Goal: Transaction & Acquisition: Purchase product/service

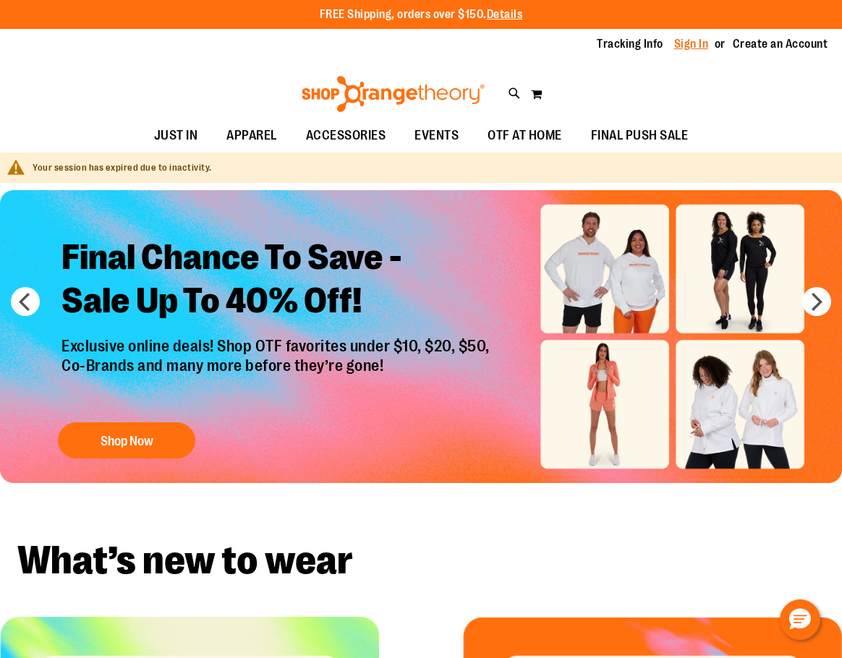
click at [702, 46] on link "Sign In" at bounding box center [691, 44] width 35 height 16
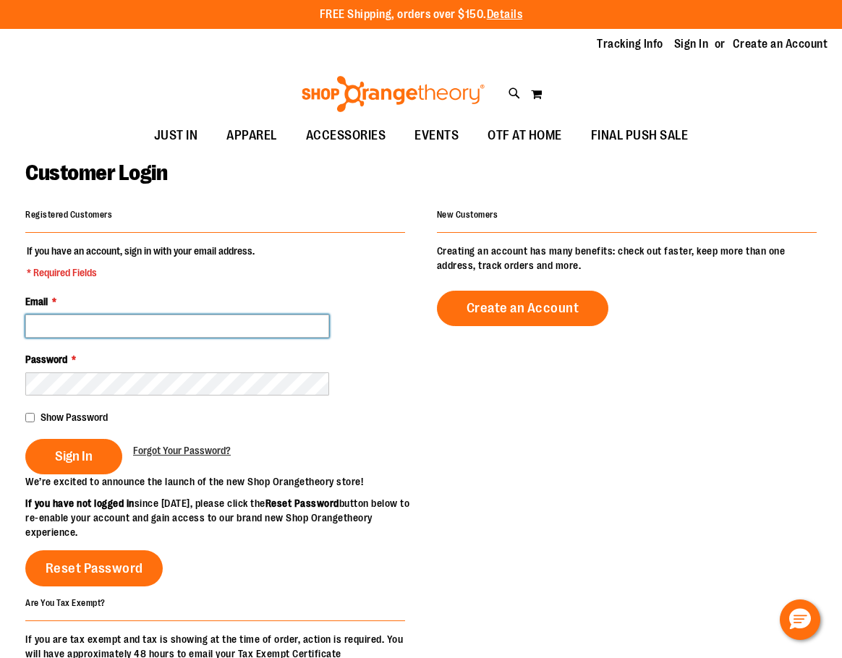
click at [244, 318] on input "Email *" at bounding box center [177, 326] width 304 height 23
click at [241, 318] on input "Email *" at bounding box center [177, 326] width 304 height 23
type input "**********"
click at [240, 325] on input "**********" at bounding box center [177, 326] width 304 height 23
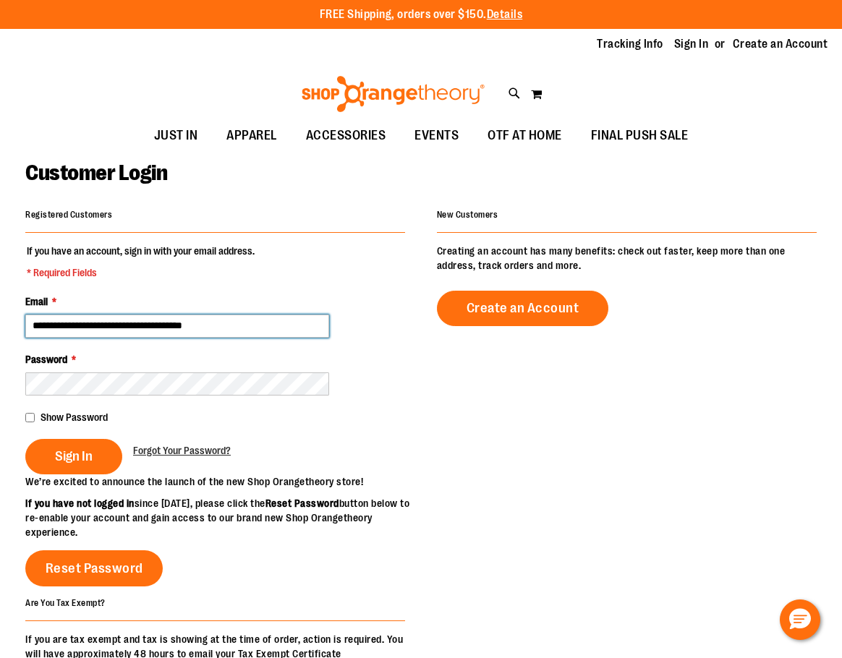
click at [240, 325] on input "**********" at bounding box center [177, 326] width 304 height 23
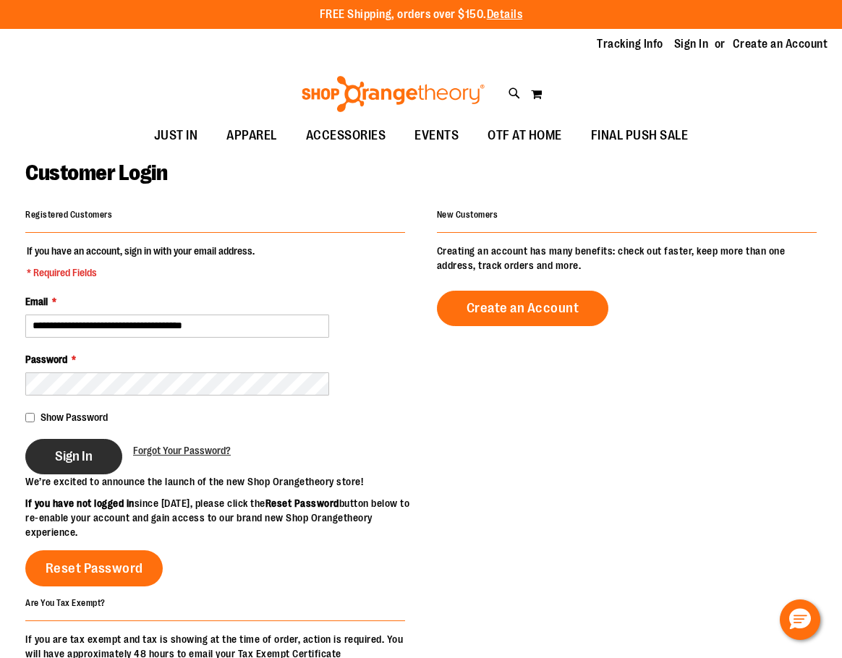
click at [85, 451] on span "Sign In" at bounding box center [74, 456] width 38 height 16
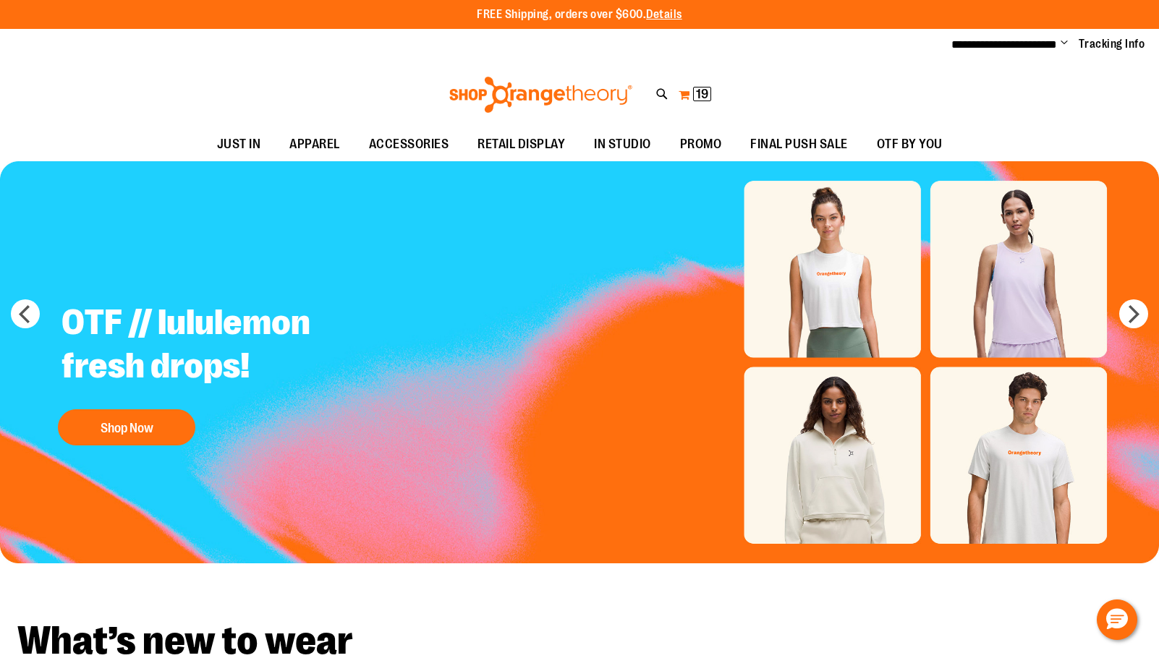
click at [701, 93] on span "19" at bounding box center [702, 94] width 12 height 14
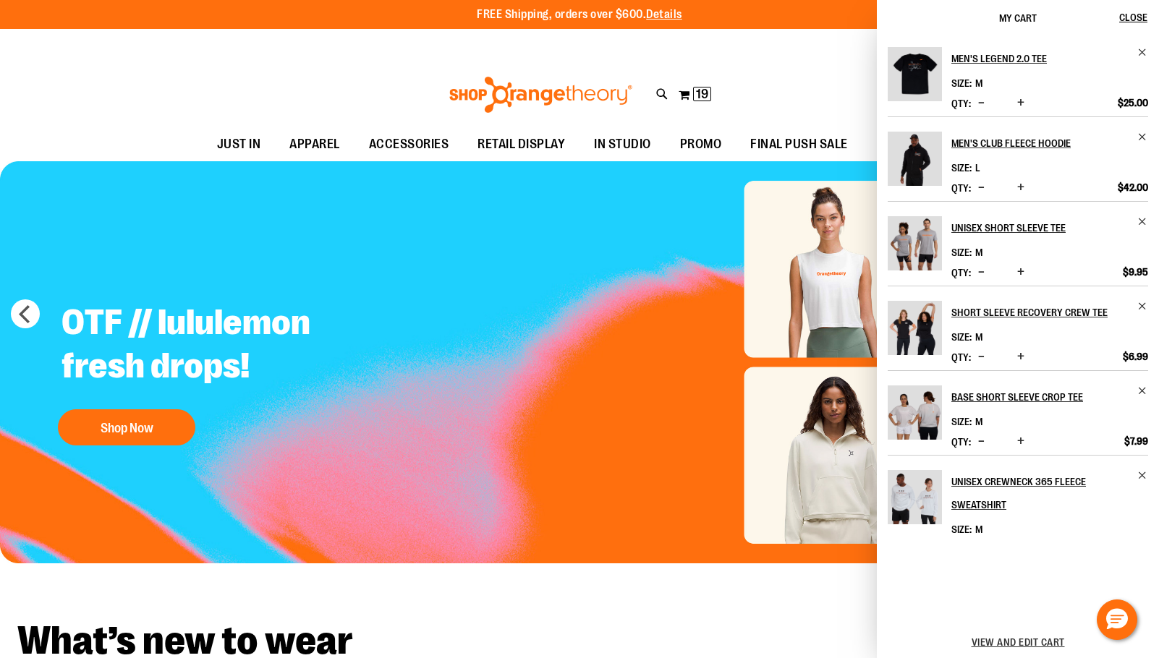
click at [448, 382] on div "OTF // lululemon fresh drops! Shop Now" at bounding box center [275, 362] width 479 height 181
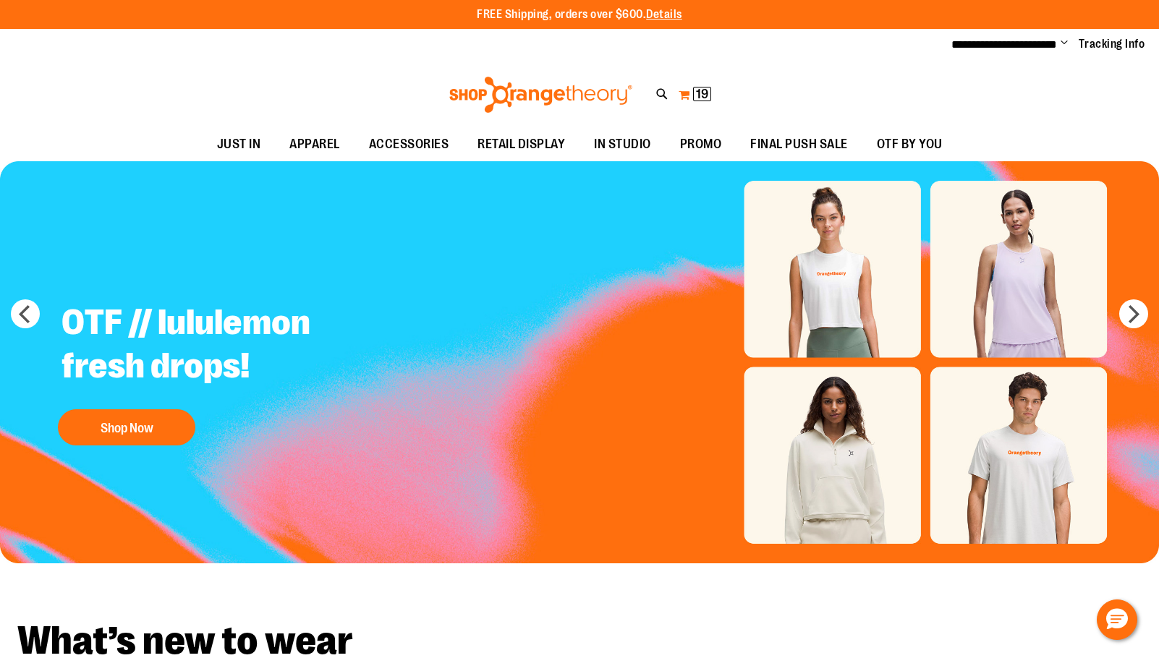
click at [707, 88] on span "19" at bounding box center [702, 94] width 12 height 14
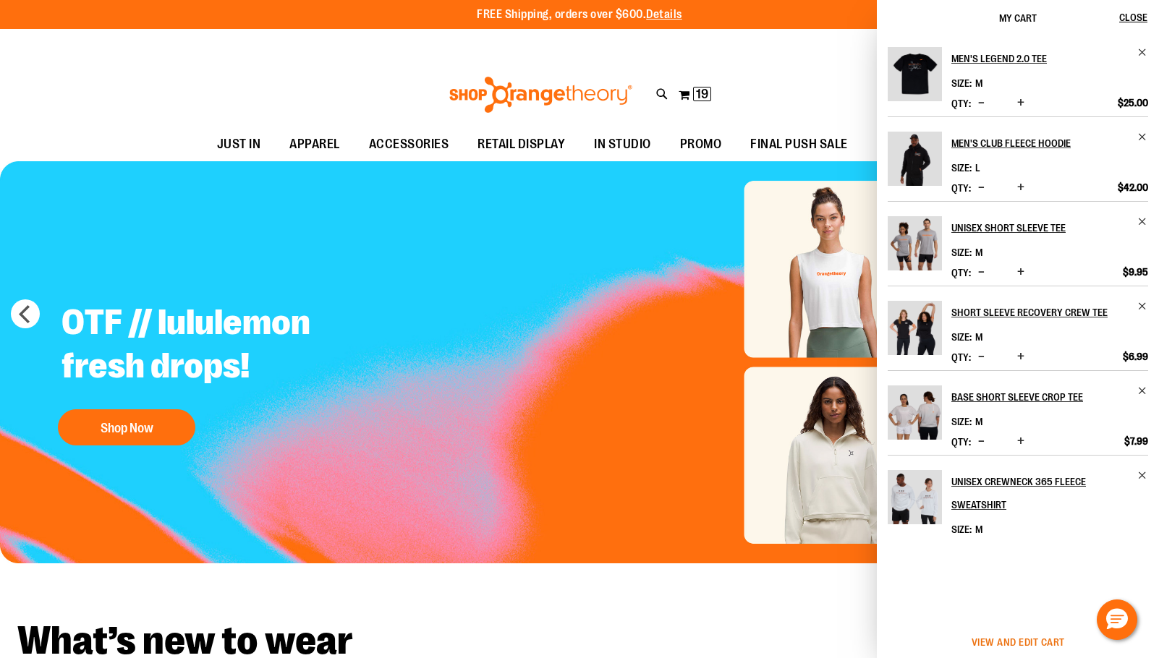
click at [1040, 639] on span "View and edit cart" at bounding box center [1017, 642] width 93 height 12
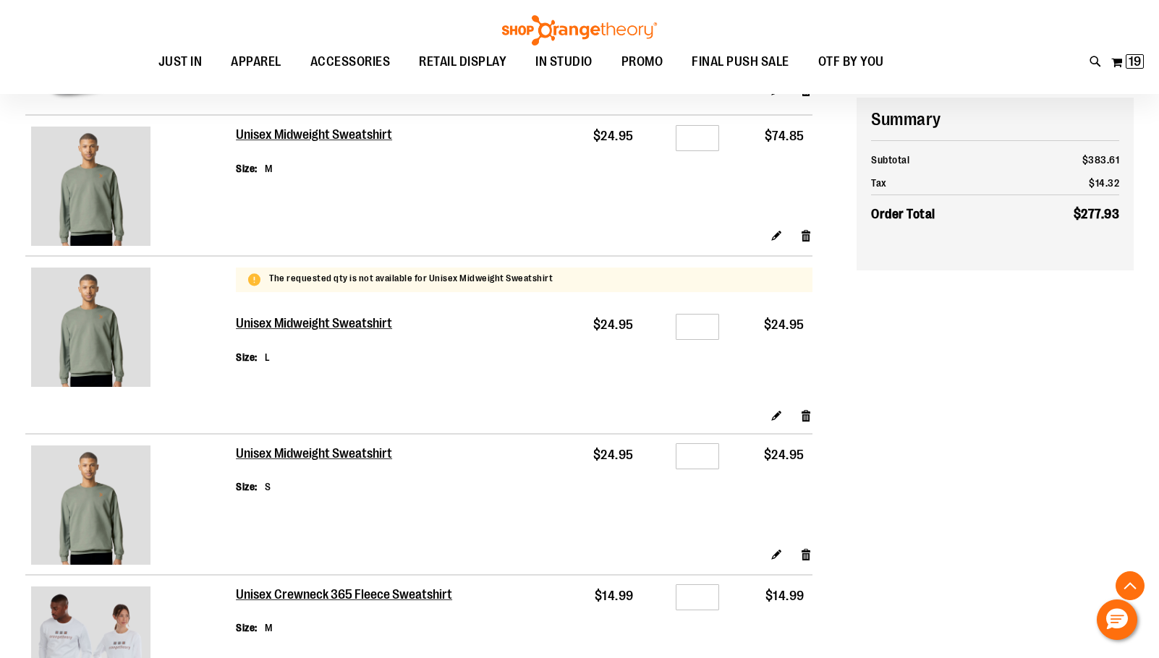
scroll to position [361, 0]
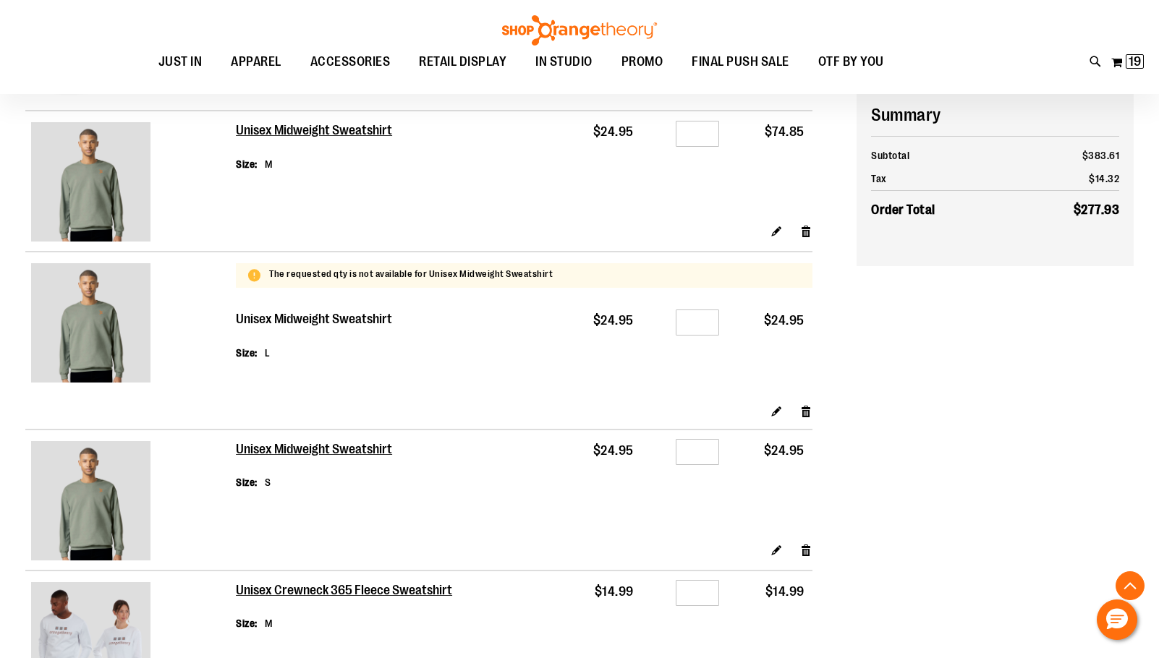
click at [347, 315] on h2 "Unisex Midweight Sweatshirt" at bounding box center [315, 320] width 158 height 16
click at [349, 325] on h2 "Unisex Midweight Sweatshirt" at bounding box center [315, 320] width 158 height 16
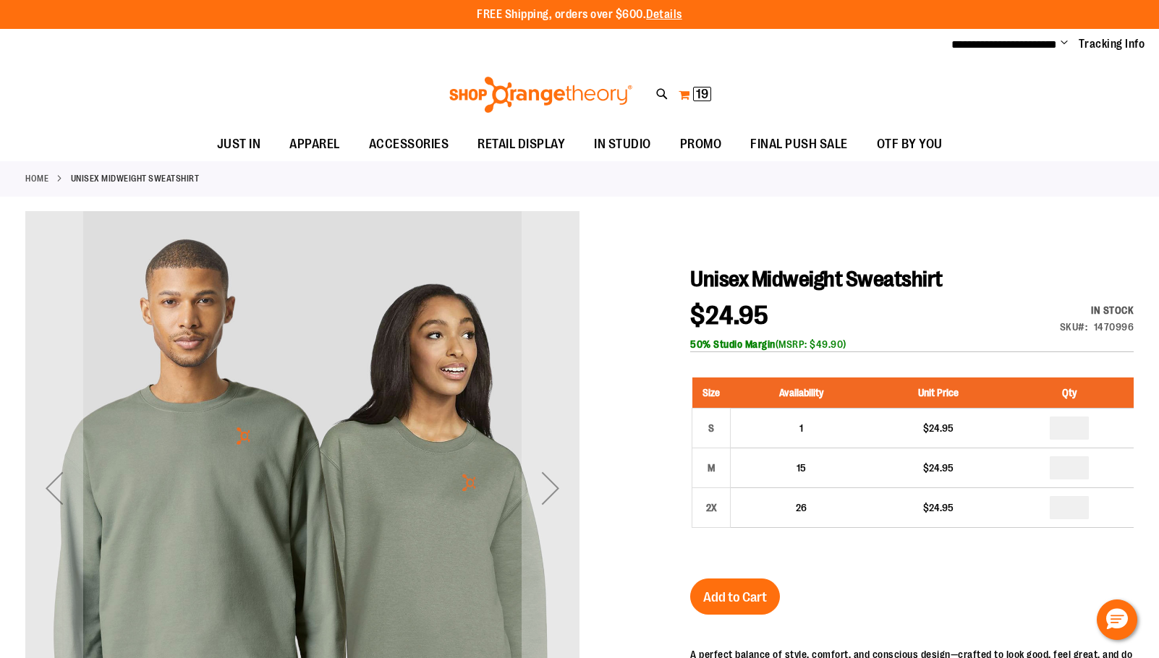
click at [700, 91] on span "19" at bounding box center [702, 94] width 12 height 14
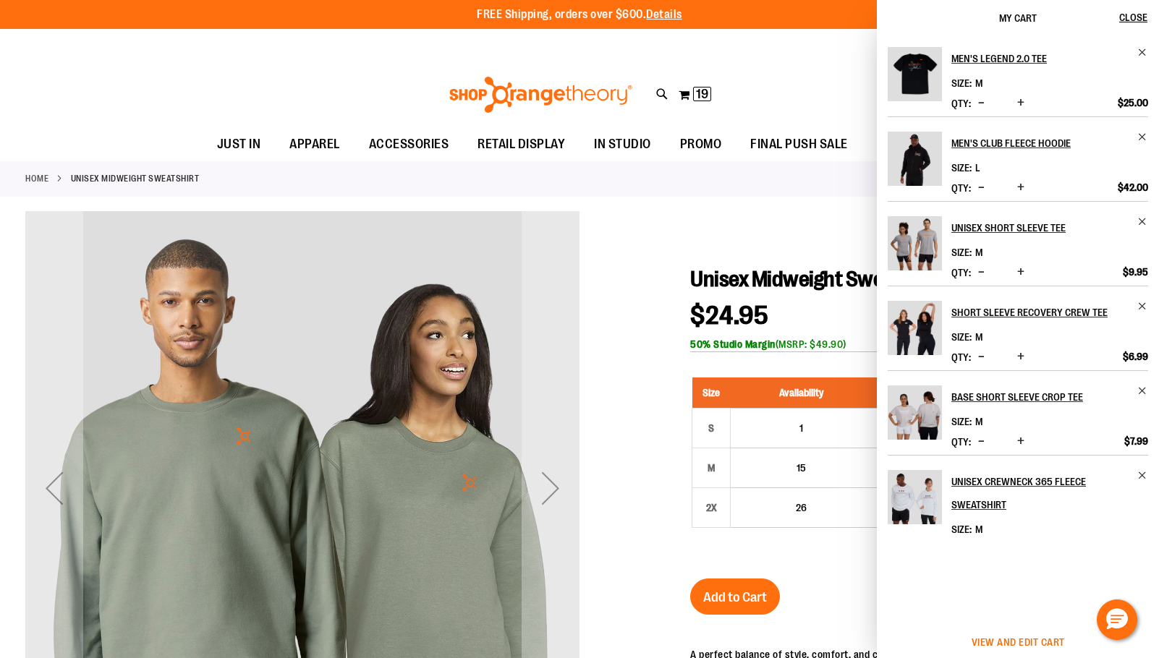
click at [973, 642] on span "View and edit cart" at bounding box center [1017, 642] width 93 height 12
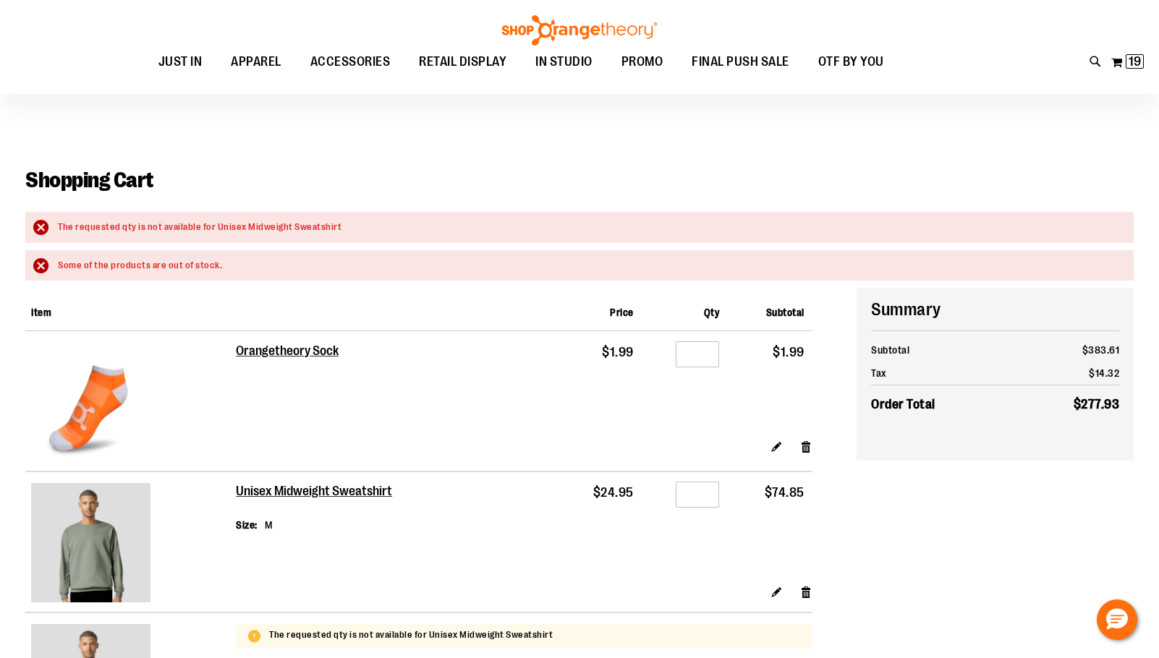
scroll to position [144, 0]
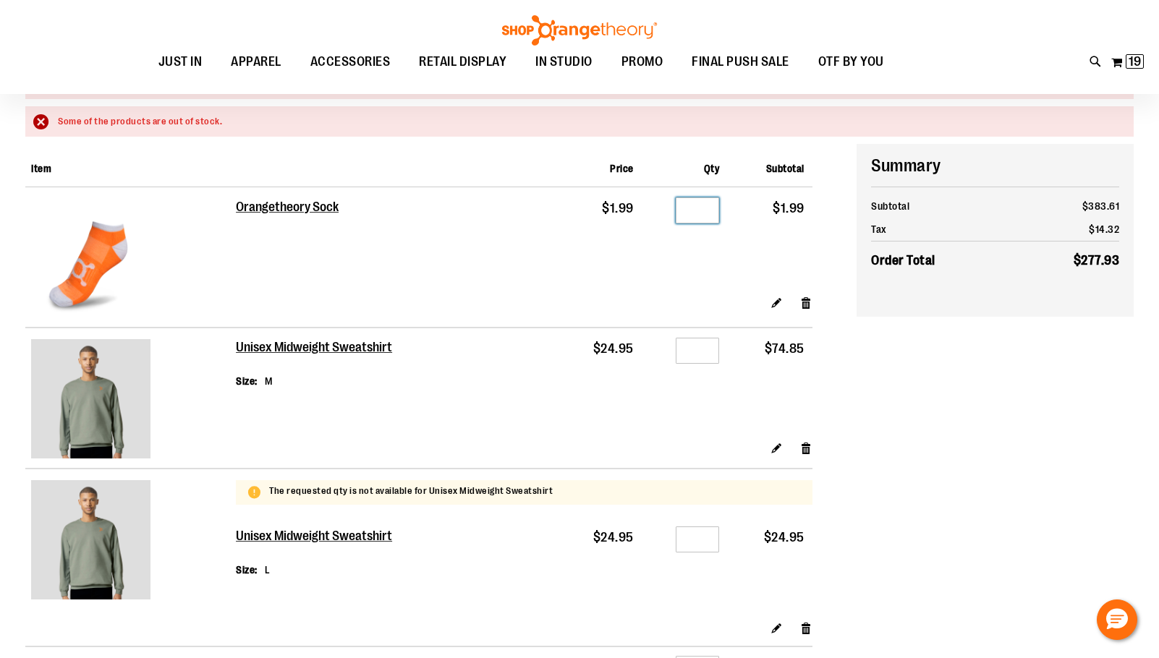
click at [707, 205] on input "*" at bounding box center [696, 210] width 43 height 26
click at [701, 208] on input "*" at bounding box center [696, 210] width 43 height 26
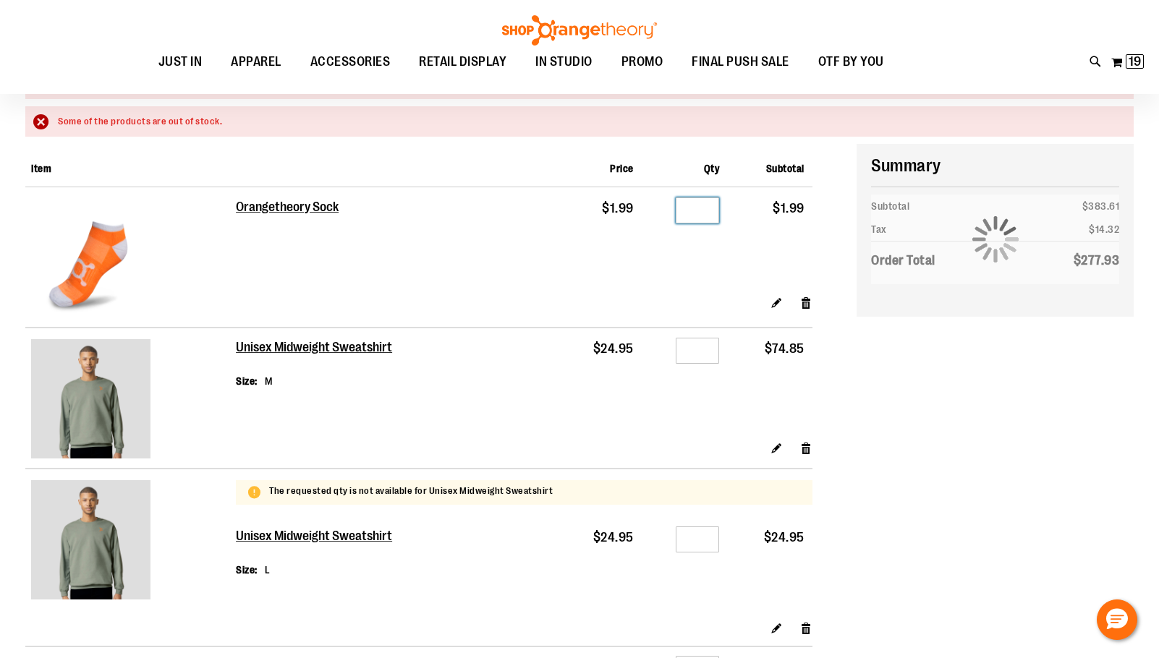
type input "*"
click at [526, 276] on tr "Orangetheory Sock $1.99 Qty * $1.99" at bounding box center [418, 241] width 787 height 108
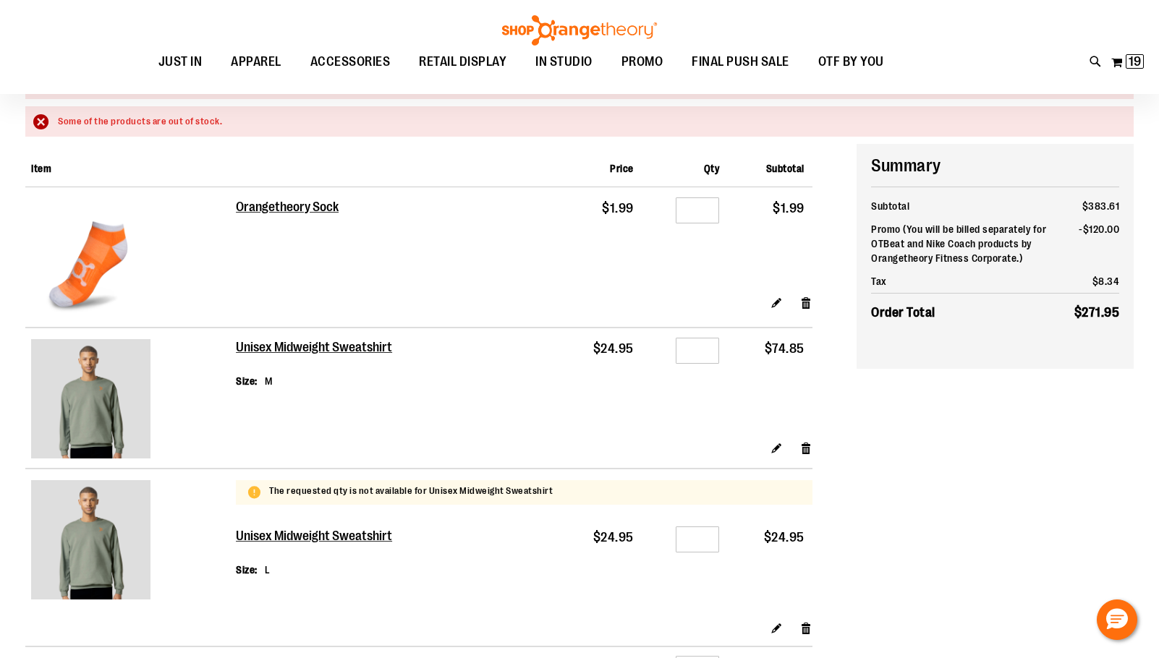
scroll to position [216, 0]
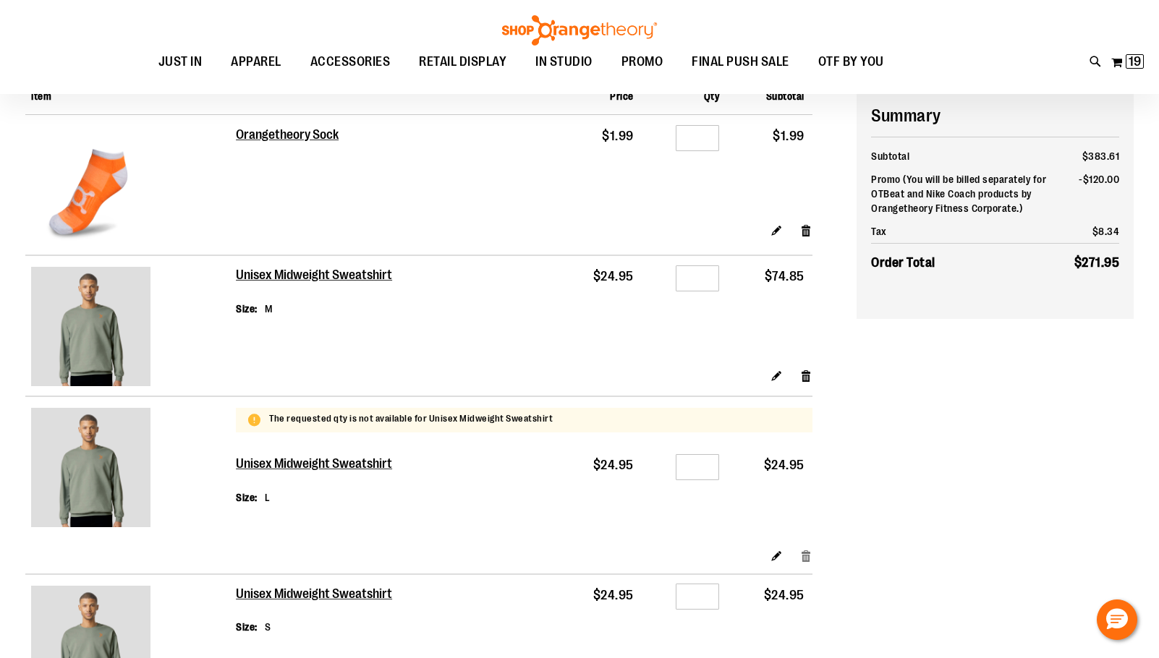
click at [803, 551] on link "Remove item" at bounding box center [806, 555] width 12 height 15
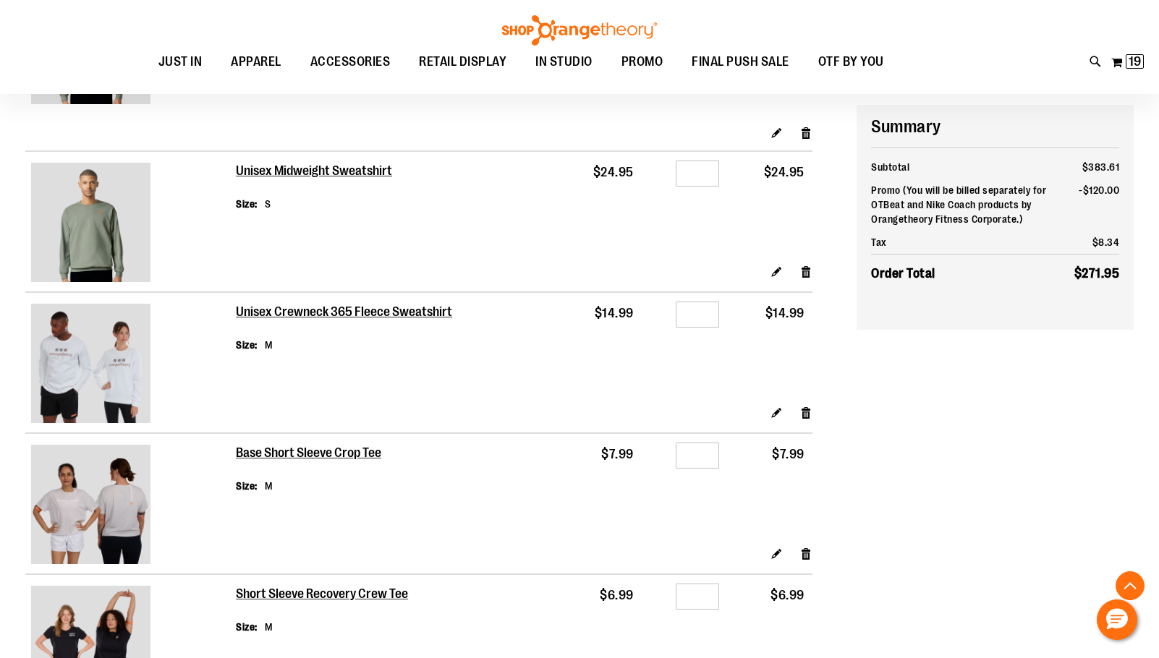
scroll to position [650, 0]
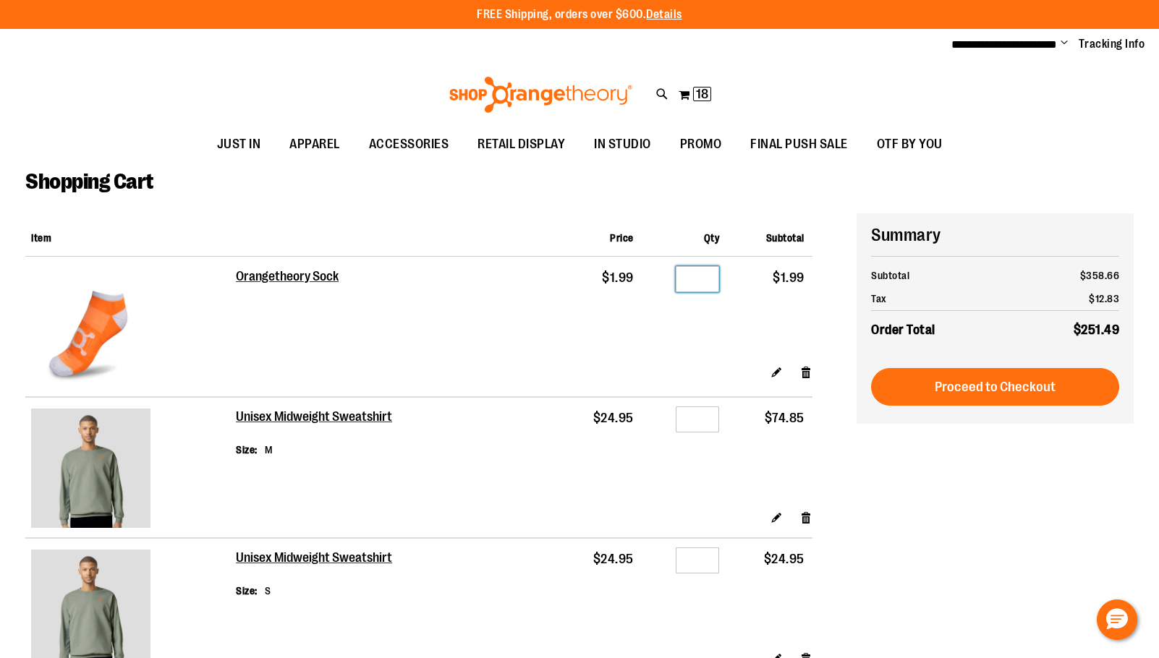
click at [696, 281] on input "*" at bounding box center [696, 279] width 43 height 26
type input "*"
click at [668, 202] on div "Shopping Cart" at bounding box center [579, 191] width 1108 height 45
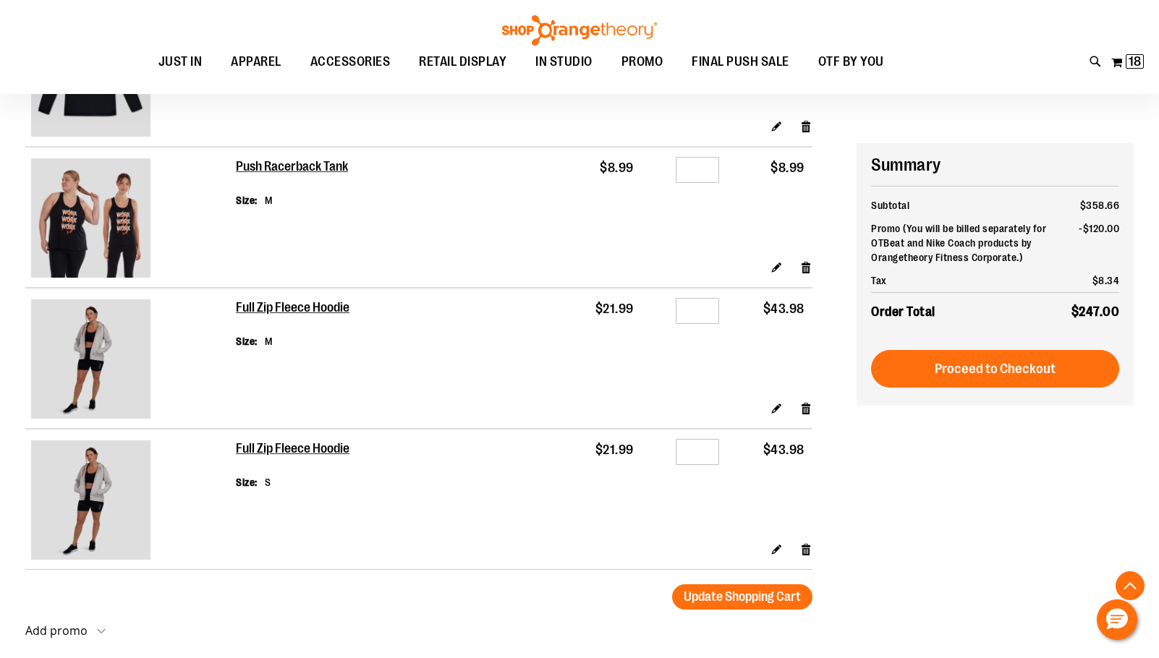
scroll to position [1834, 0]
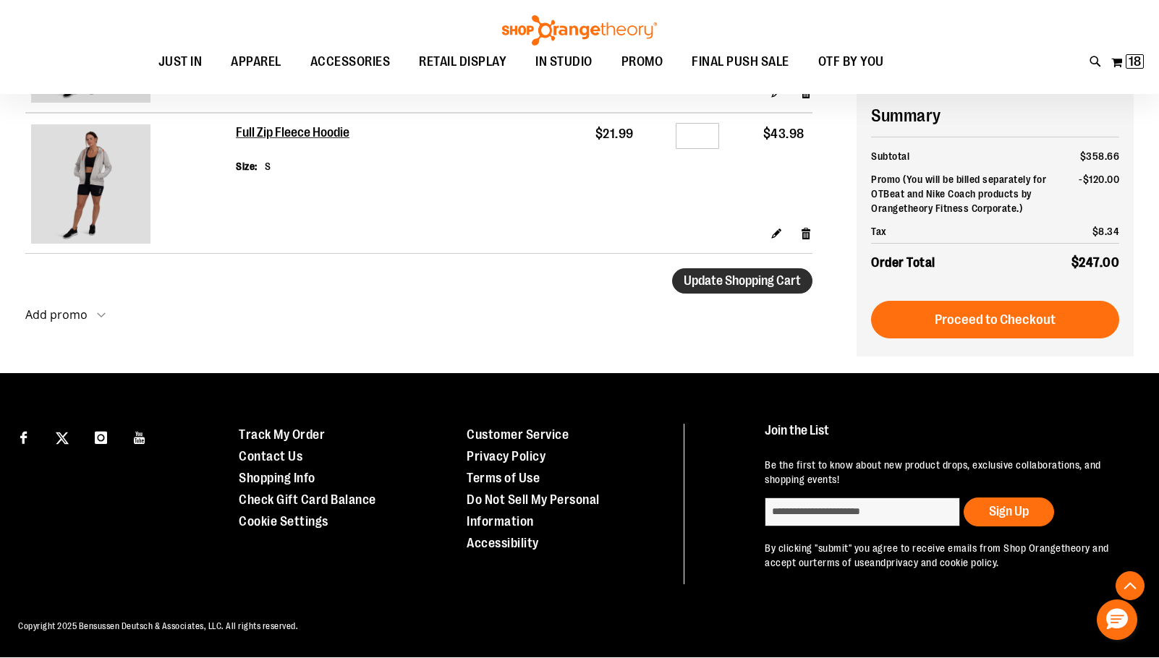
click at [761, 289] on button "Update Shopping Cart" at bounding box center [742, 280] width 140 height 25
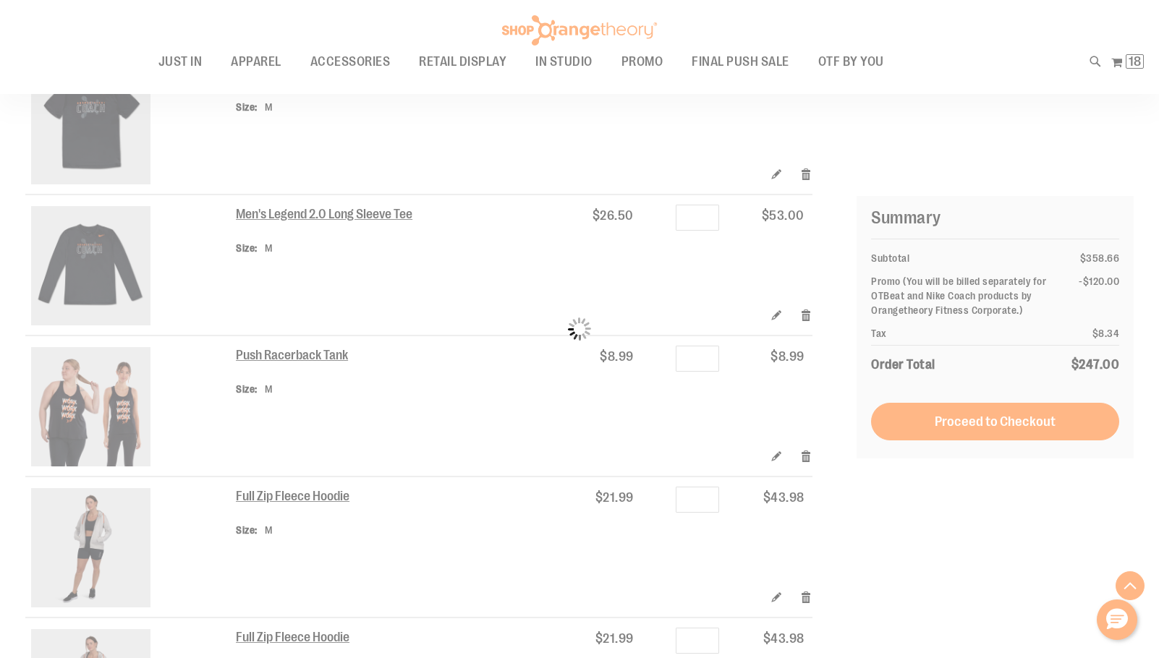
scroll to position [1328, 0]
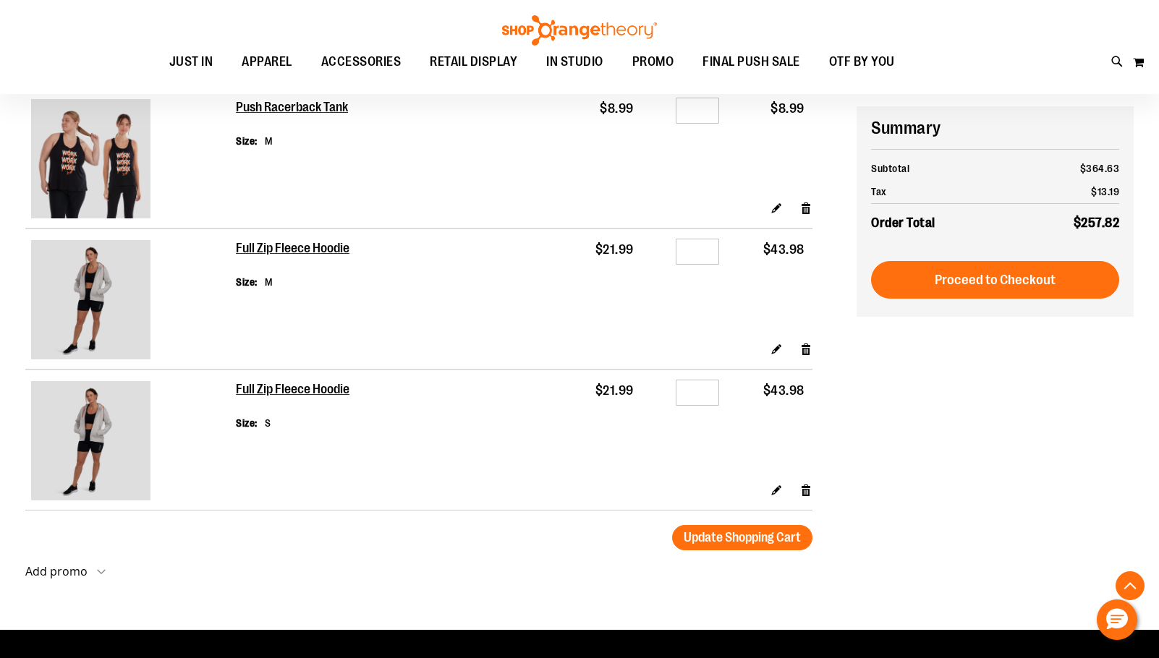
scroll to position [1590, 0]
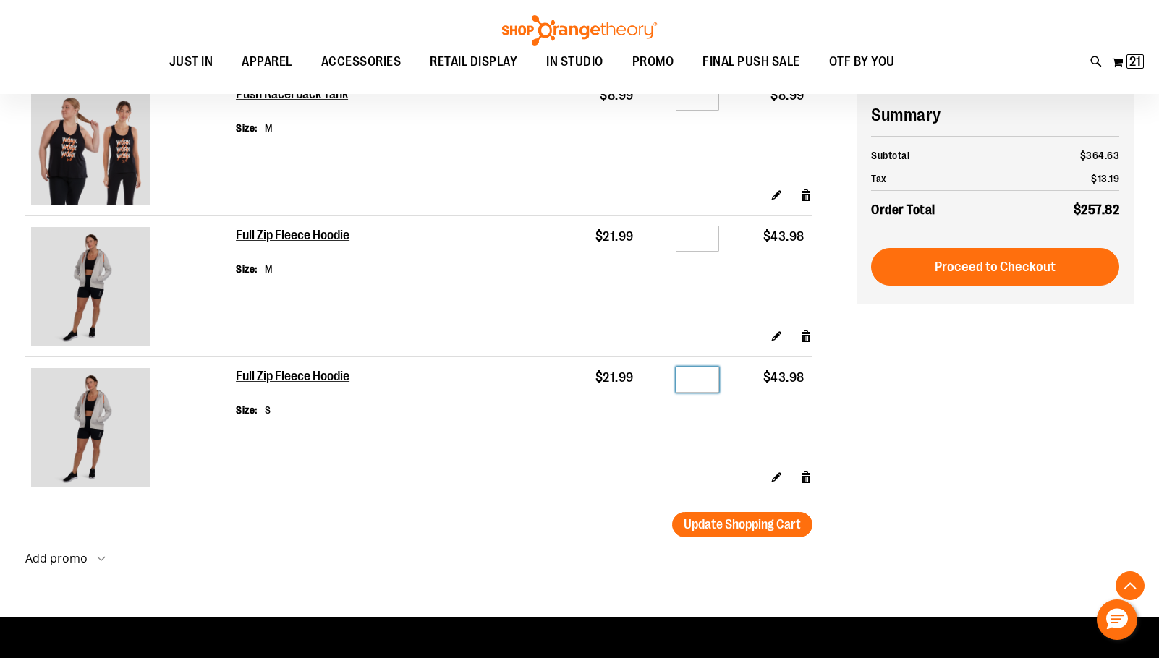
click at [696, 379] on input "*" at bounding box center [696, 380] width 43 height 26
type input "*"
click at [713, 244] on input "*" at bounding box center [696, 239] width 43 height 26
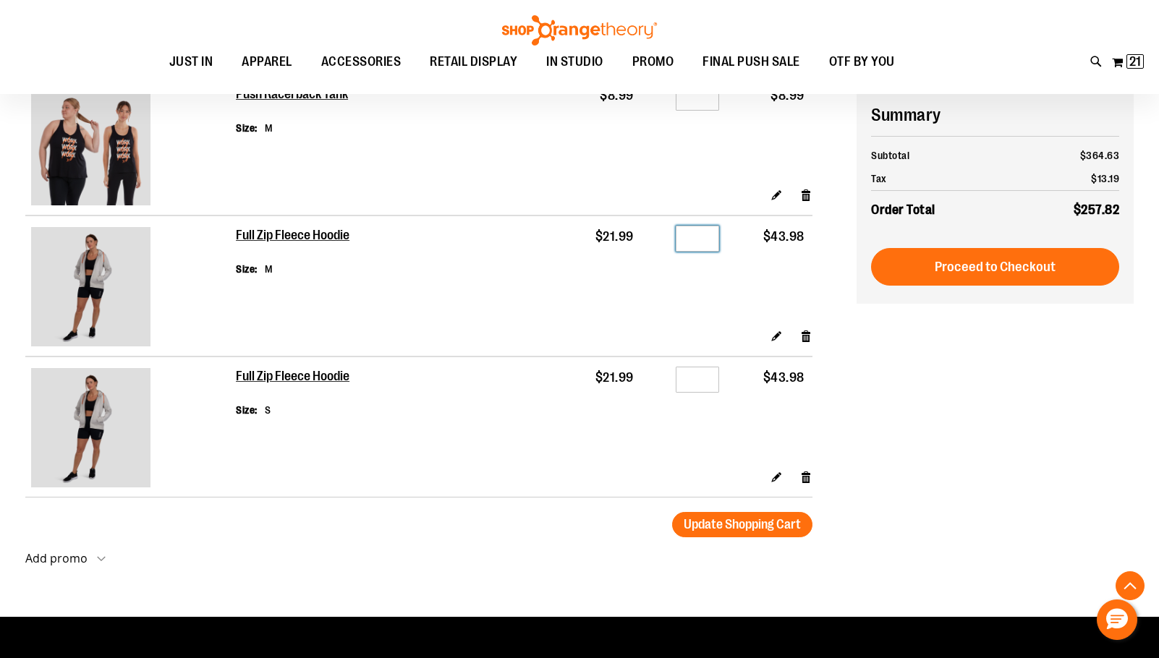
click at [718, 239] on input "**" at bounding box center [696, 239] width 43 height 26
click at [715, 239] on input "**" at bounding box center [696, 239] width 43 height 26
click at [699, 241] on input "**" at bounding box center [696, 239] width 43 height 26
click at [694, 241] on input "**" at bounding box center [696, 239] width 43 height 26
click at [699, 242] on input "**" at bounding box center [696, 239] width 43 height 26
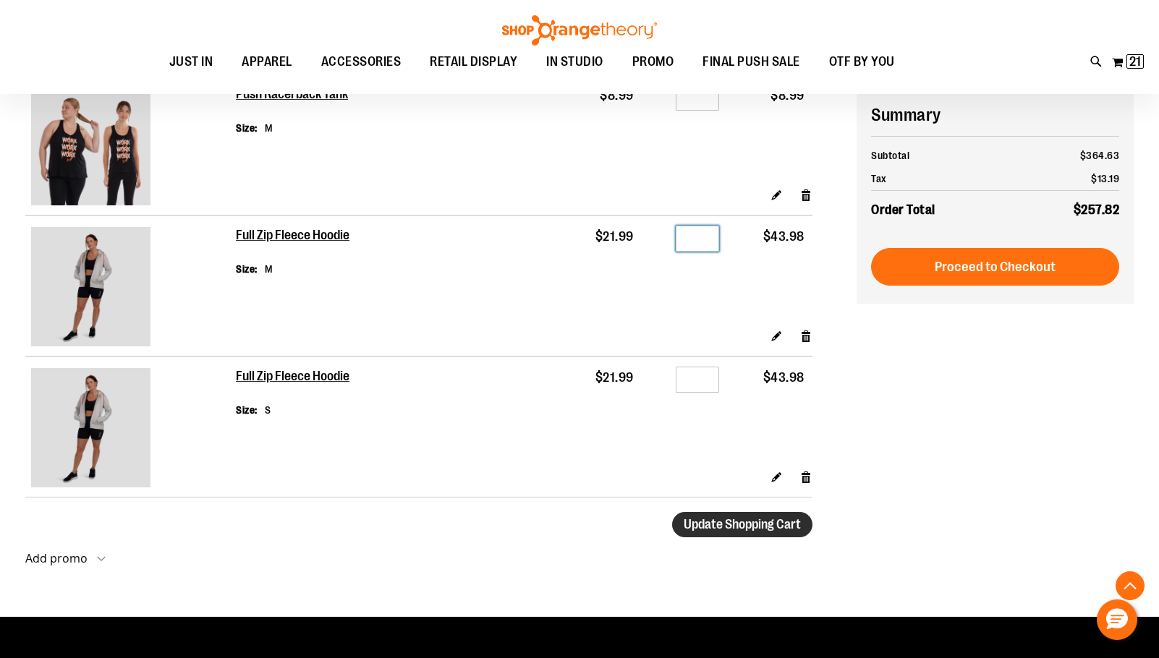
type input "*"
click at [749, 525] on span "Update Shopping Cart" at bounding box center [741, 524] width 117 height 14
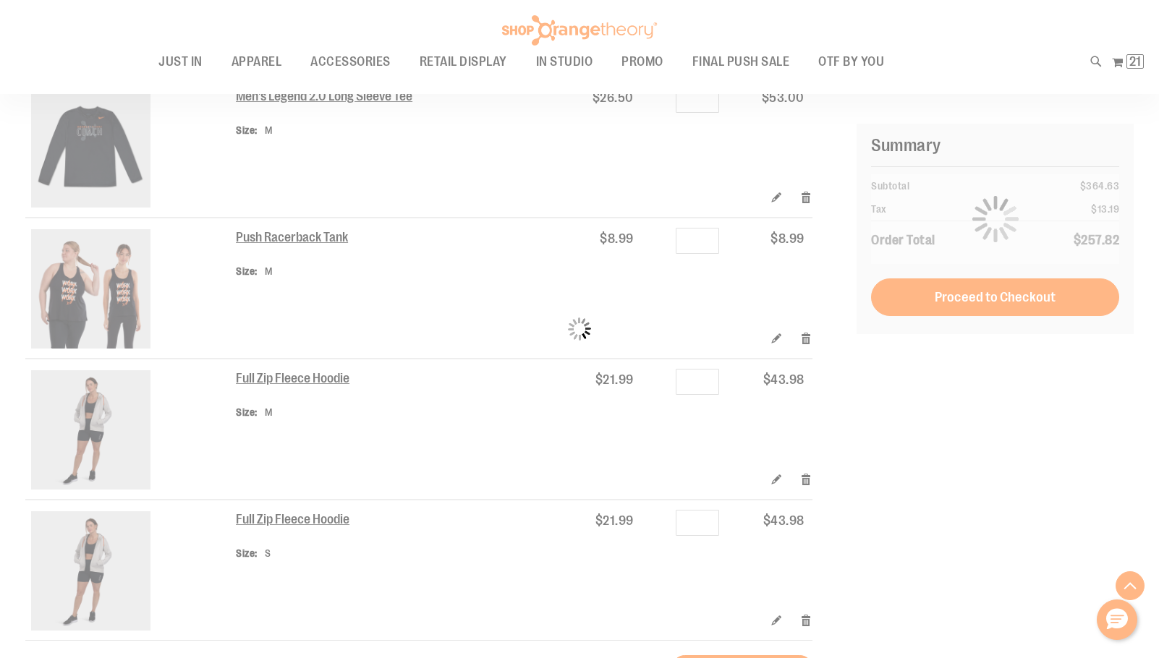
scroll to position [1446, 0]
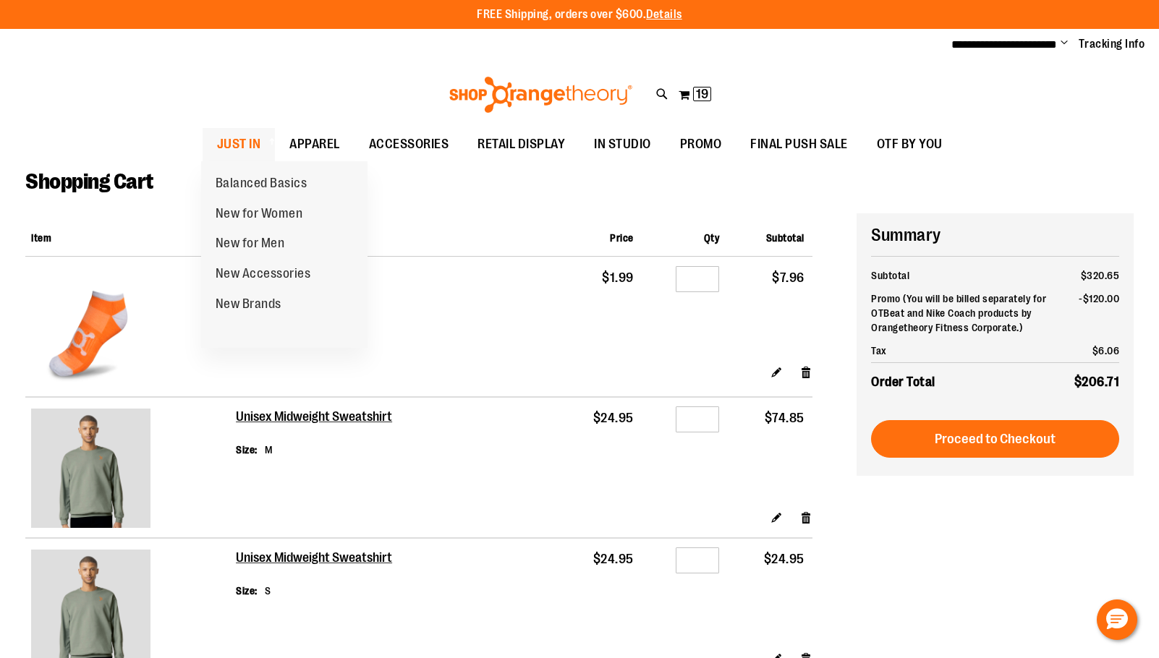
click at [263, 145] on span at bounding box center [270, 141] width 14 height 8
click at [220, 147] on span "JUST IN" at bounding box center [239, 144] width 44 height 33
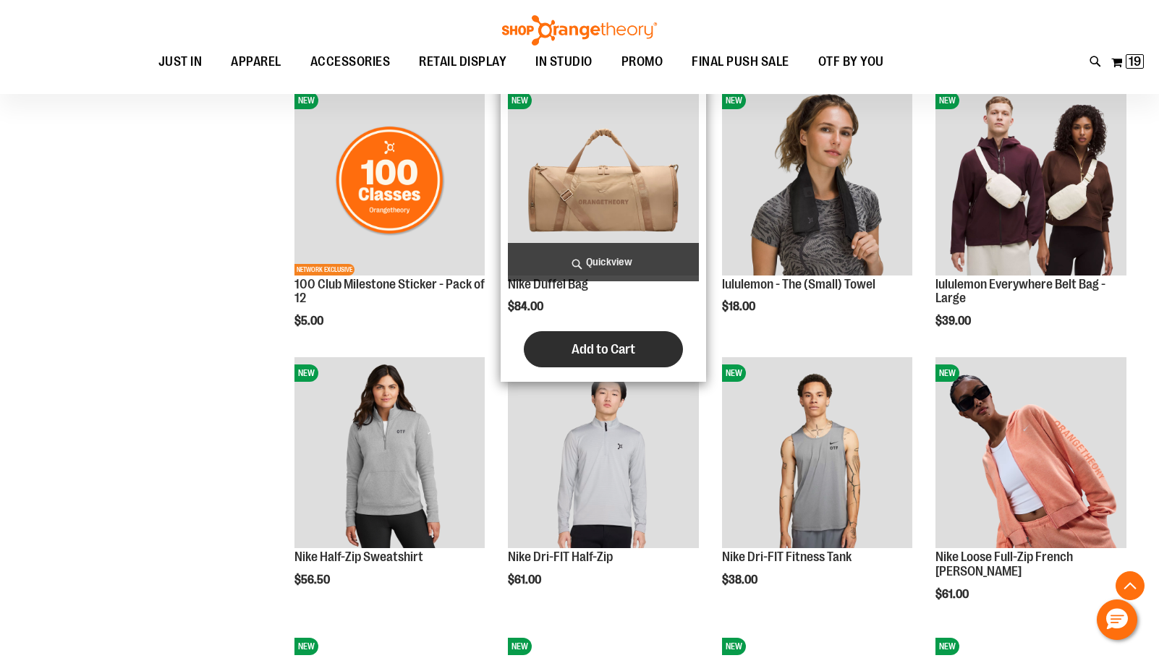
scroll to position [1084, 0]
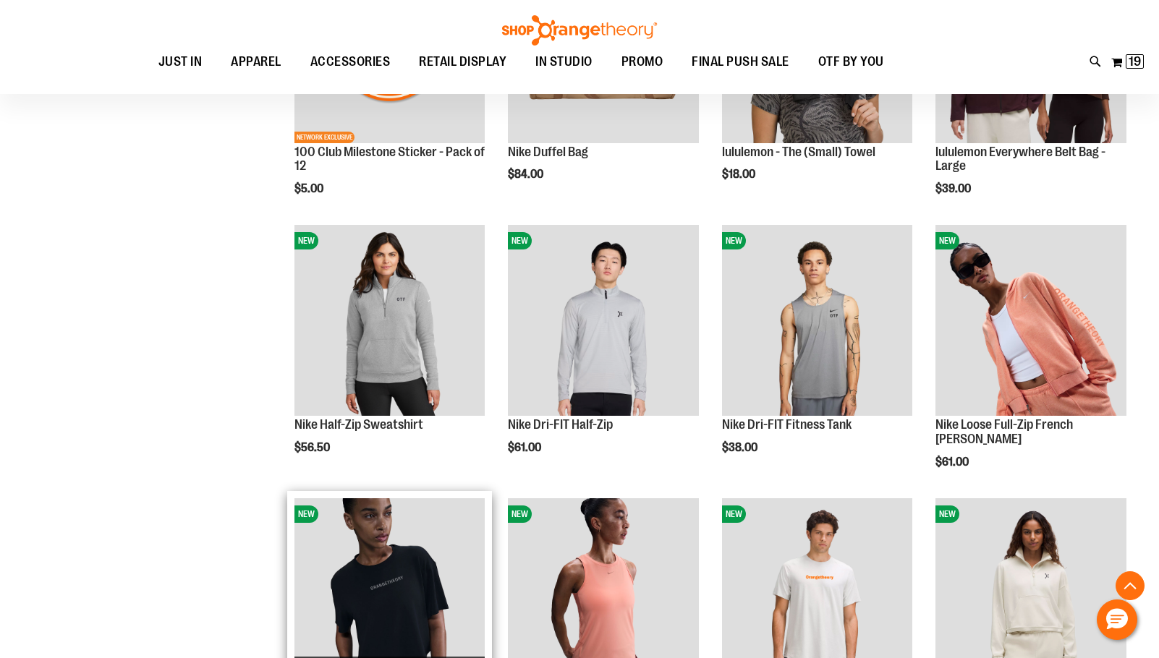
scroll to position [1156, 0]
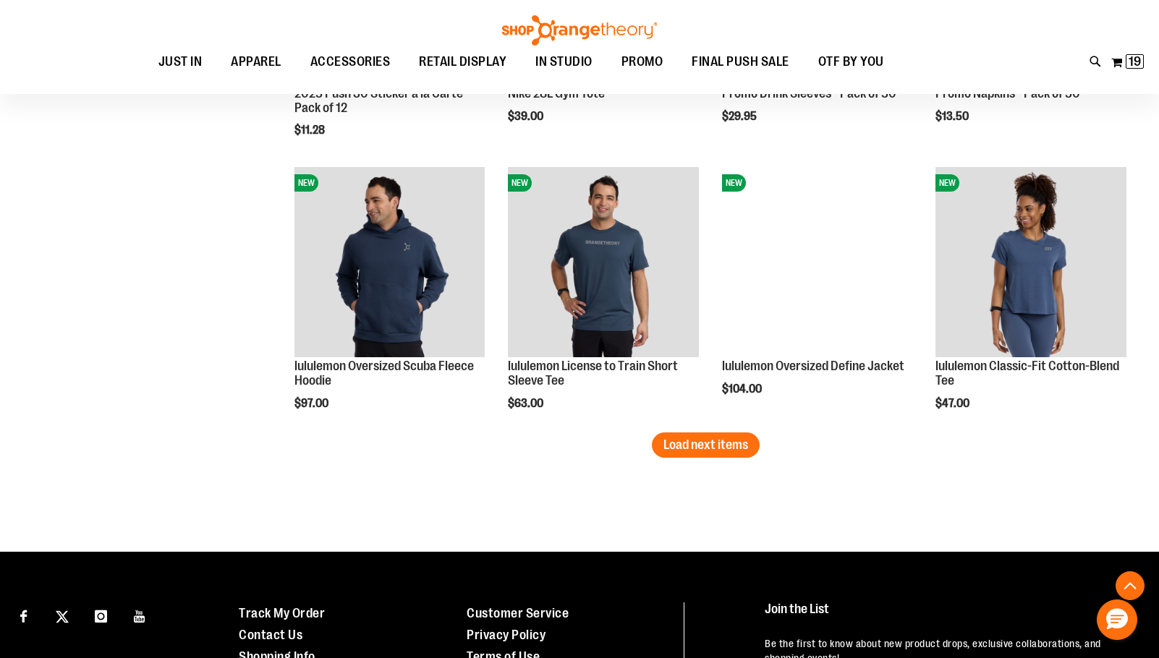
scroll to position [2314, 0]
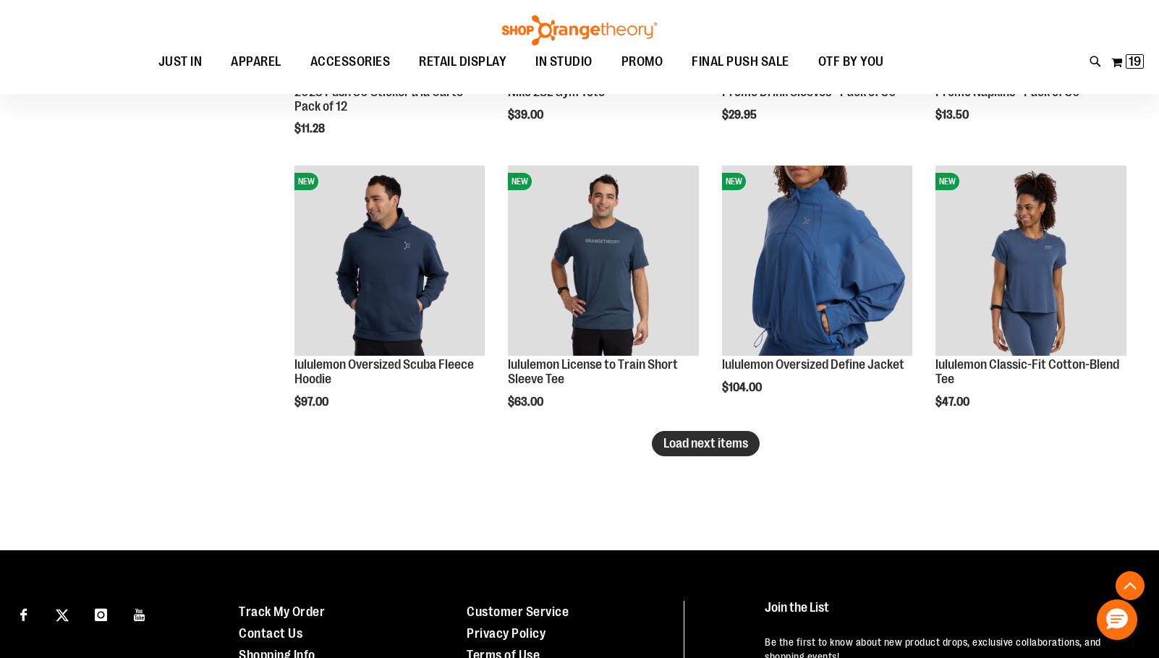
click at [730, 448] on span "Load next items" at bounding box center [705, 443] width 85 height 14
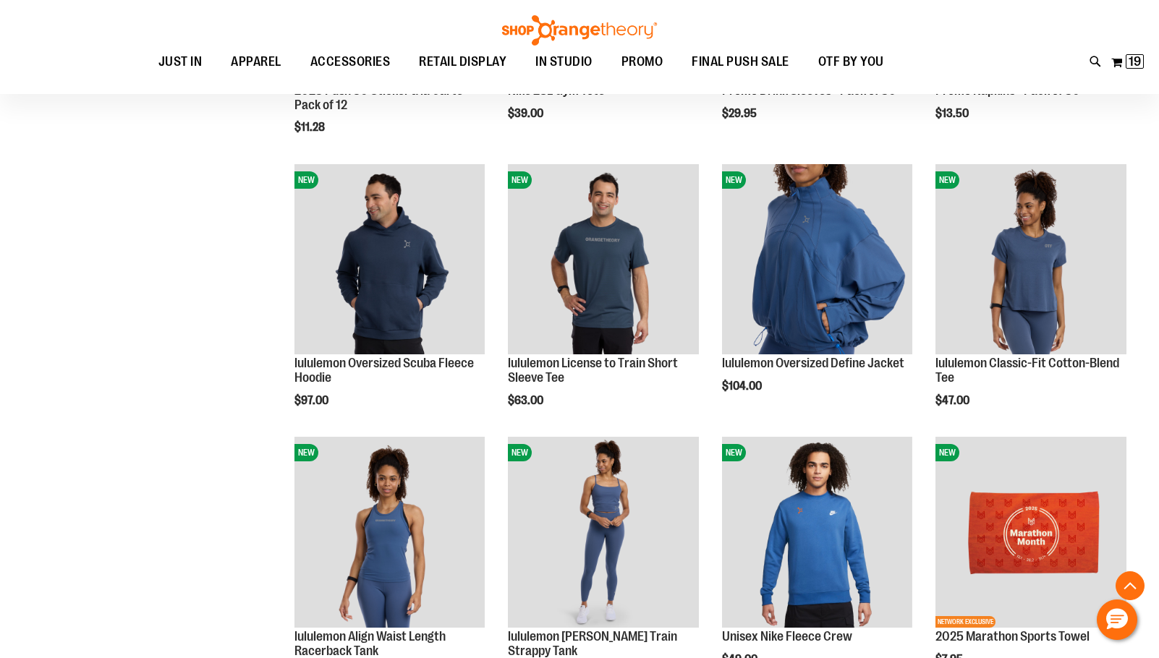
scroll to position [2314, 0]
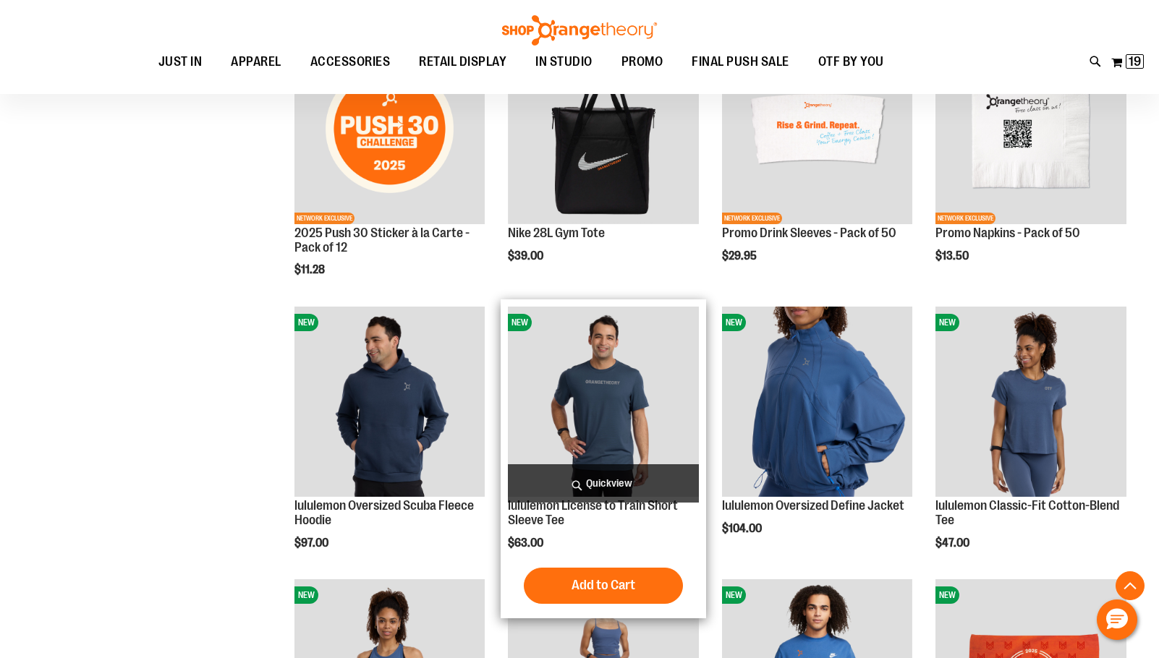
scroll to position [2169, 0]
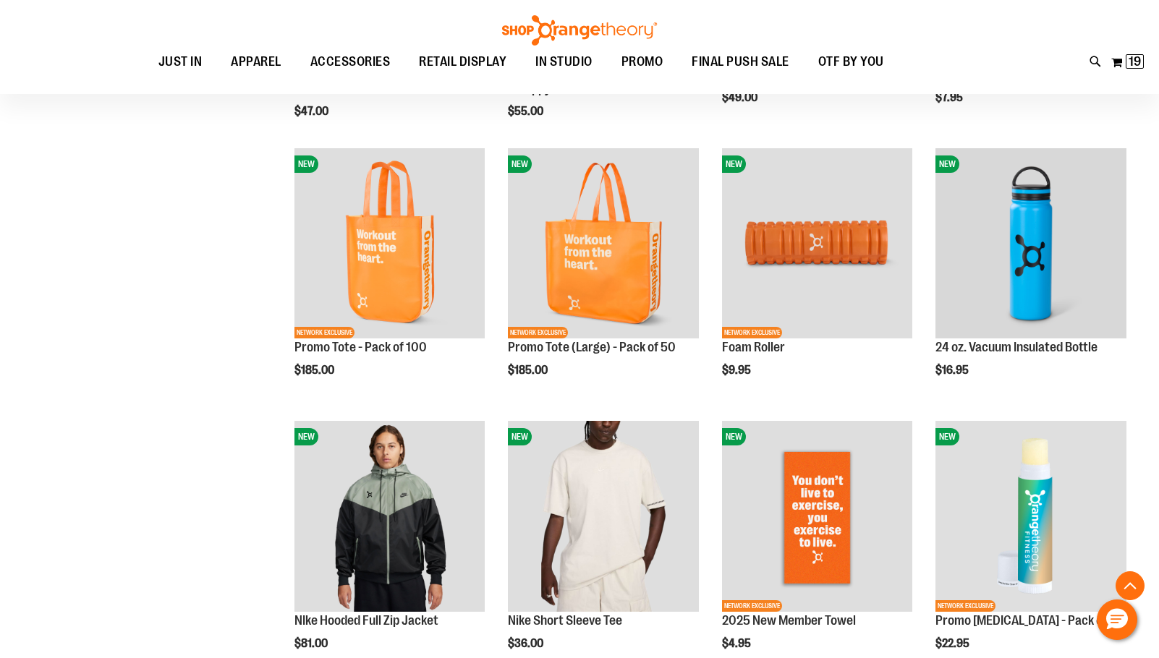
scroll to position [3037, 0]
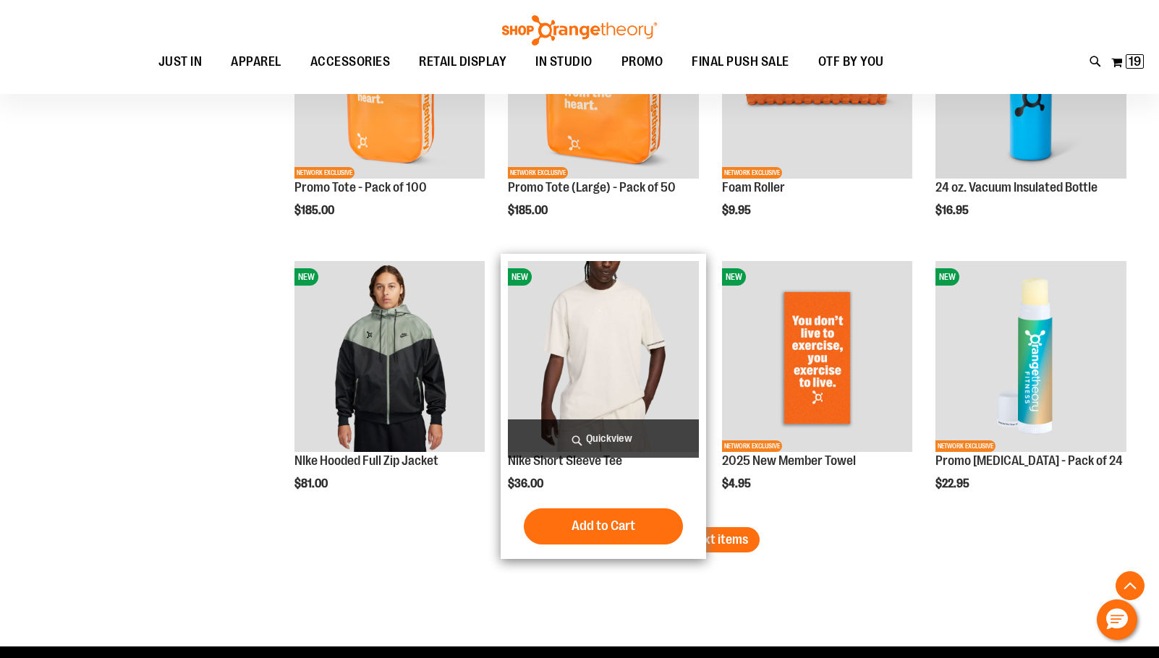
click at [702, 524] on div "NEW Nike Short Sleeve Tee $36.00 Quickview Add to Cart" at bounding box center [602, 406] width 205 height 305
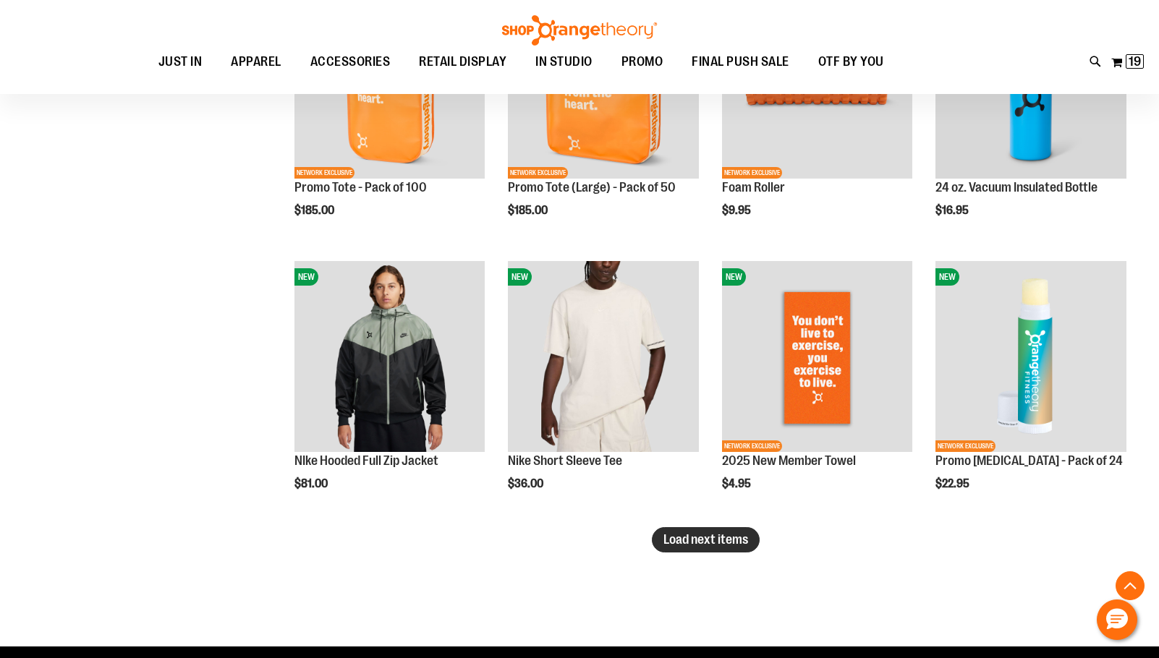
click at [732, 540] on span "Load next items" at bounding box center [705, 539] width 85 height 14
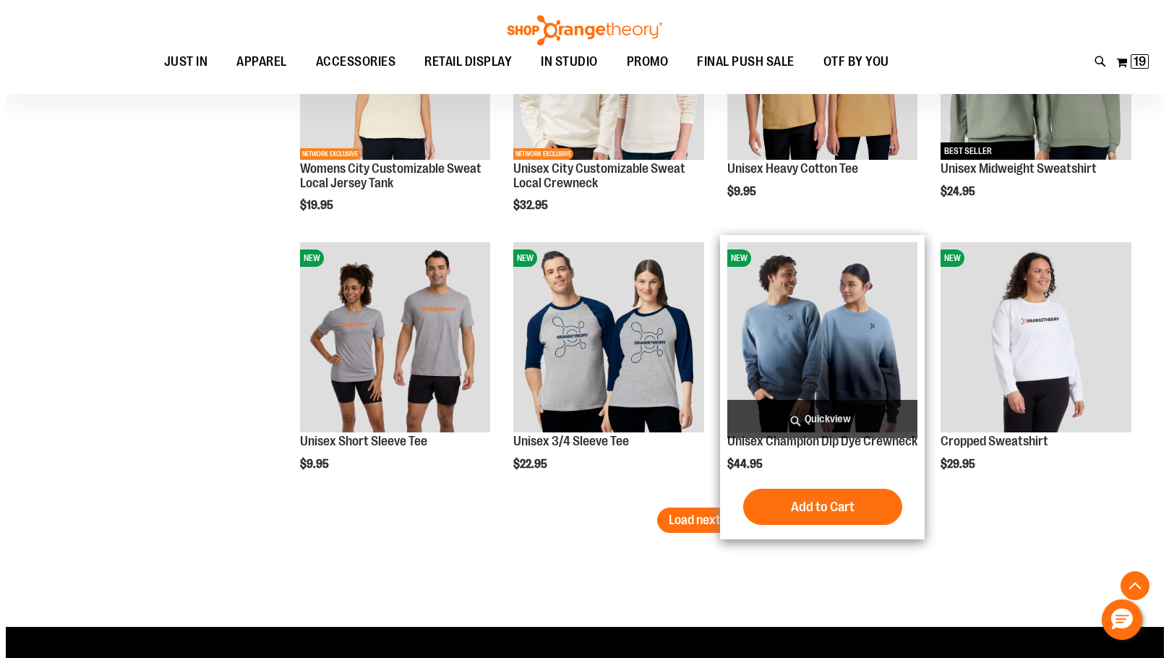
scroll to position [3977, 0]
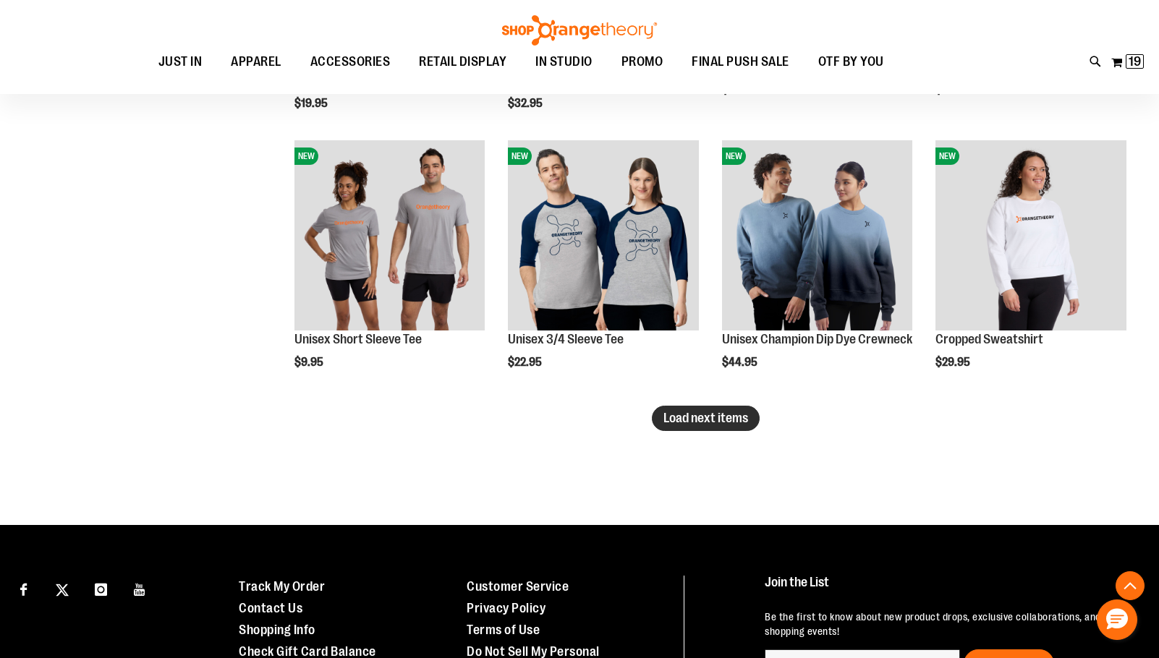
click at [668, 414] on span "Load next items" at bounding box center [705, 418] width 85 height 14
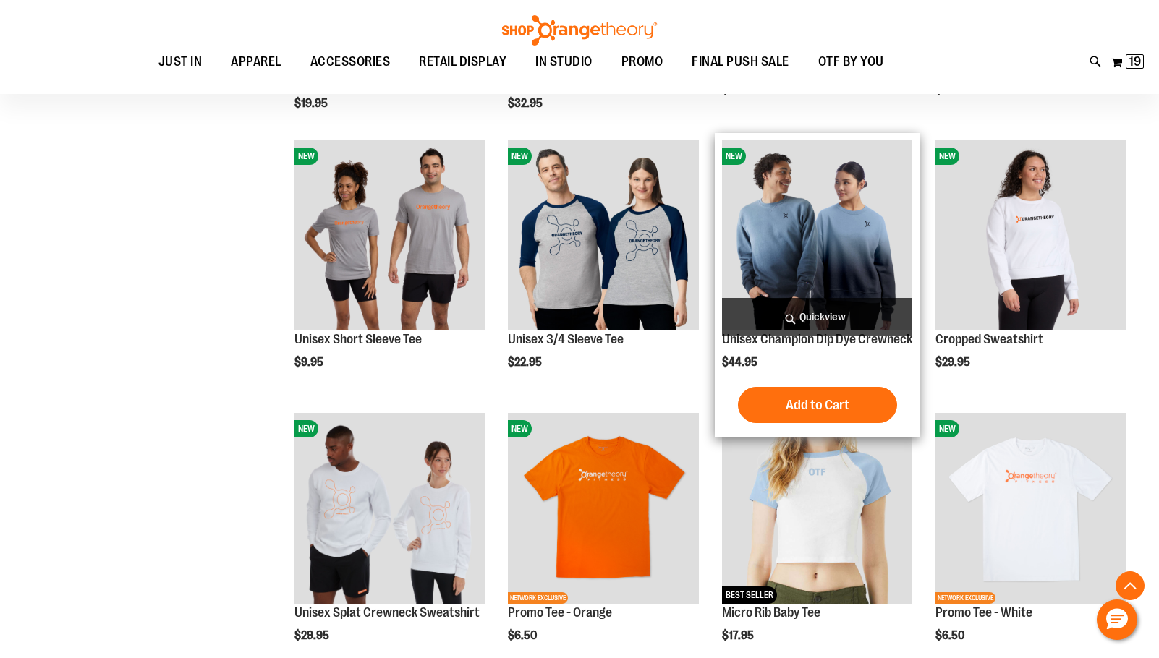
click at [852, 322] on span "Quickview" at bounding box center [817, 317] width 191 height 38
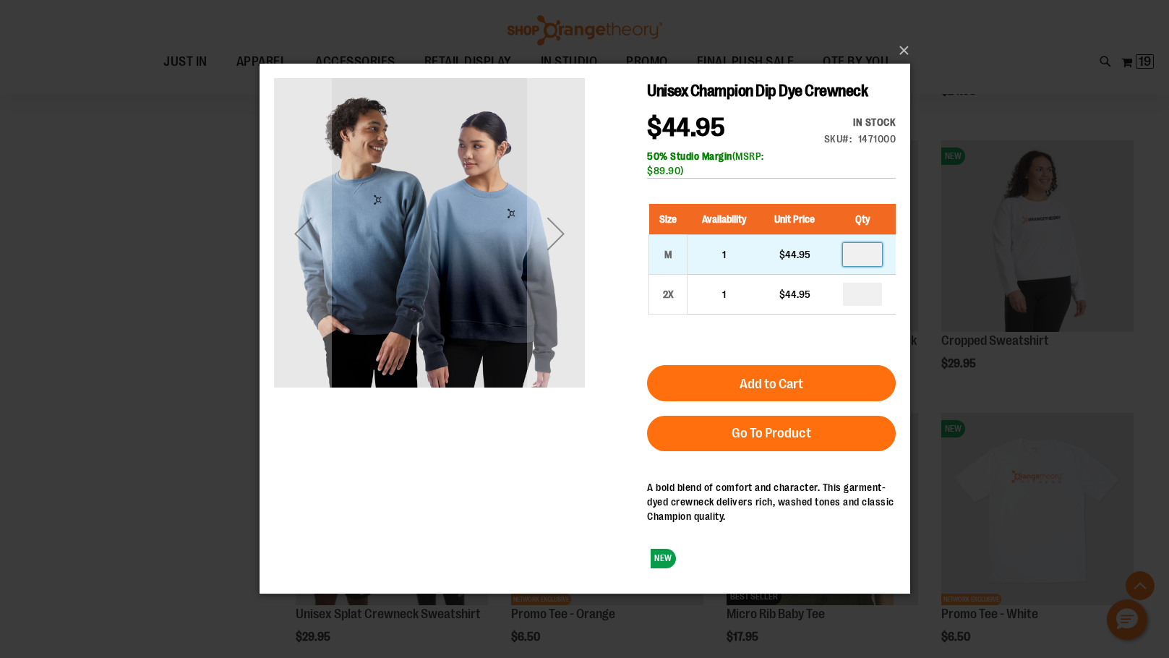
click at [863, 257] on input "number" at bounding box center [862, 254] width 39 height 23
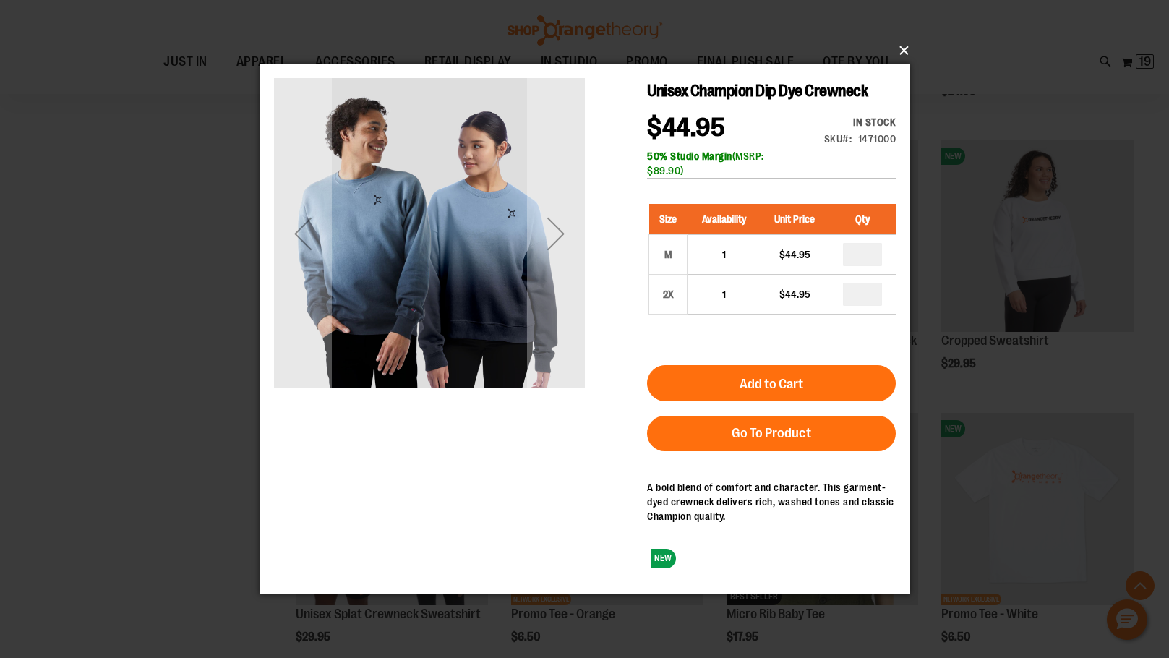
click at [904, 47] on button "×" at bounding box center [589, 51] width 651 height 32
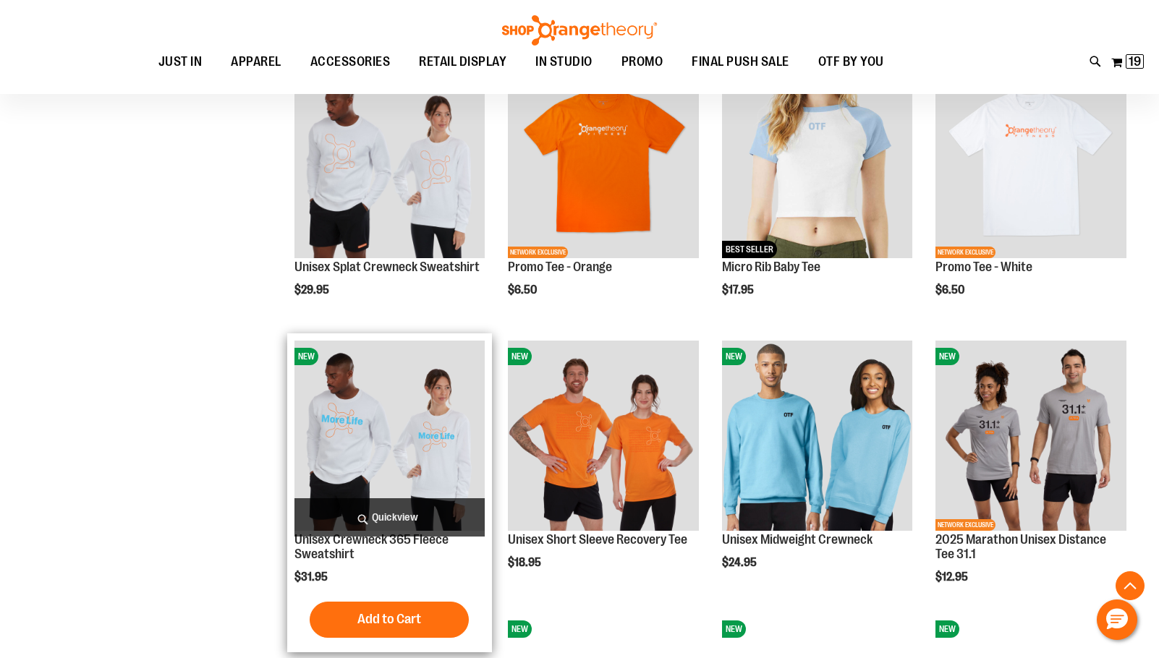
scroll to position [4411, 0]
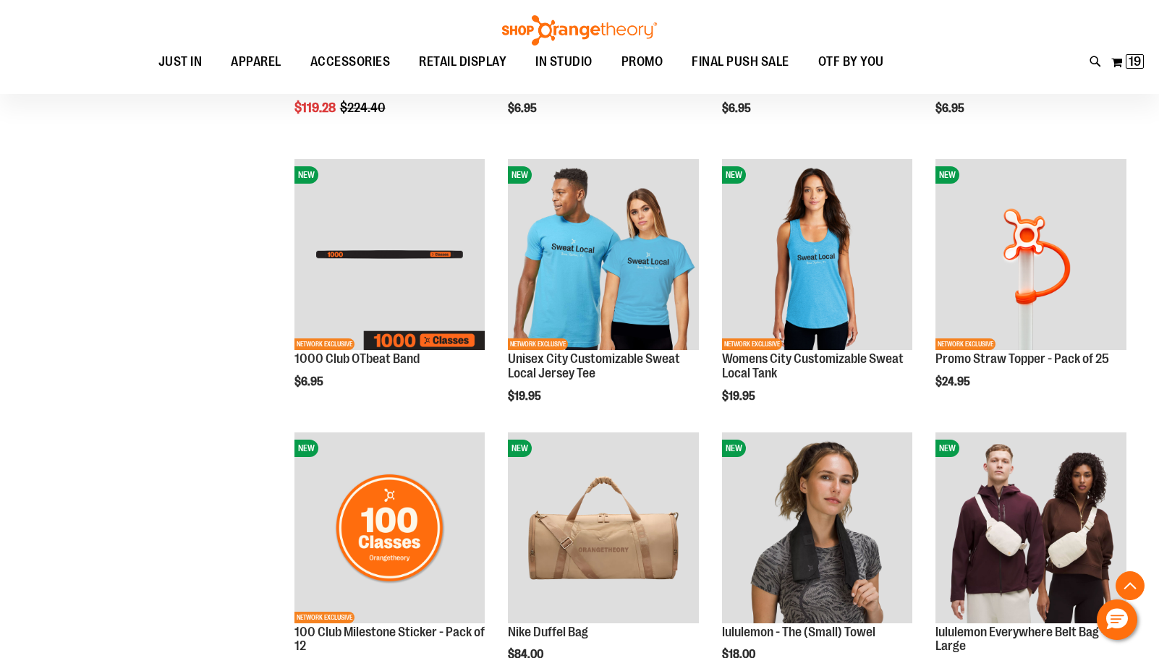
scroll to position [142, 0]
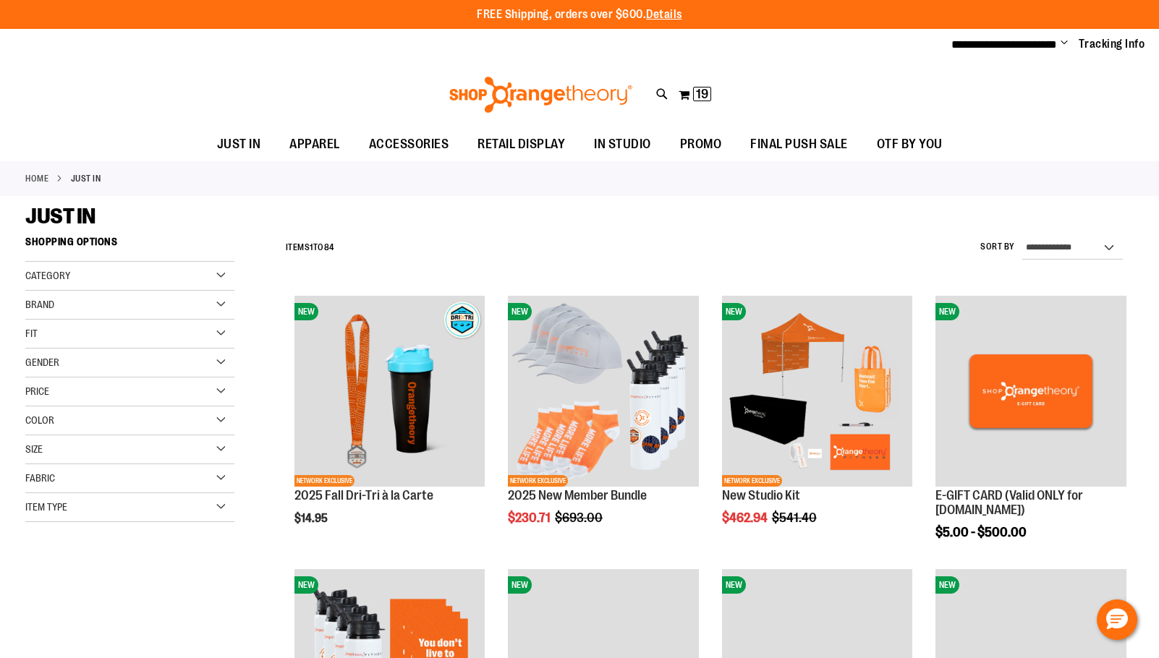
click at [191, 282] on div "Category" at bounding box center [129, 276] width 209 height 29
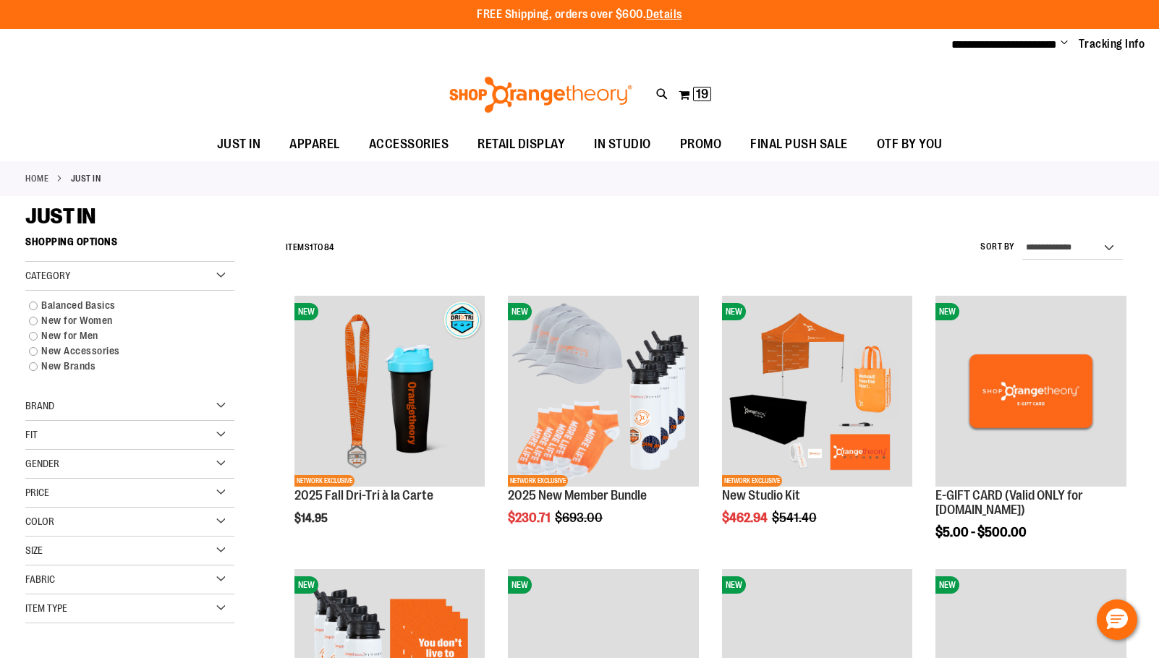
click at [170, 283] on div "Category" at bounding box center [129, 276] width 209 height 29
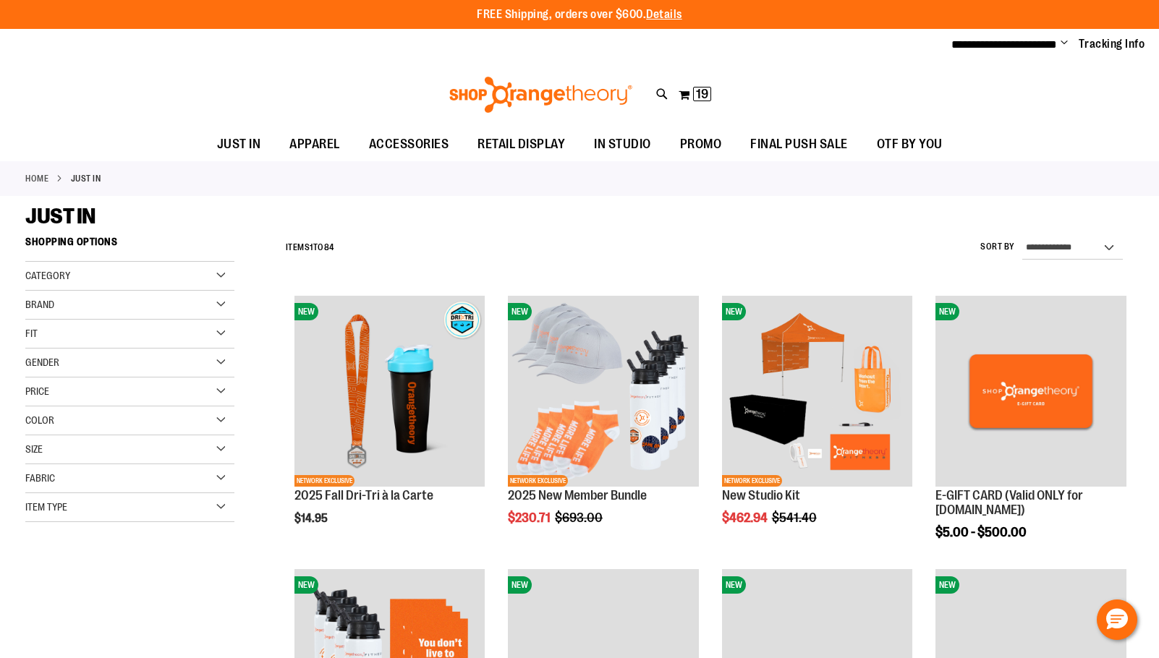
click at [131, 500] on div "Item Type" at bounding box center [129, 507] width 209 height 29
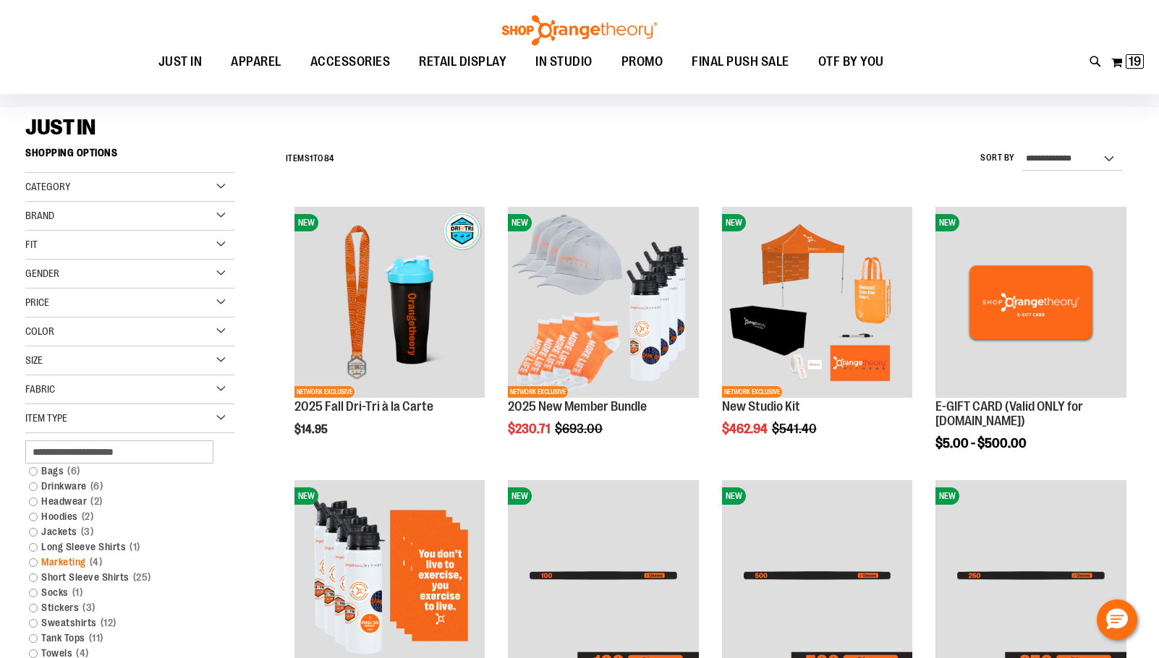
scroll to position [216, 0]
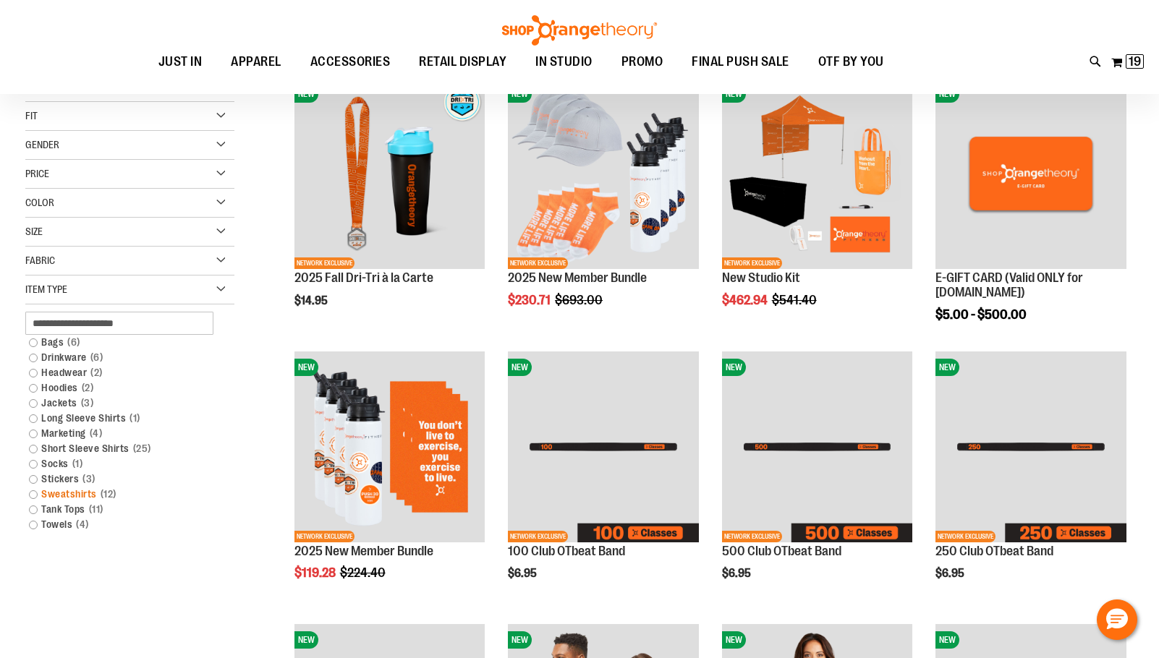
click at [95, 493] on link "Sweatshirts 12 items" at bounding box center [122, 494] width 200 height 15
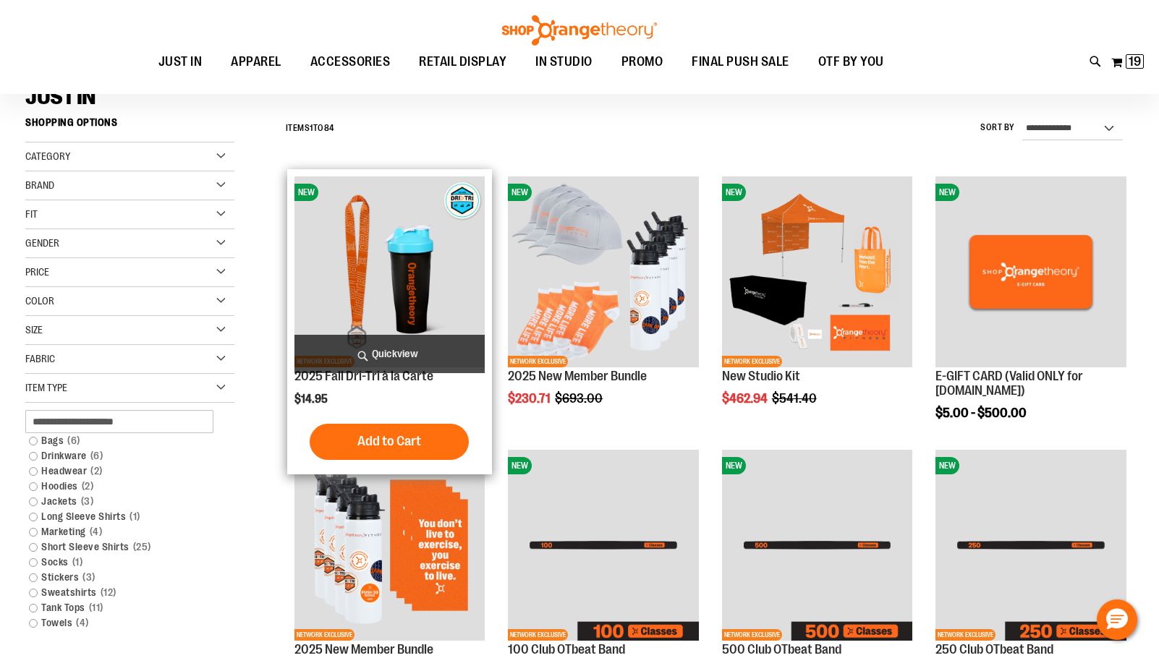
scroll to position [0, 0]
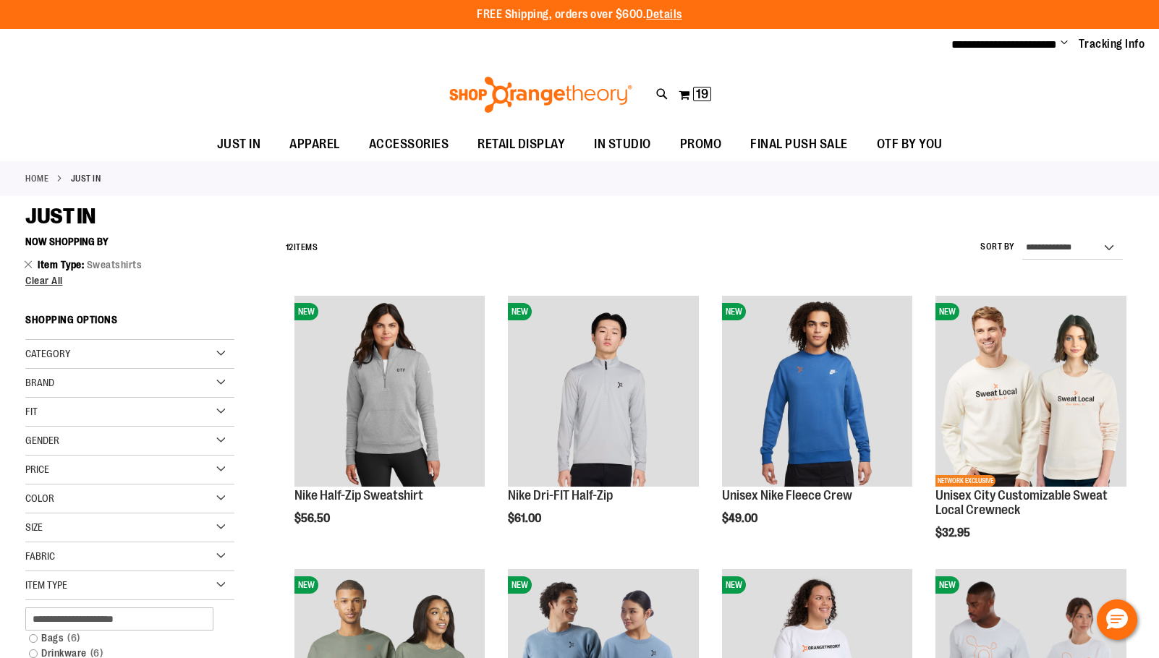
click at [35, 179] on link "Home" at bounding box center [36, 178] width 23 height 13
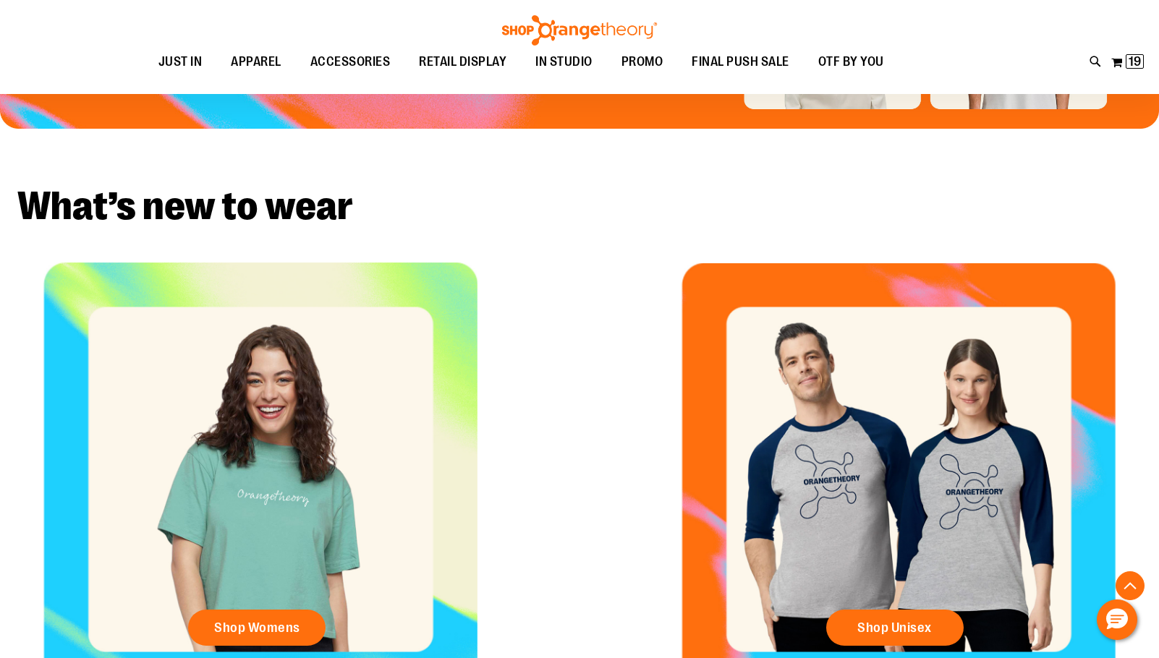
scroll to position [722, 0]
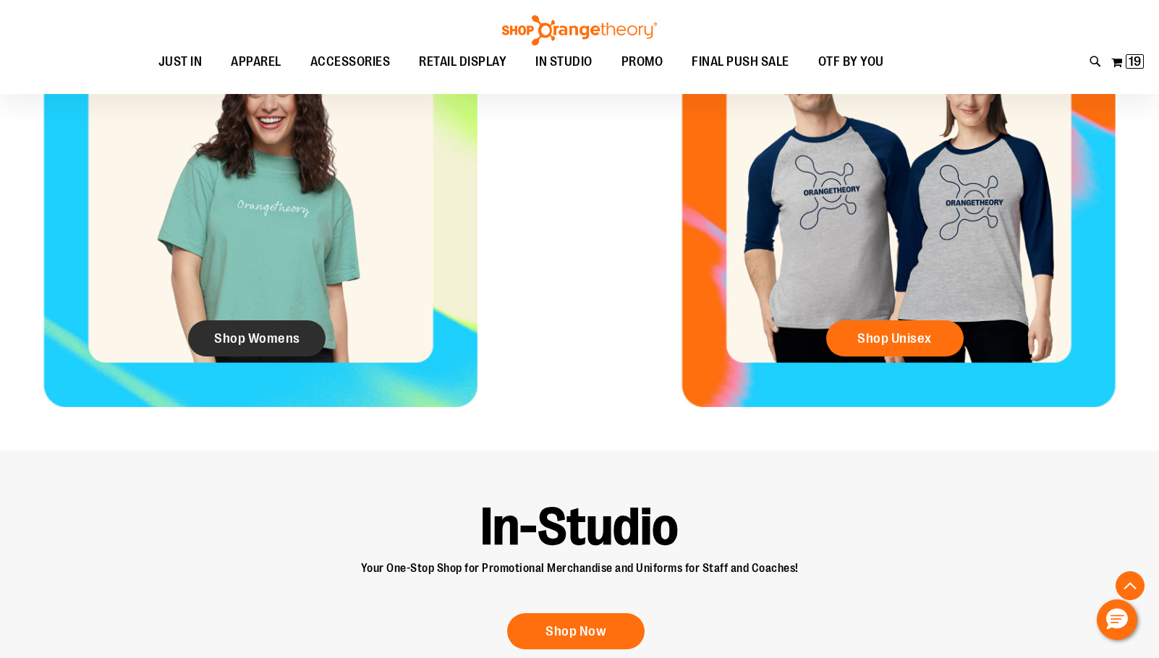
click at [265, 341] on span "Shop Womens" at bounding box center [257, 339] width 86 height 16
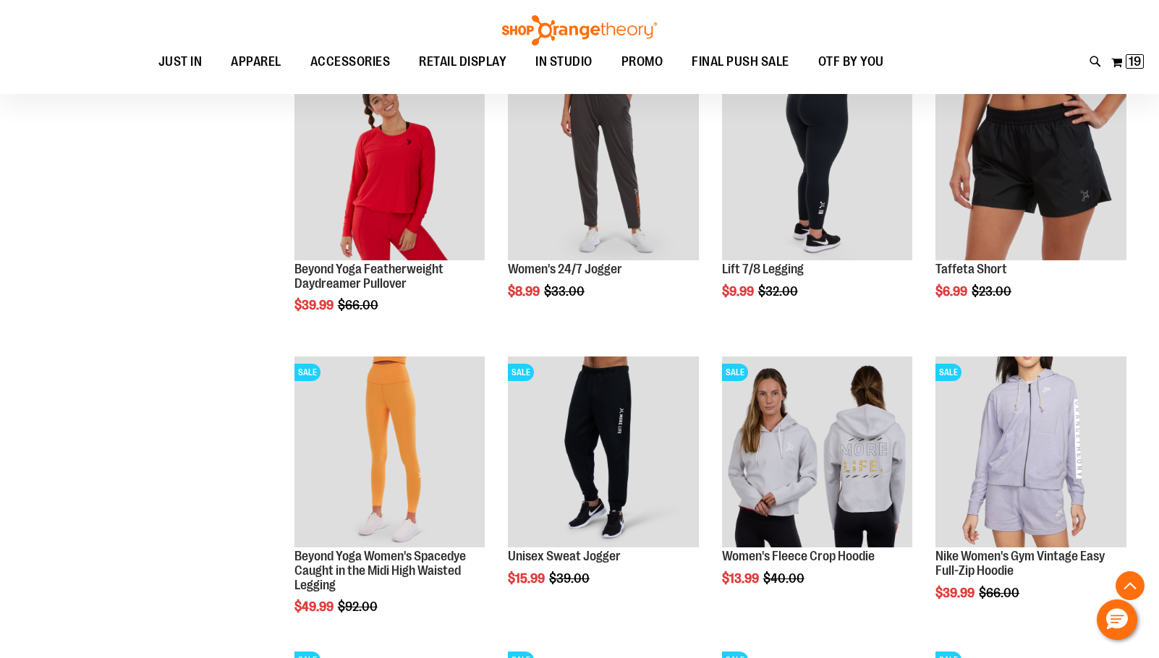
scroll to position [1012, 0]
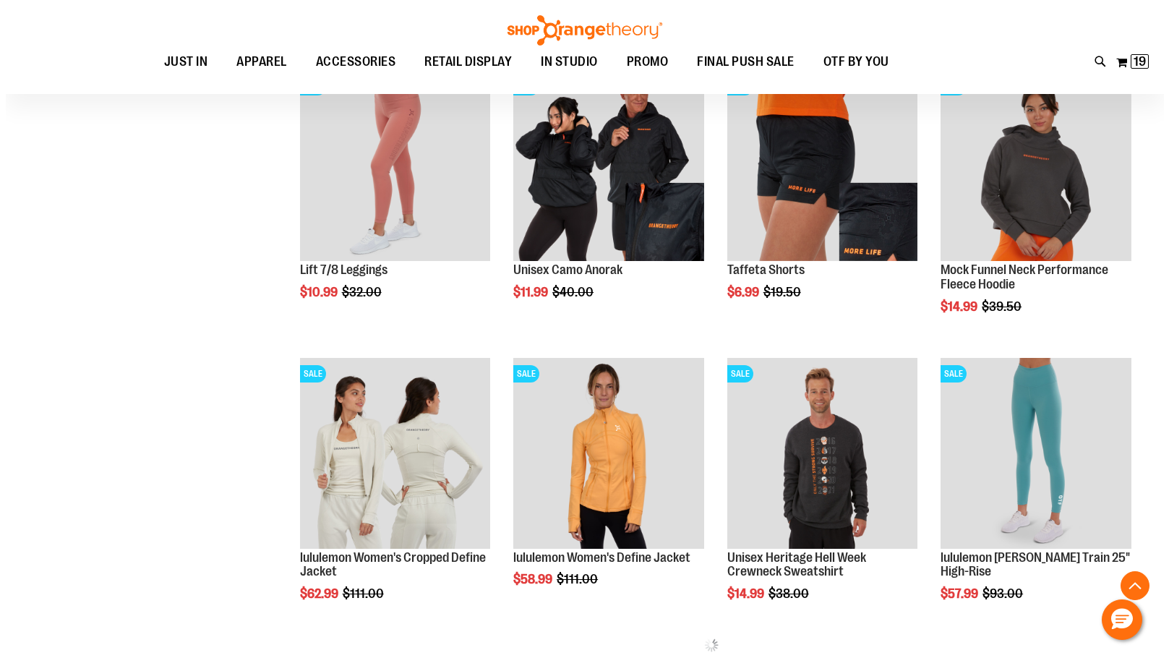
scroll to position [1446, 0]
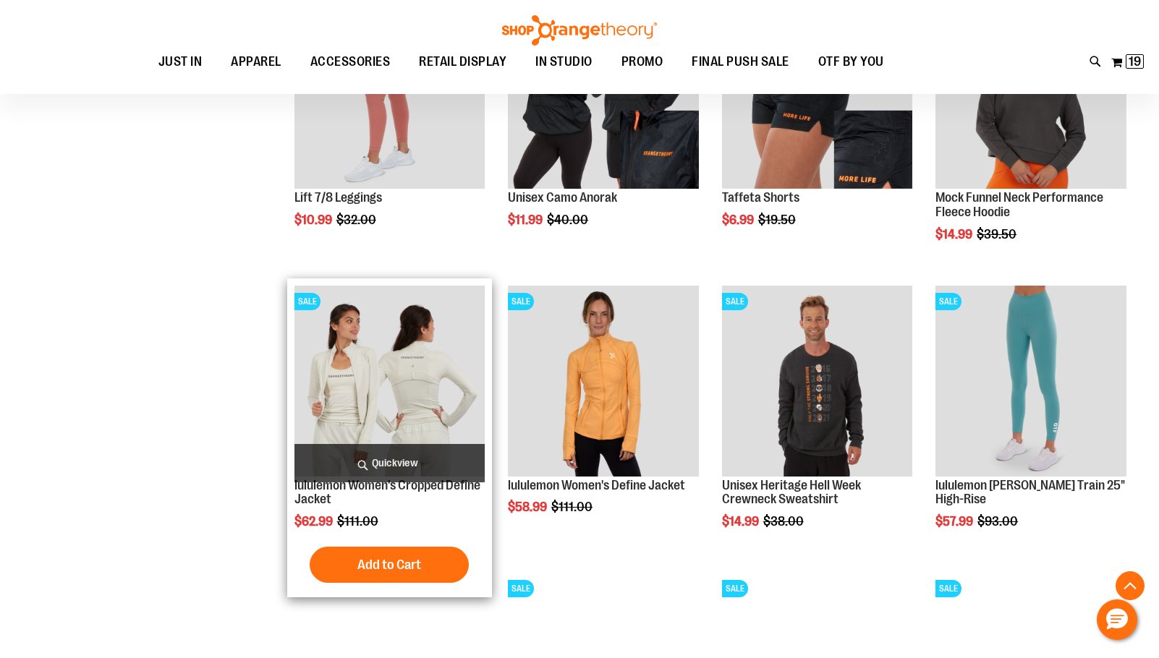
click at [417, 456] on span "Quickview" at bounding box center [389, 463] width 191 height 38
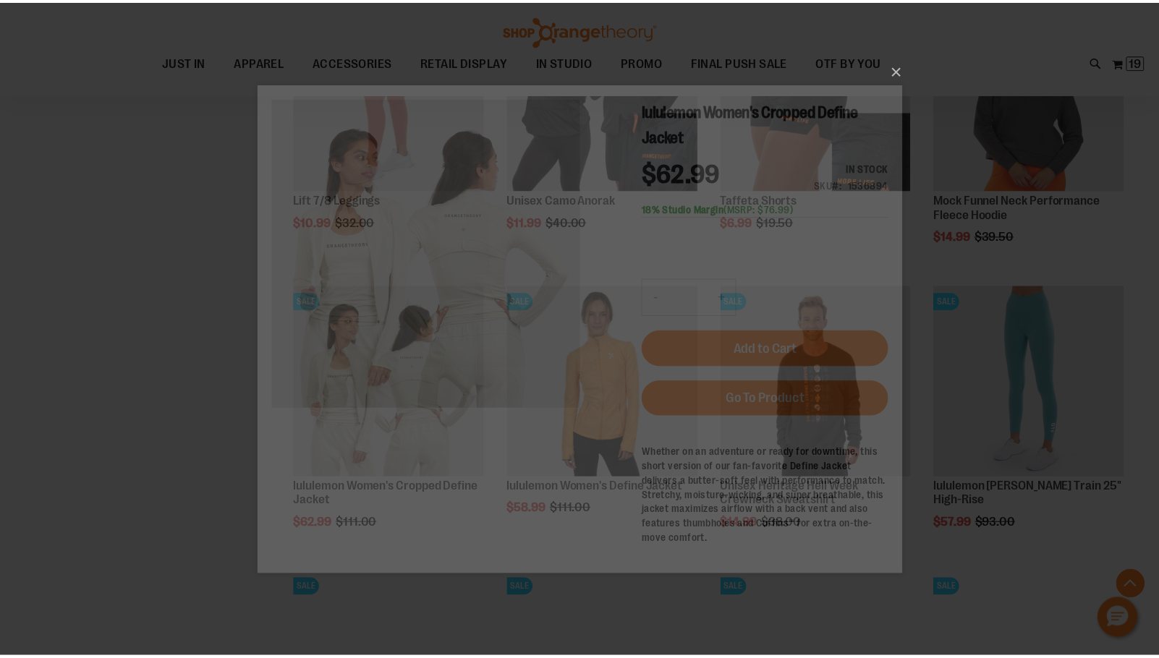
scroll to position [0, 0]
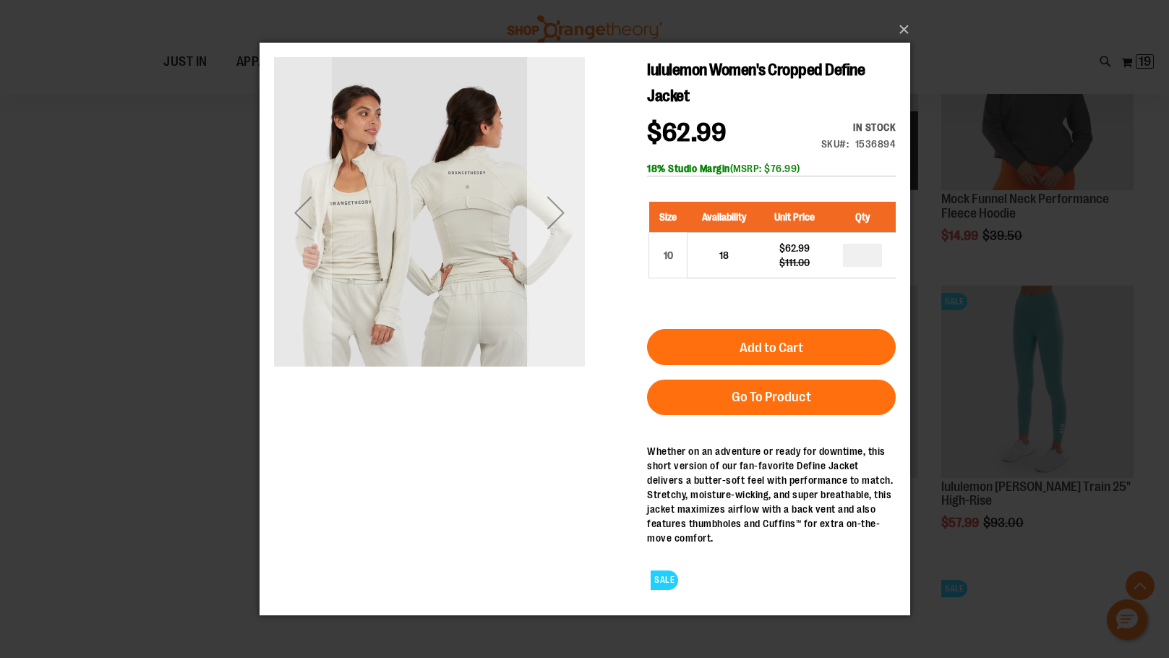
click at [564, 216] on div "Next" at bounding box center [555, 212] width 58 height 58
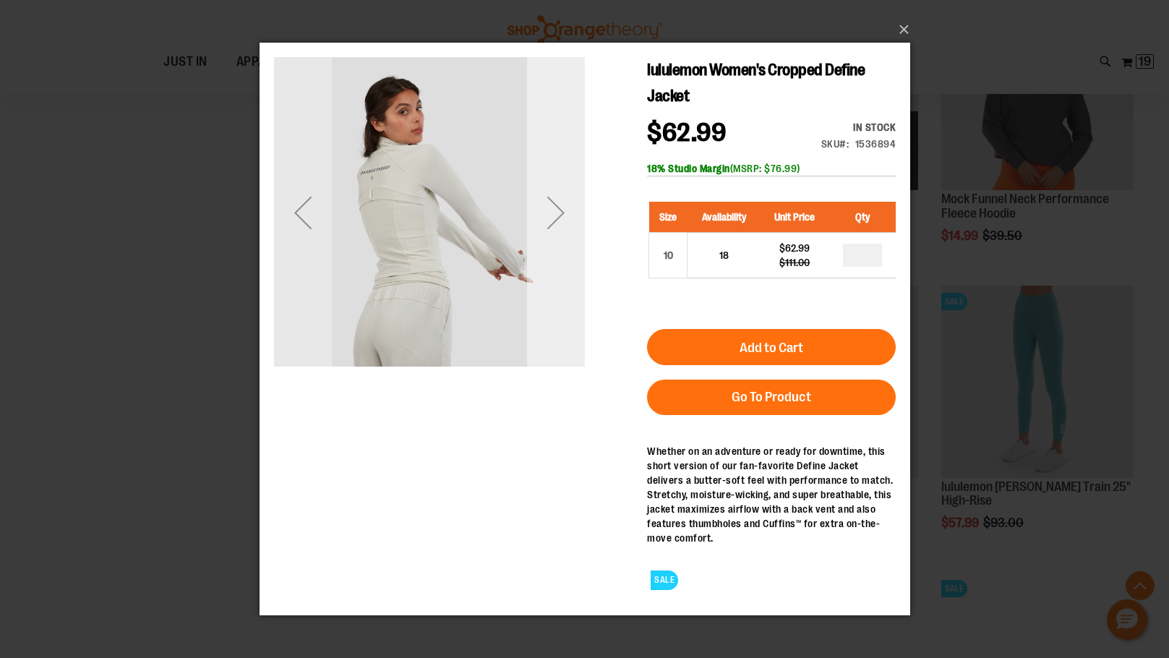
click at [564, 216] on div "Next" at bounding box center [555, 212] width 58 height 58
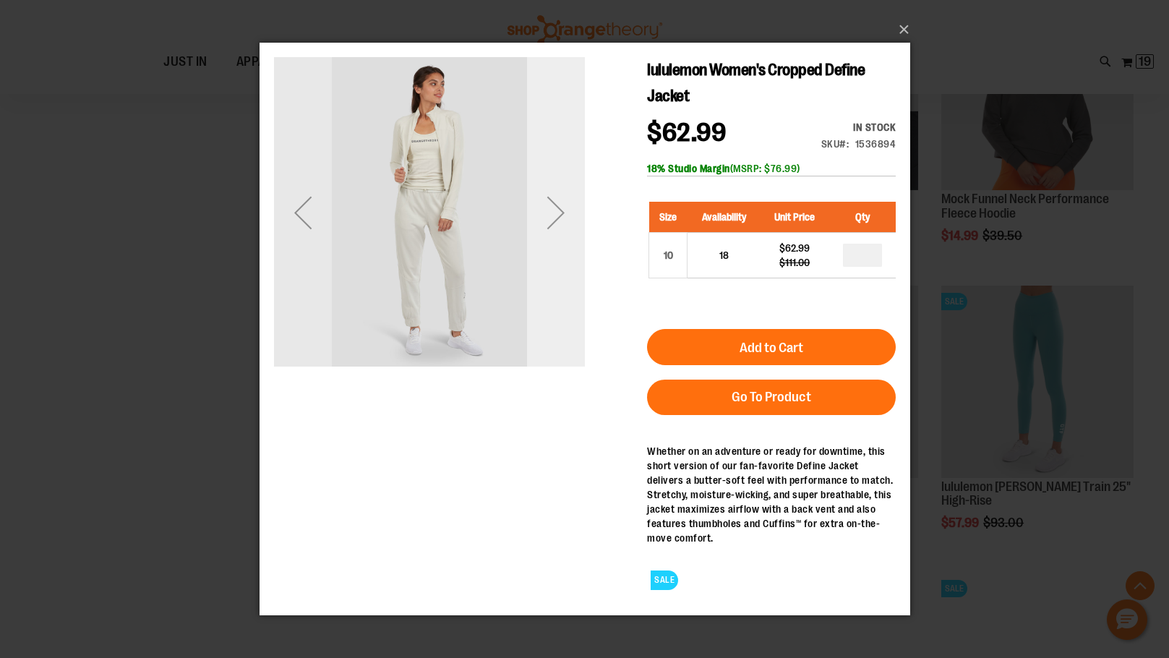
click at [564, 216] on div "Next" at bounding box center [555, 212] width 58 height 58
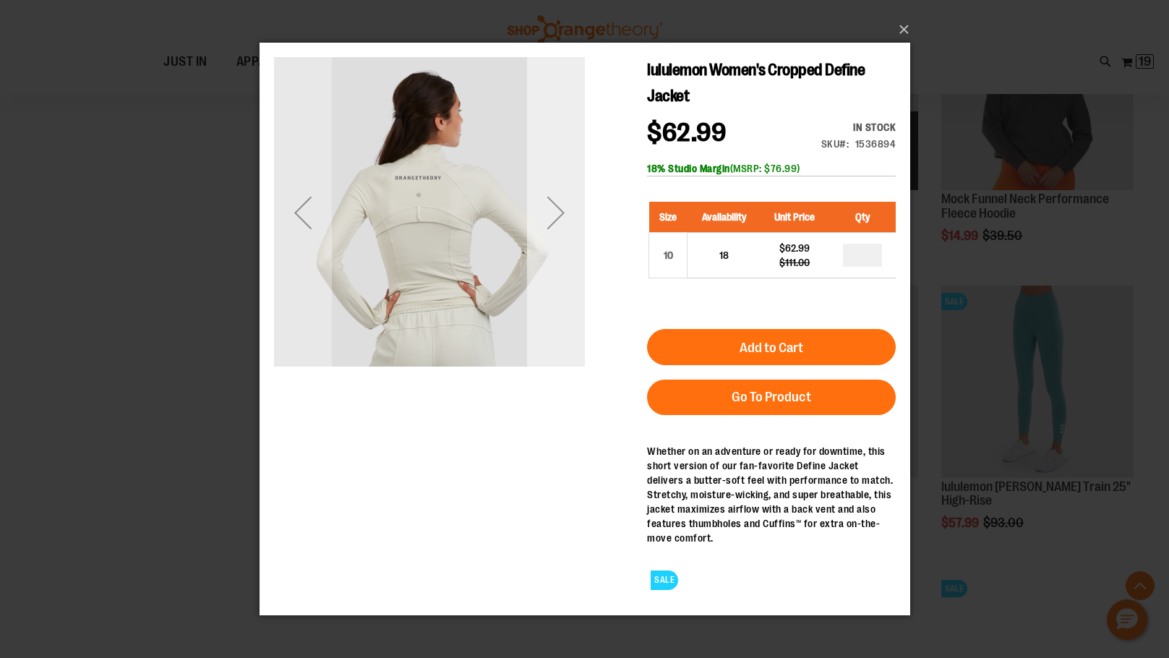
click at [564, 216] on div "Next" at bounding box center [555, 212] width 58 height 58
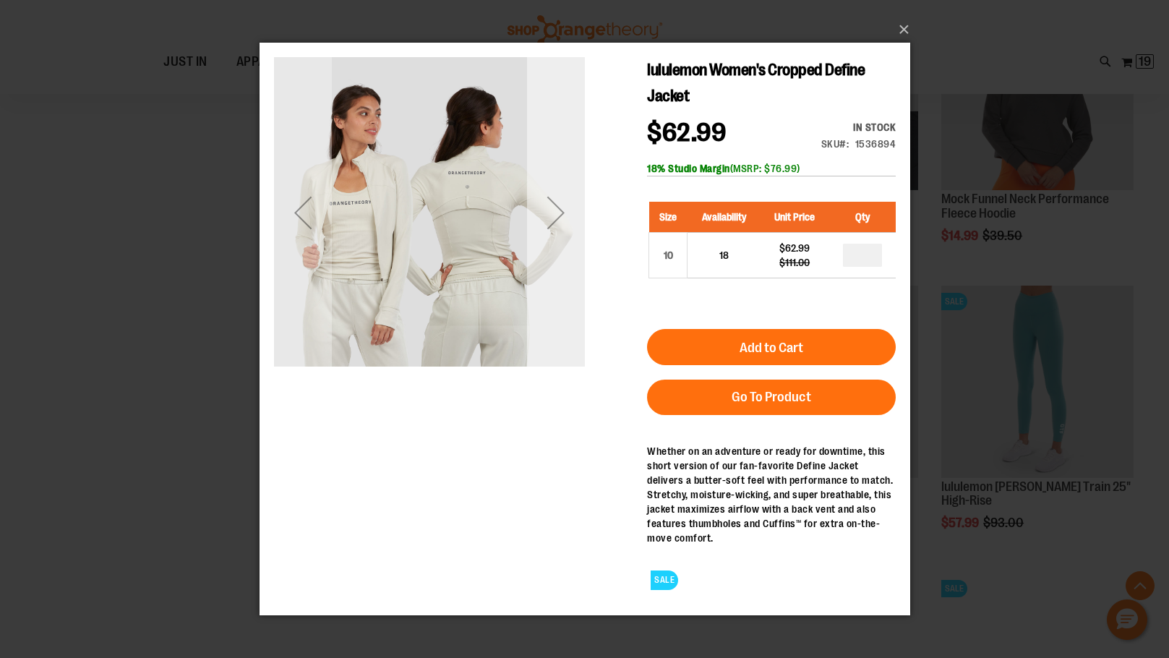
click at [564, 216] on div "Next" at bounding box center [555, 212] width 58 height 58
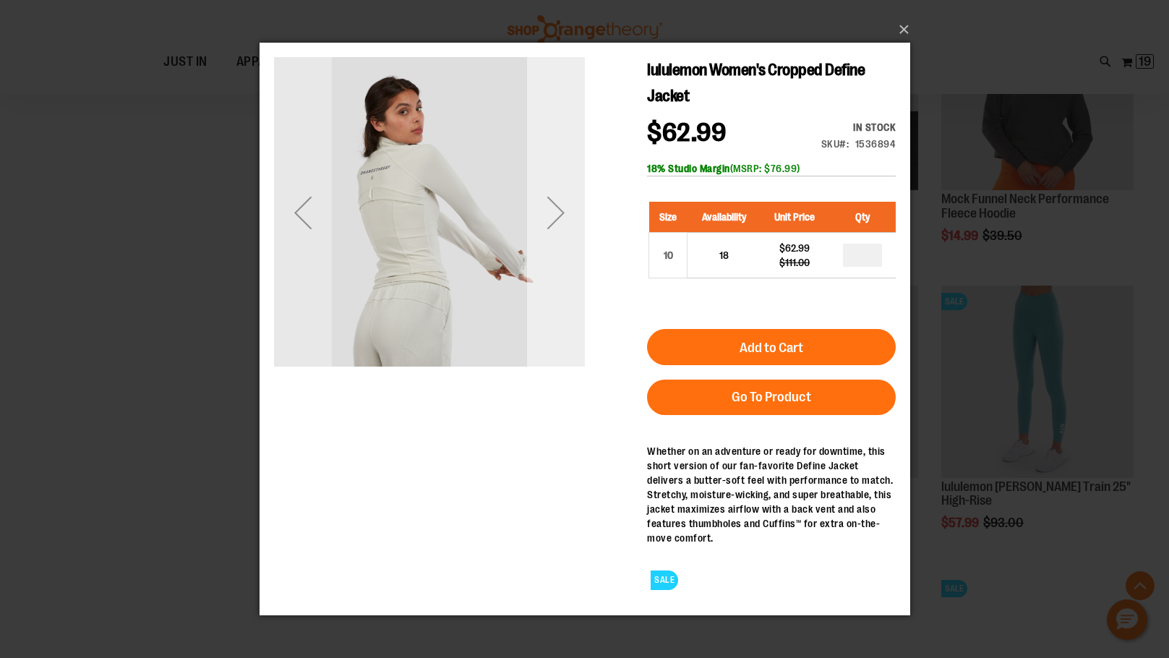
click at [564, 216] on div "Next" at bounding box center [555, 212] width 58 height 58
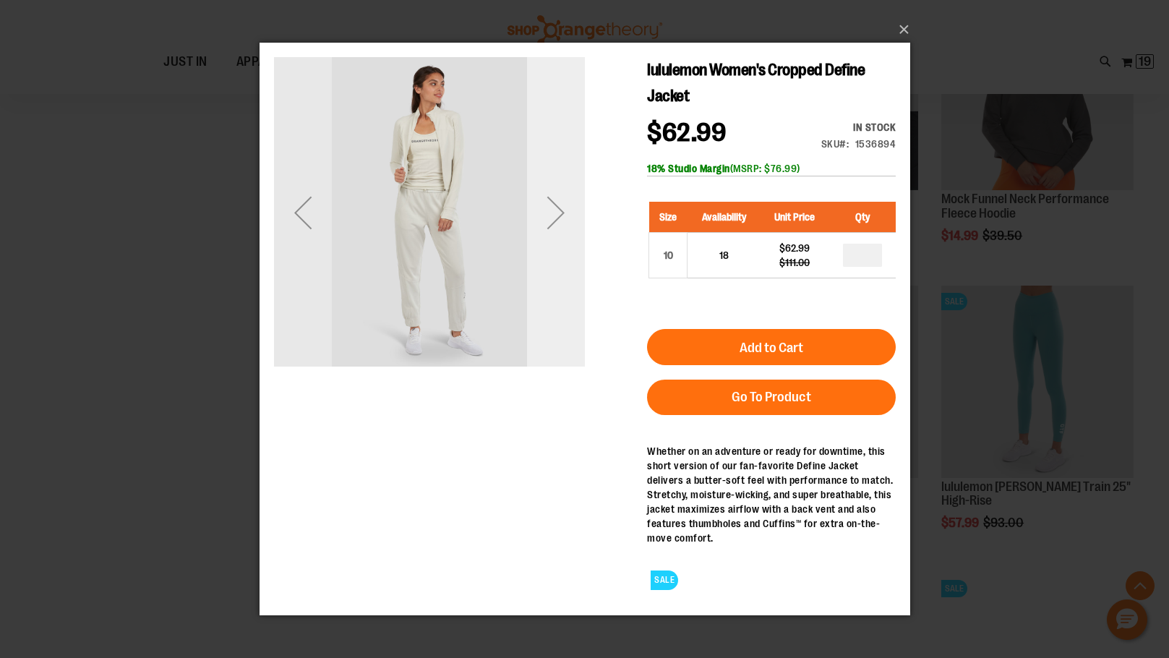
click at [564, 216] on div "Next" at bounding box center [555, 212] width 58 height 58
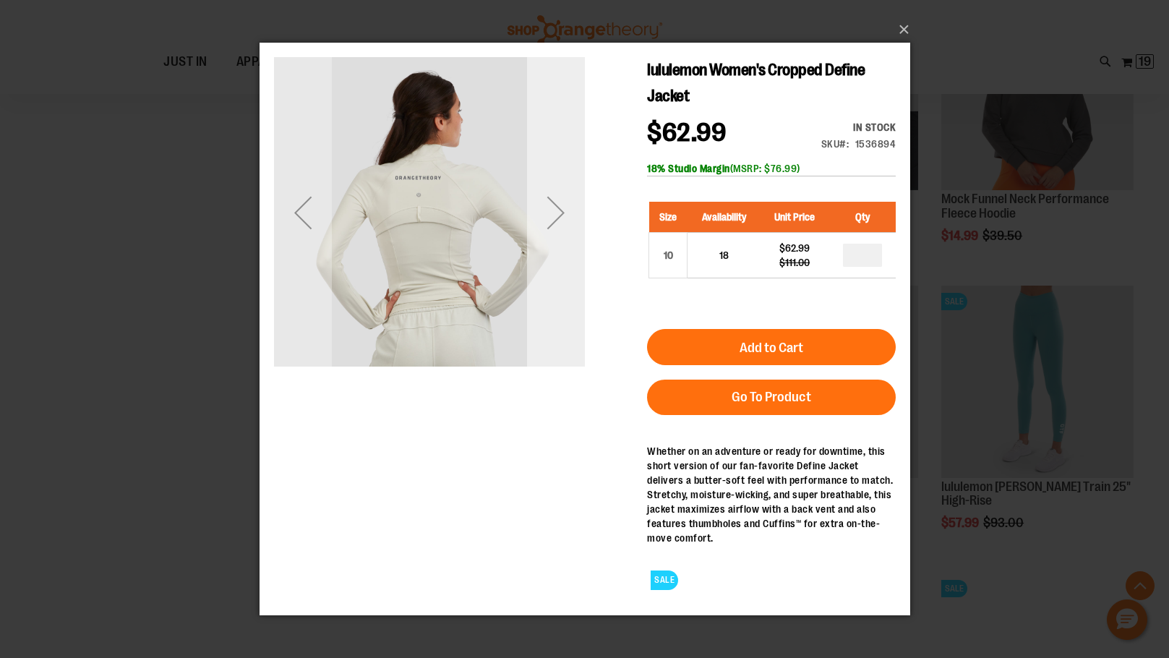
click at [564, 216] on div "Next" at bounding box center [555, 212] width 58 height 58
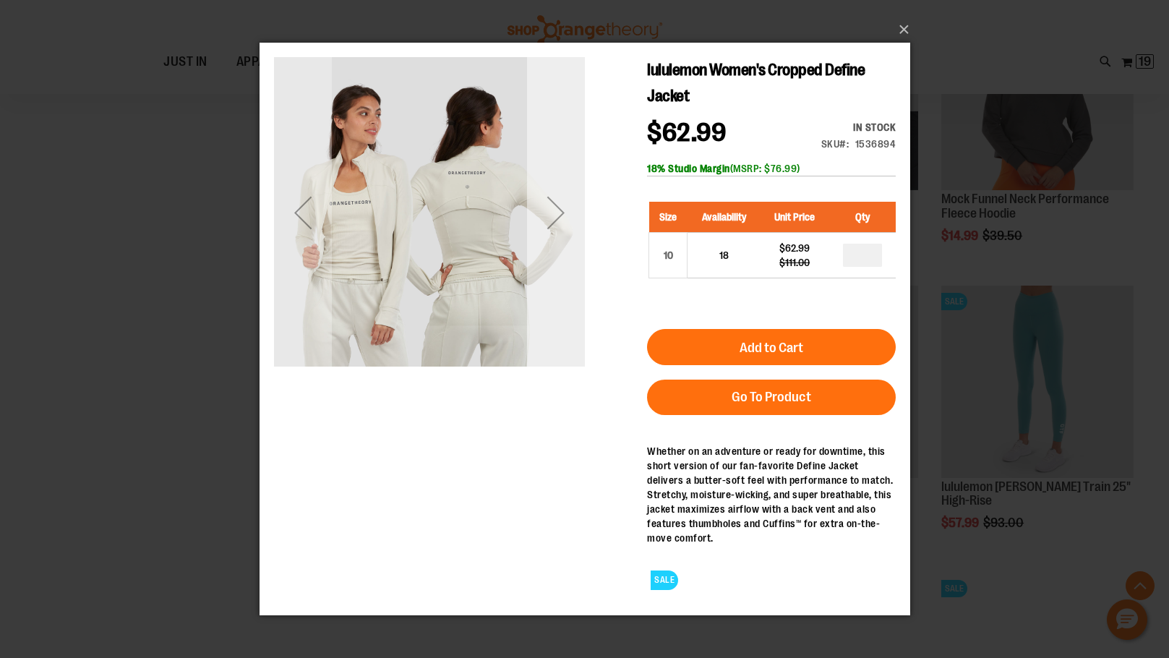
click at [564, 216] on div "Next" at bounding box center [555, 212] width 58 height 58
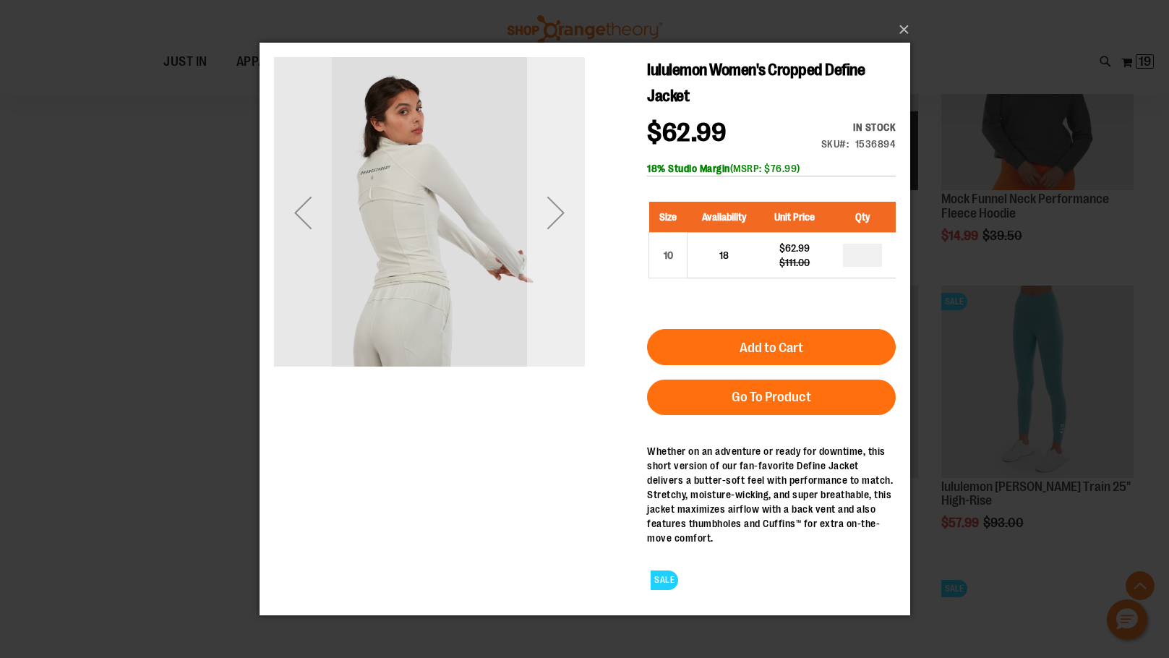
click at [564, 216] on div "Next" at bounding box center [555, 212] width 58 height 58
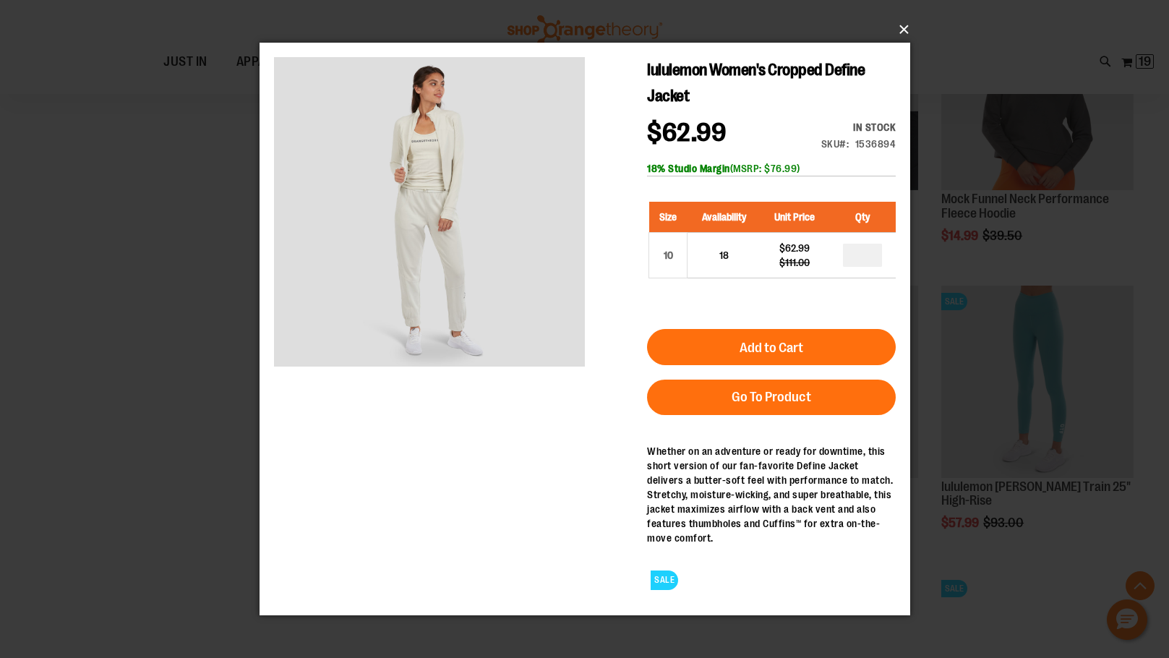
drag, startPoint x: 909, startPoint y: 30, endPoint x: 874, endPoint y: 92, distance: 71.0
click at [909, 29] on button "×" at bounding box center [589, 30] width 651 height 32
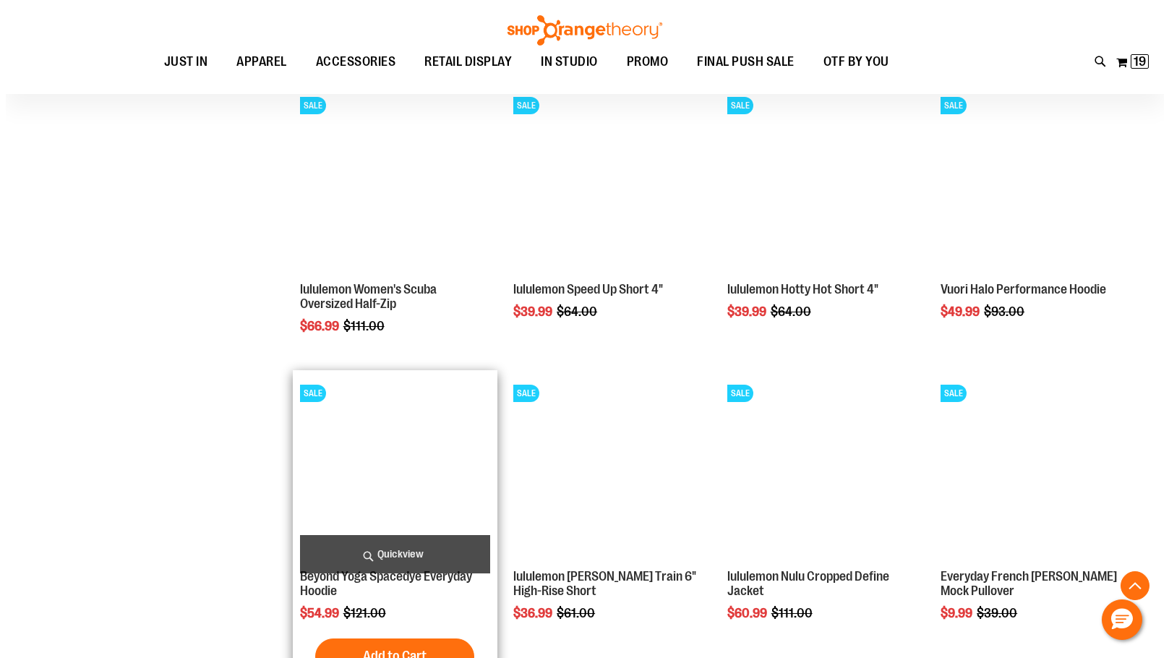
scroll to position [1952, 0]
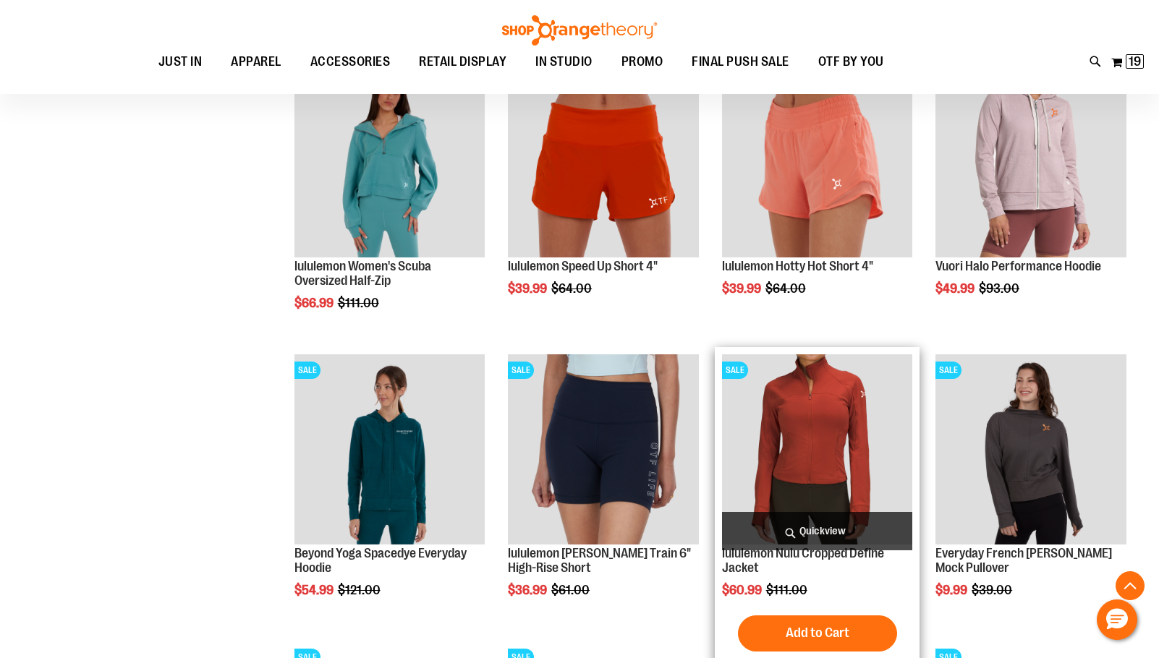
click at [863, 534] on span "Quickview" at bounding box center [817, 531] width 191 height 38
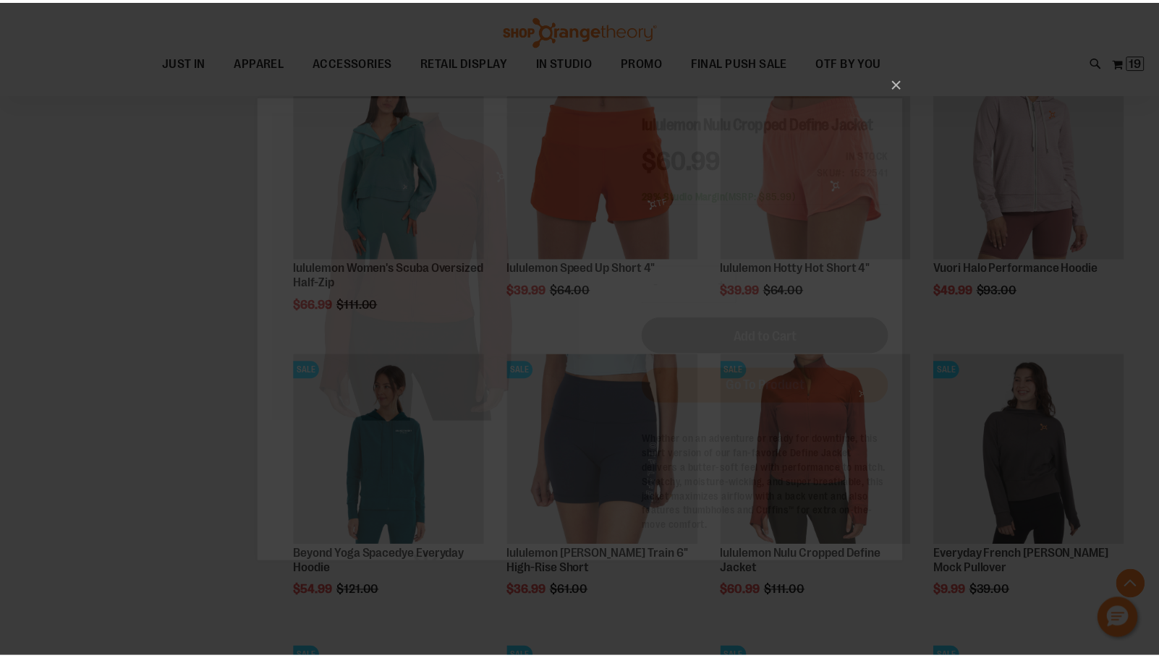
scroll to position [0, 0]
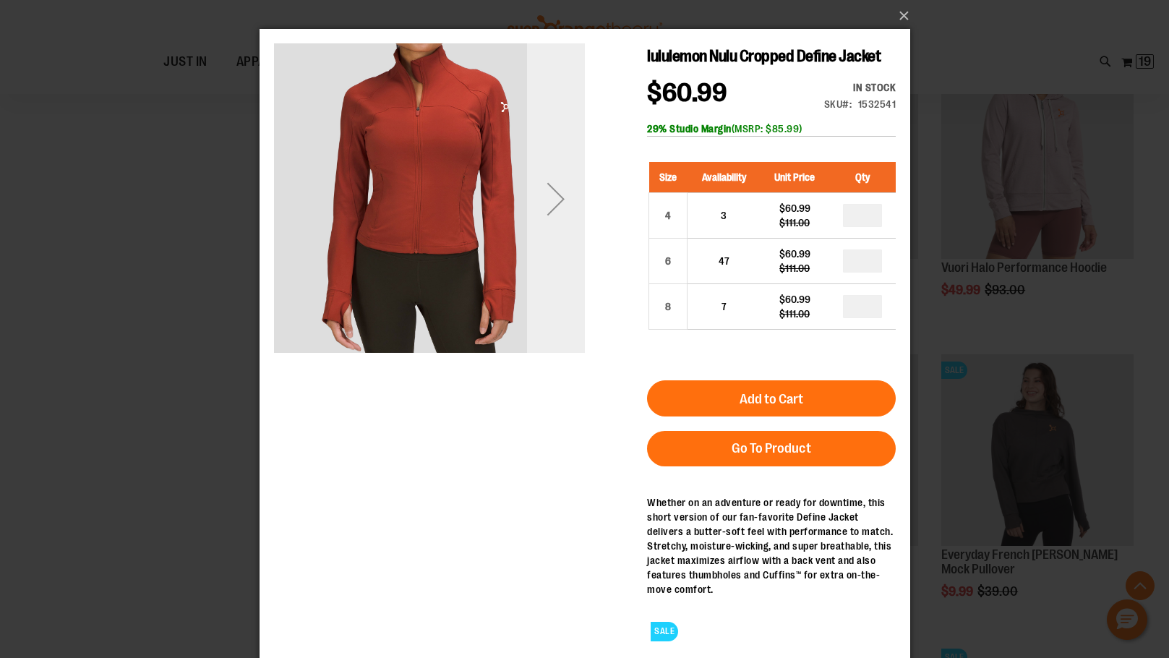
click at [542, 202] on div "Next" at bounding box center [555, 199] width 58 height 58
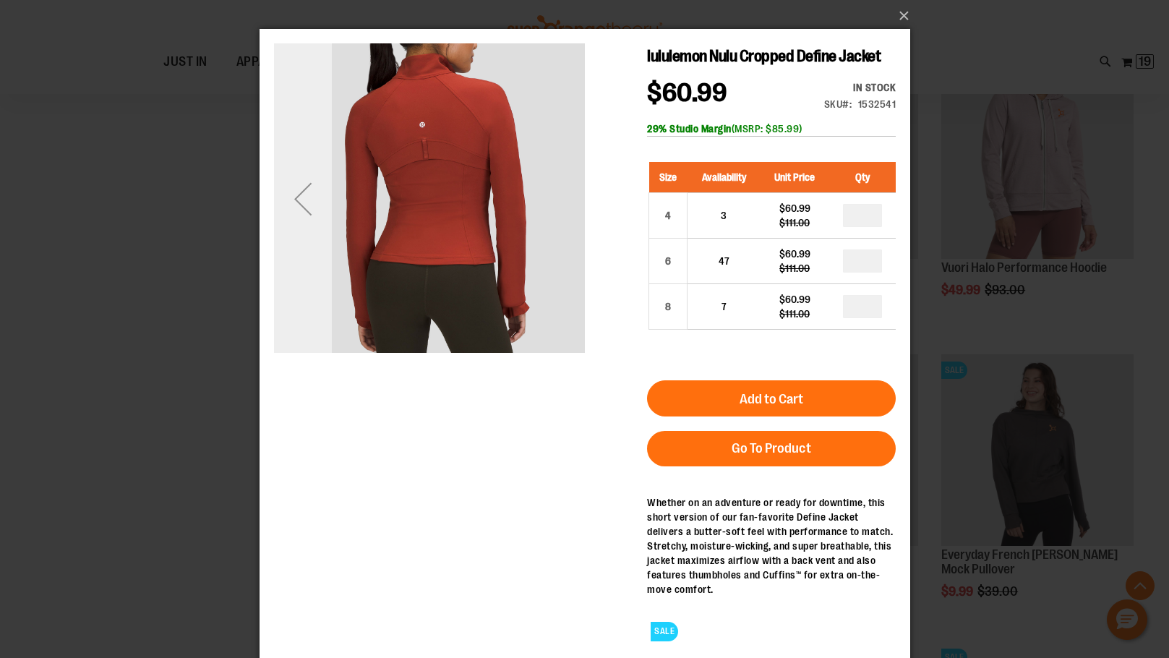
click at [281, 227] on div "Previous" at bounding box center [302, 199] width 58 height 58
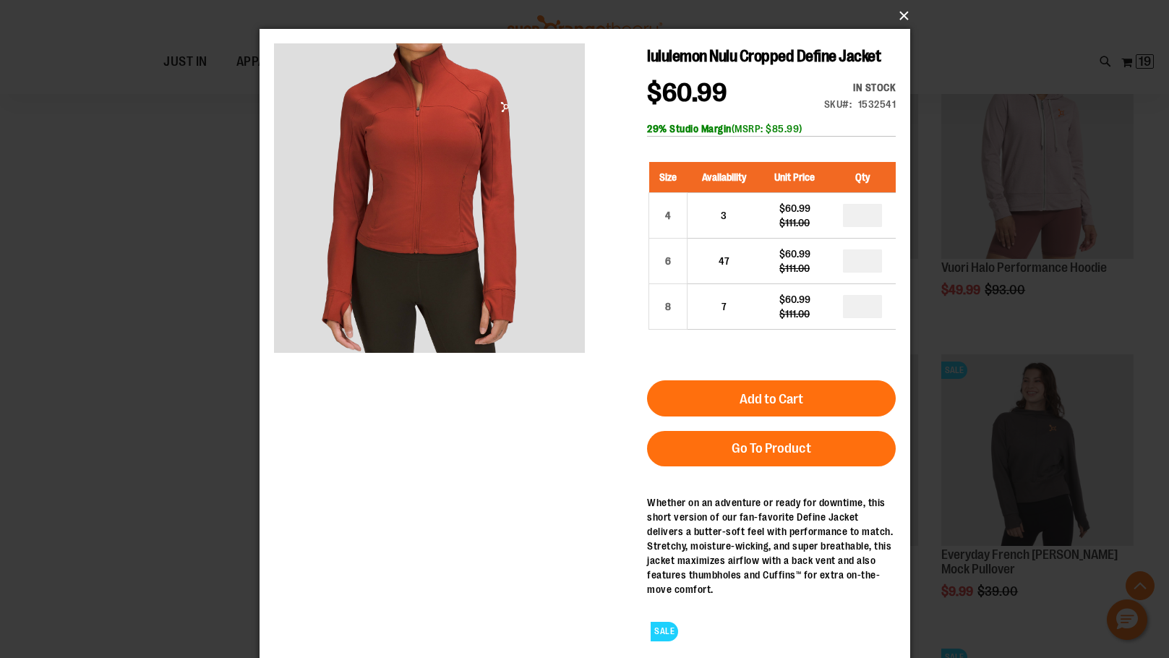
click at [905, 11] on button "×" at bounding box center [589, 16] width 651 height 32
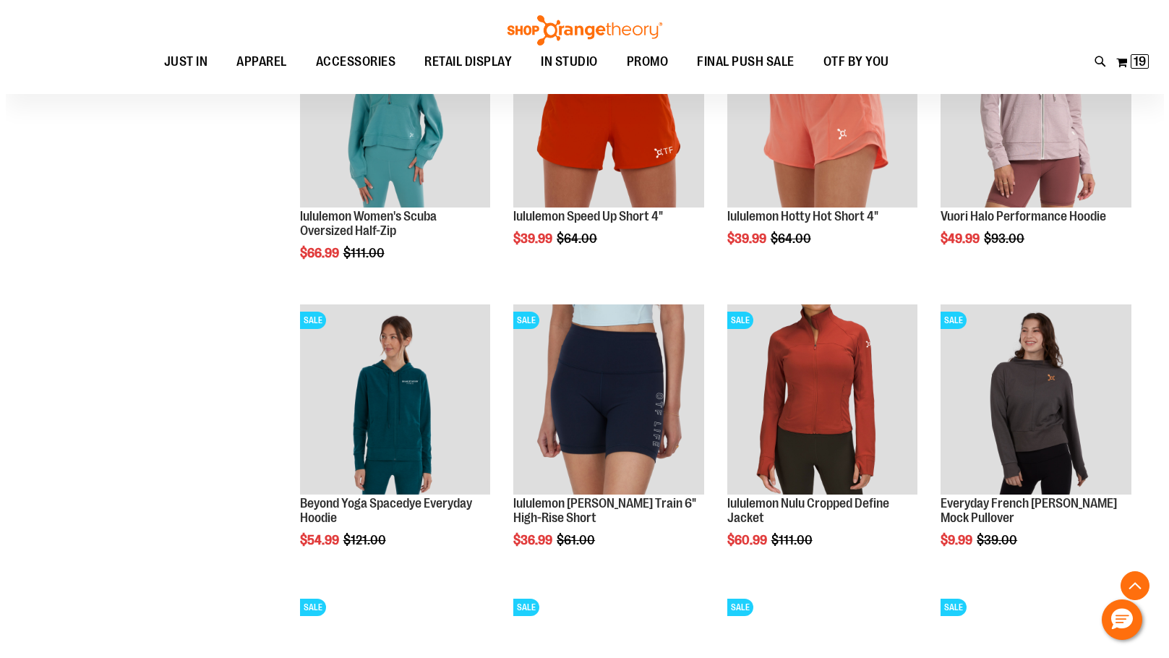
scroll to position [2024, 0]
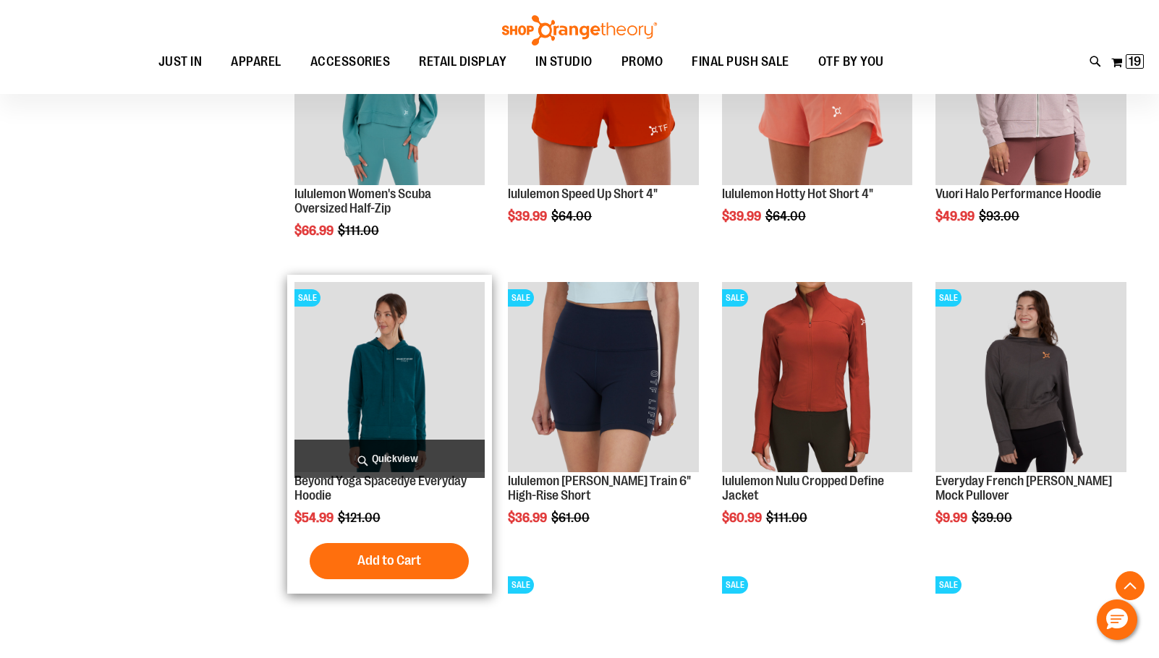
click at [465, 456] on span "Quickview" at bounding box center [389, 459] width 191 height 38
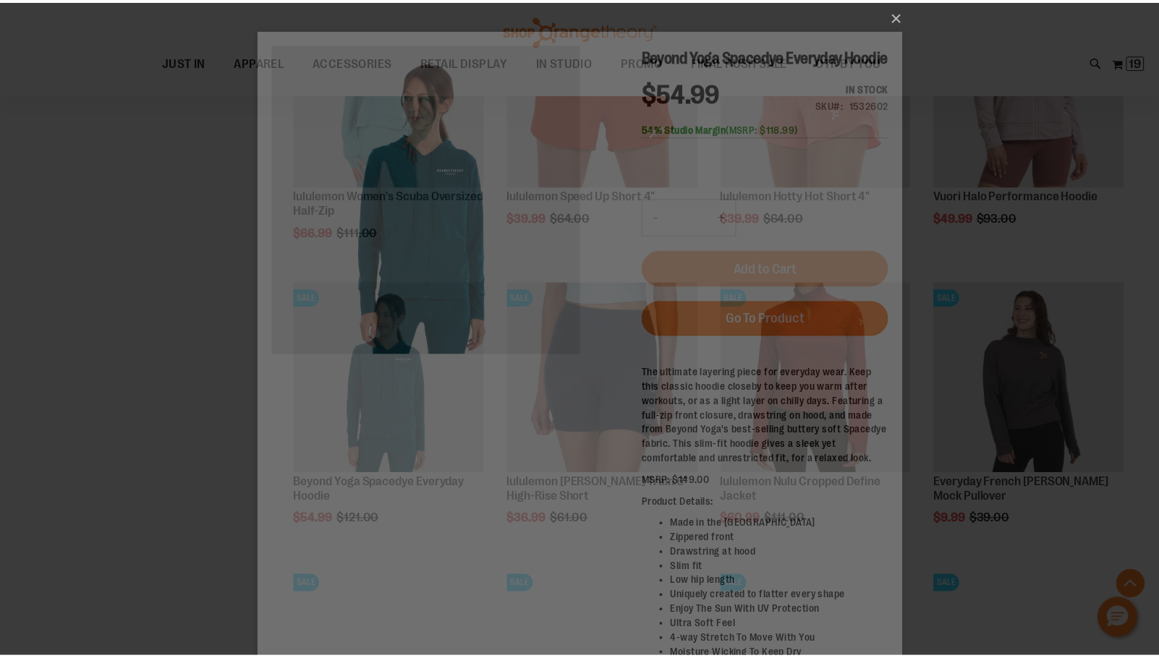
scroll to position [0, 0]
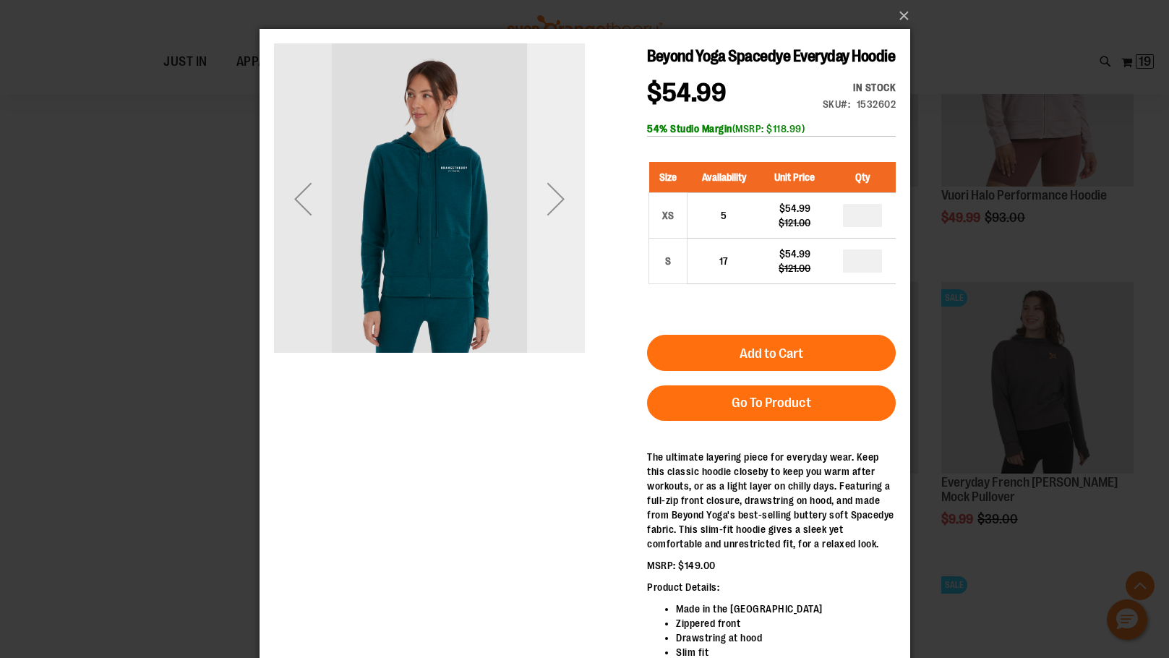
click at [554, 207] on div "Next" at bounding box center [555, 199] width 58 height 58
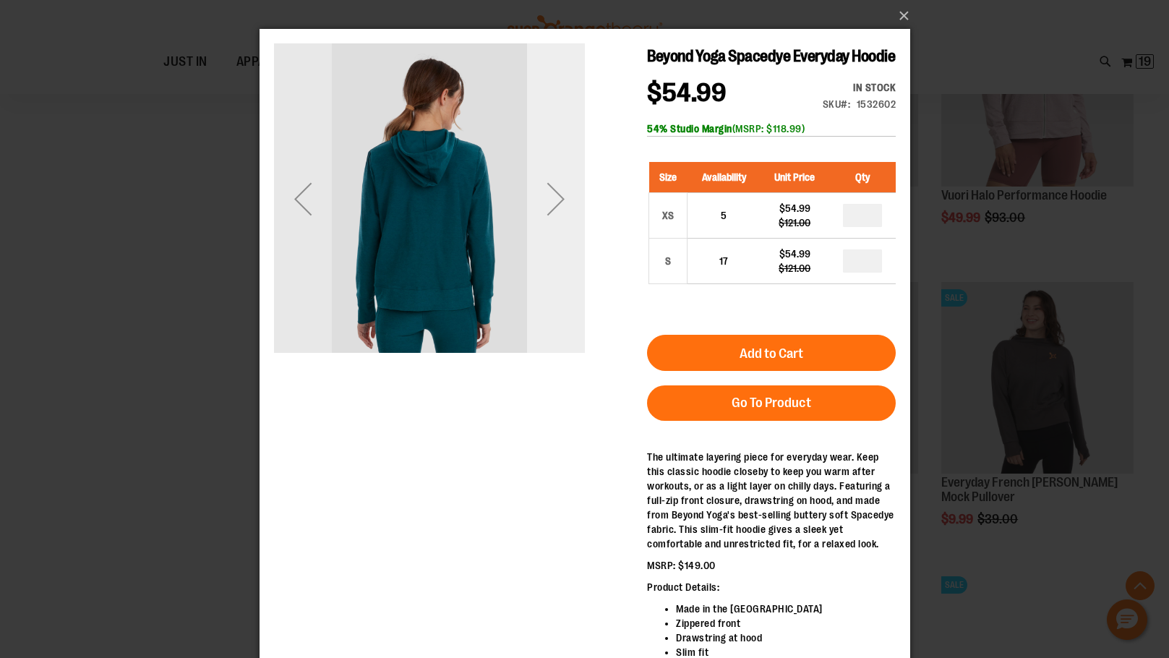
click at [554, 207] on div "Next" at bounding box center [555, 199] width 58 height 58
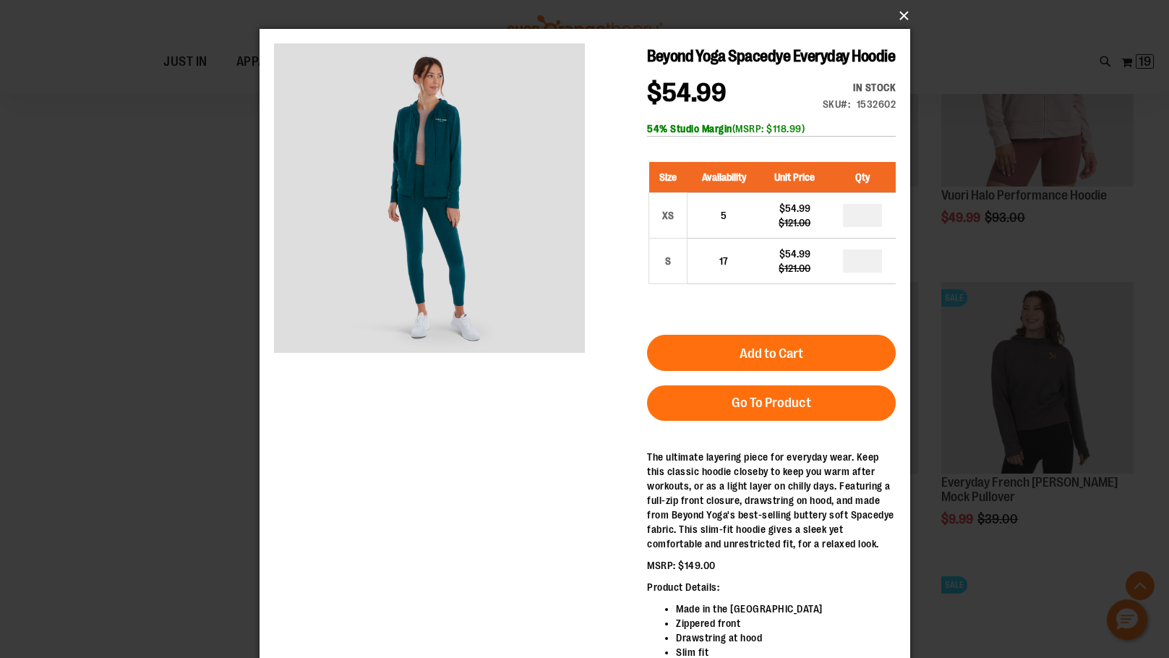
click at [905, 17] on button "×" at bounding box center [589, 16] width 651 height 32
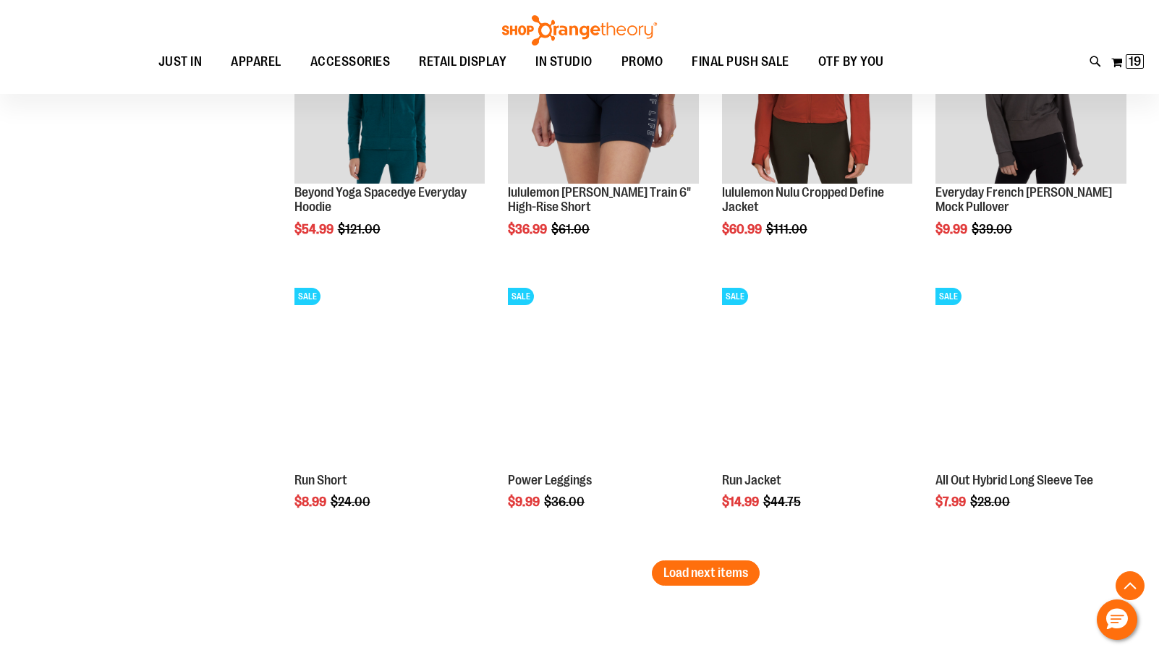
scroll to position [2314, 0]
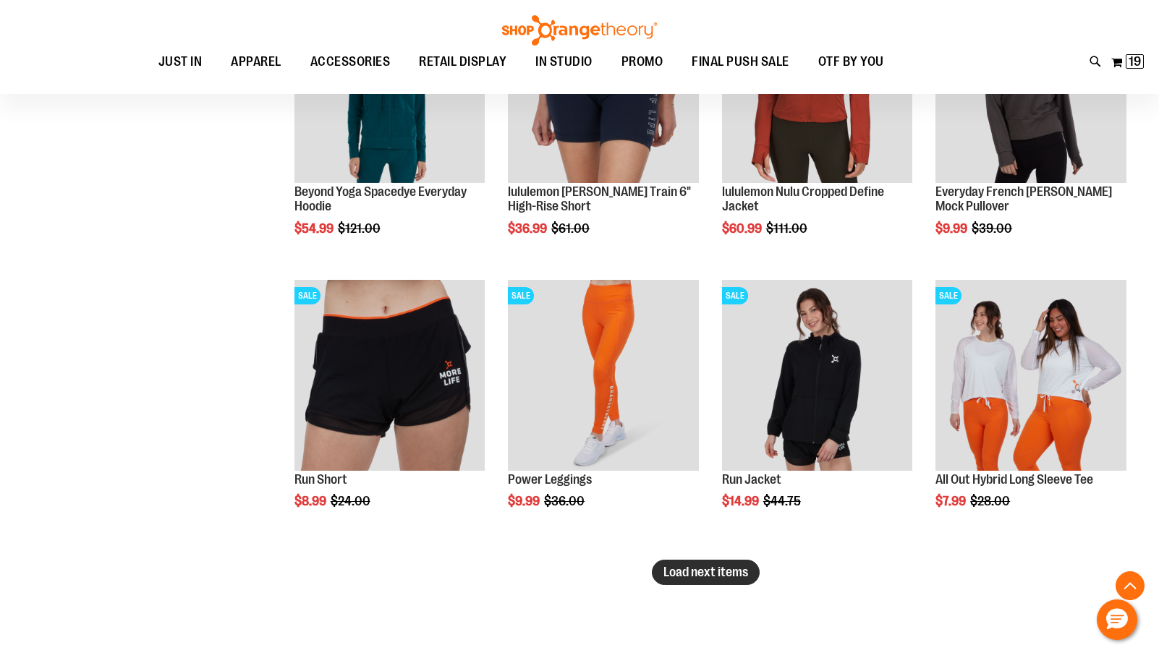
click at [667, 581] on button "Load next items" at bounding box center [706, 572] width 108 height 25
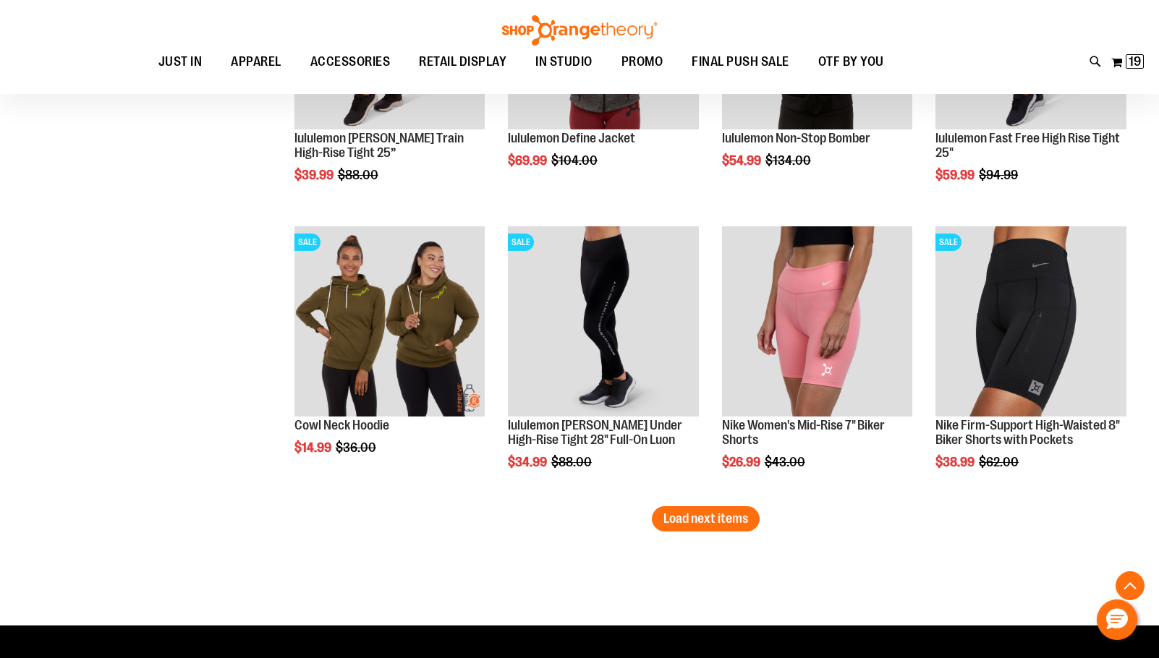
scroll to position [3254, 0]
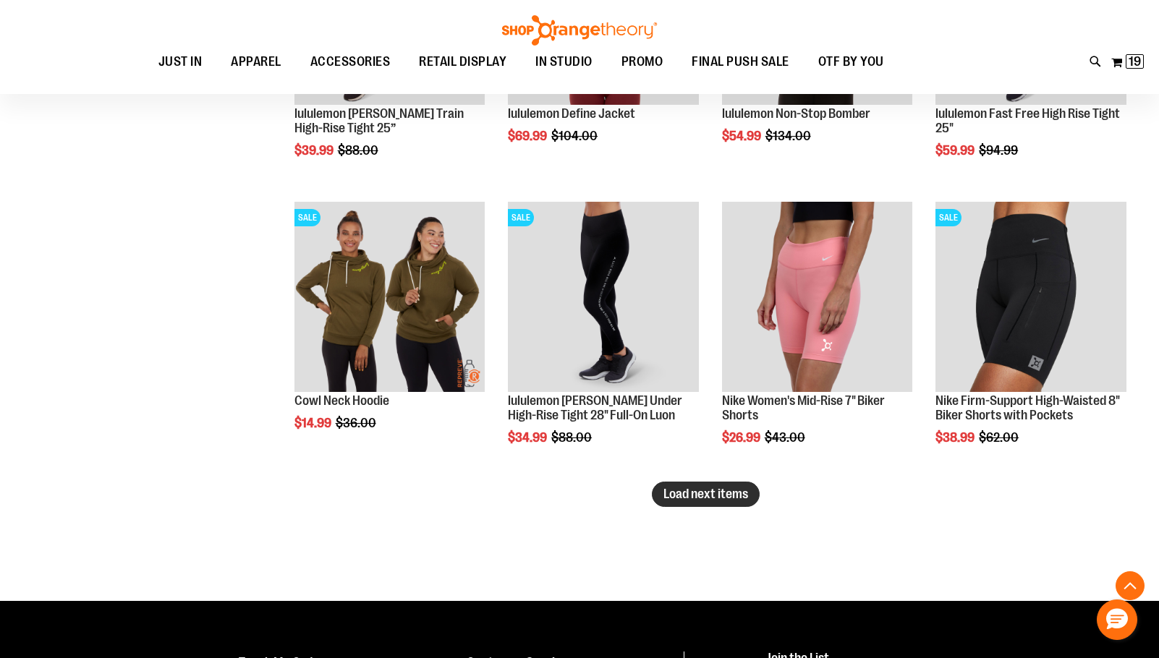
click at [704, 493] on span "Load next items" at bounding box center [705, 494] width 85 height 14
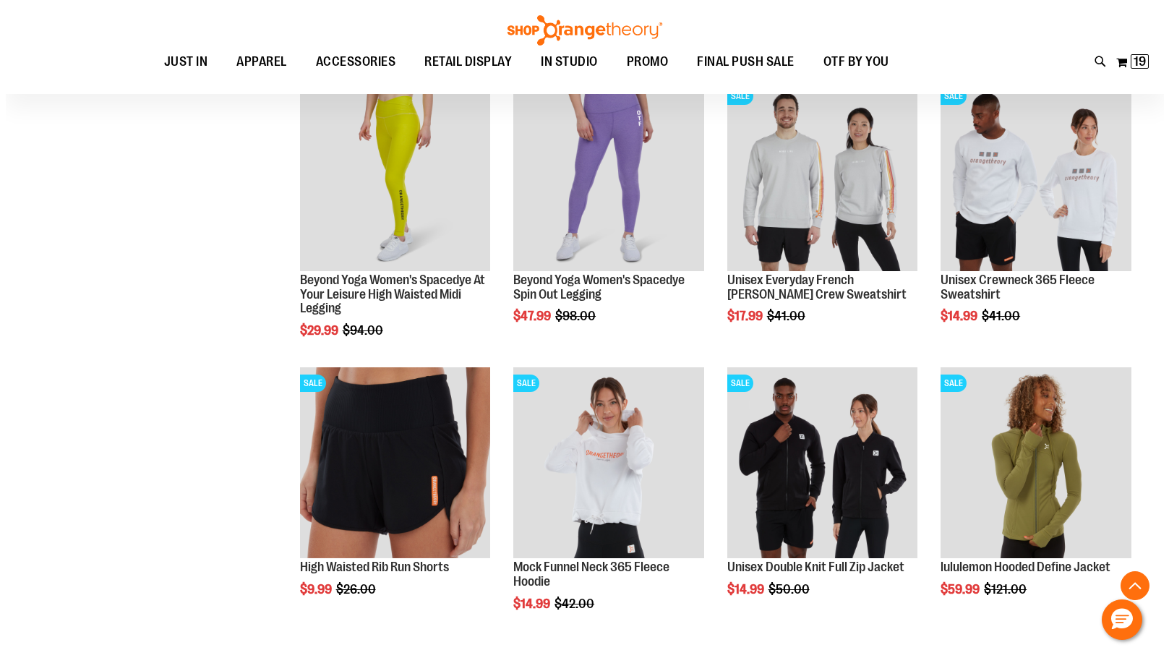
scroll to position [3688, 0]
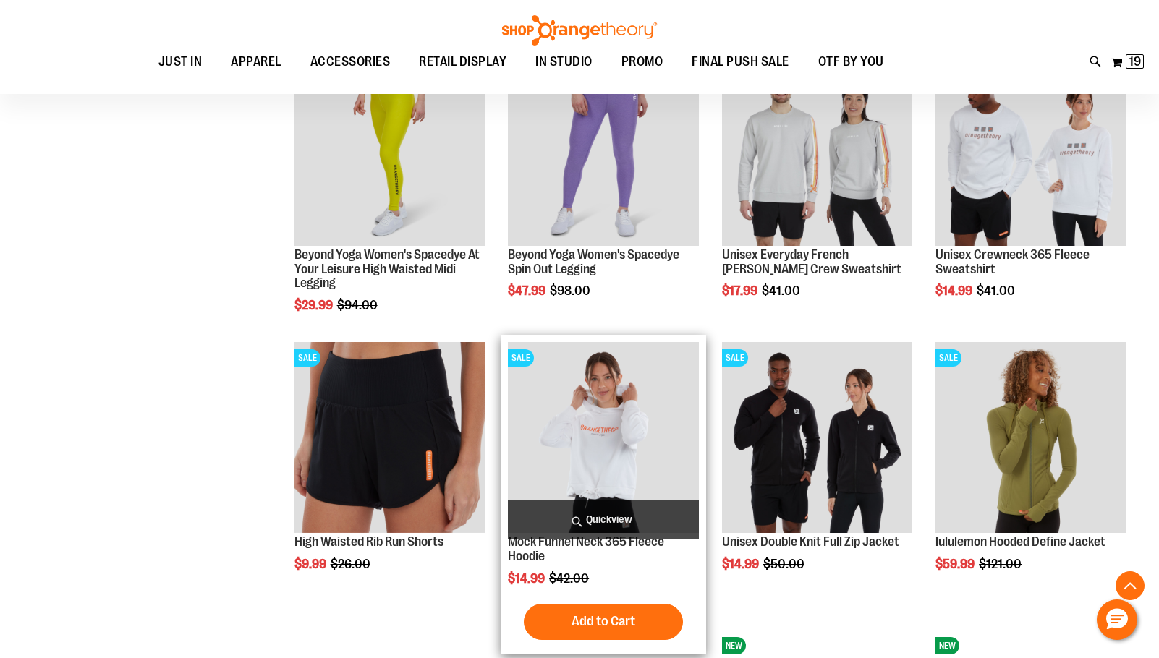
click at [605, 524] on span "Quickview" at bounding box center [603, 519] width 191 height 38
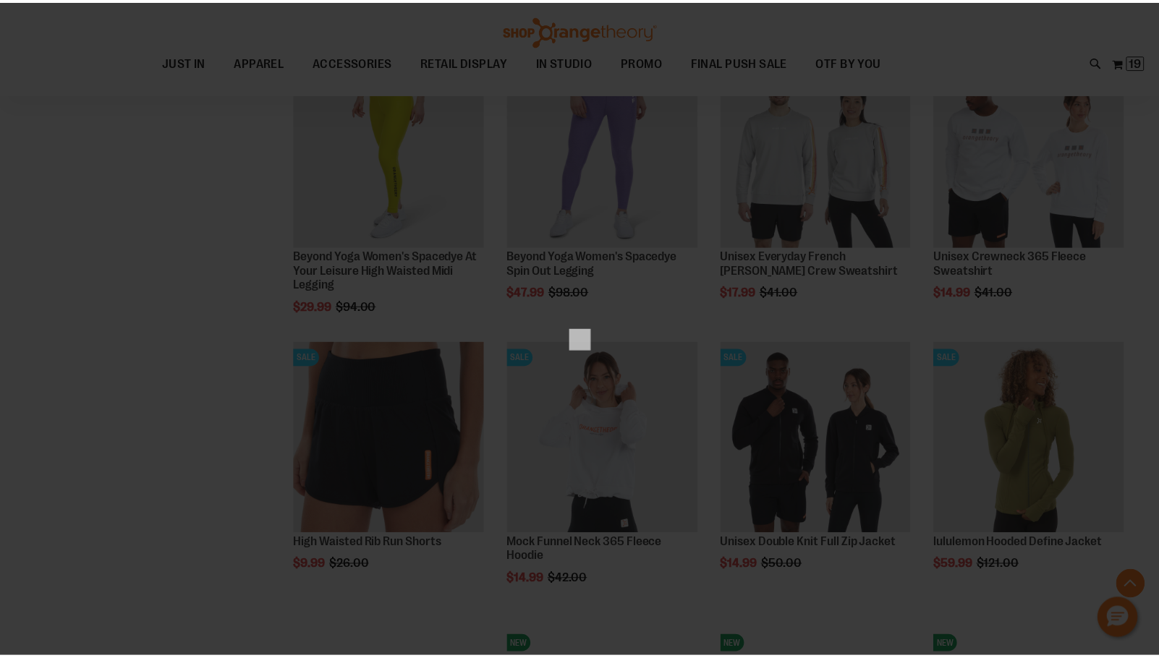
scroll to position [0, 0]
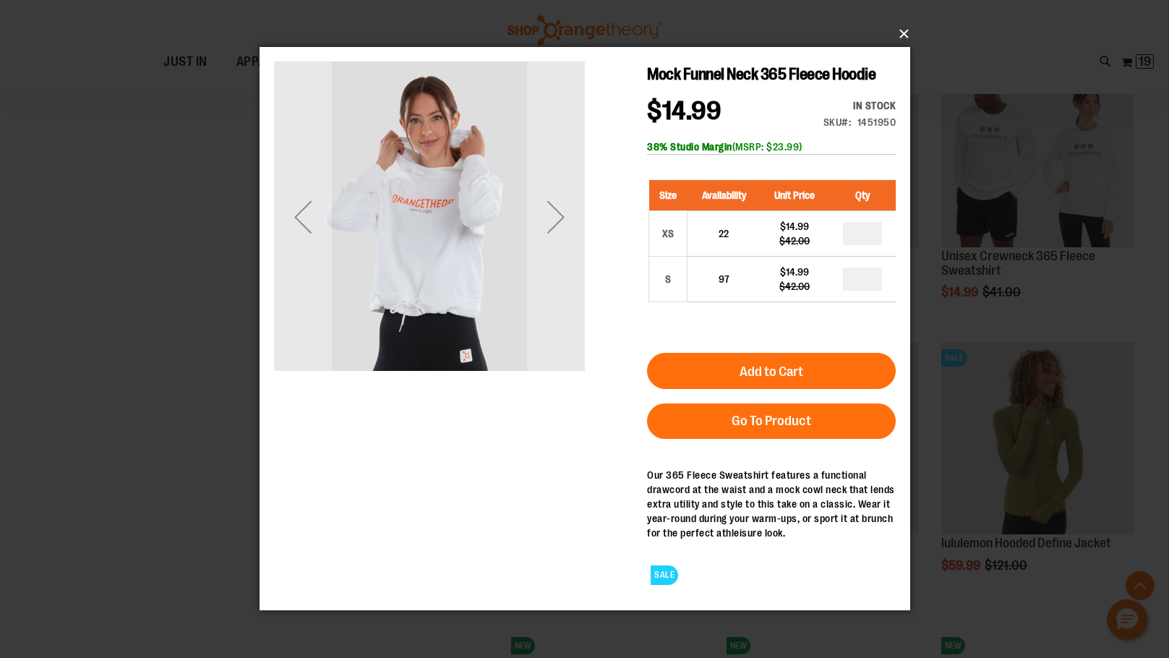
click at [904, 29] on button "×" at bounding box center [589, 34] width 651 height 32
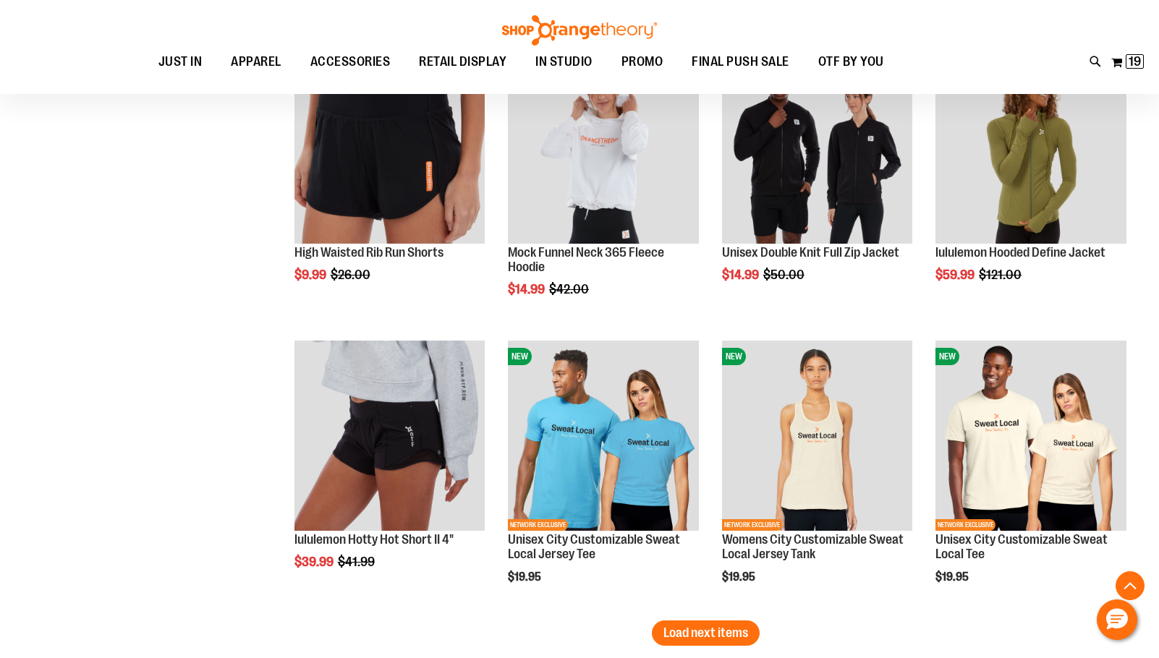
scroll to position [4049, 0]
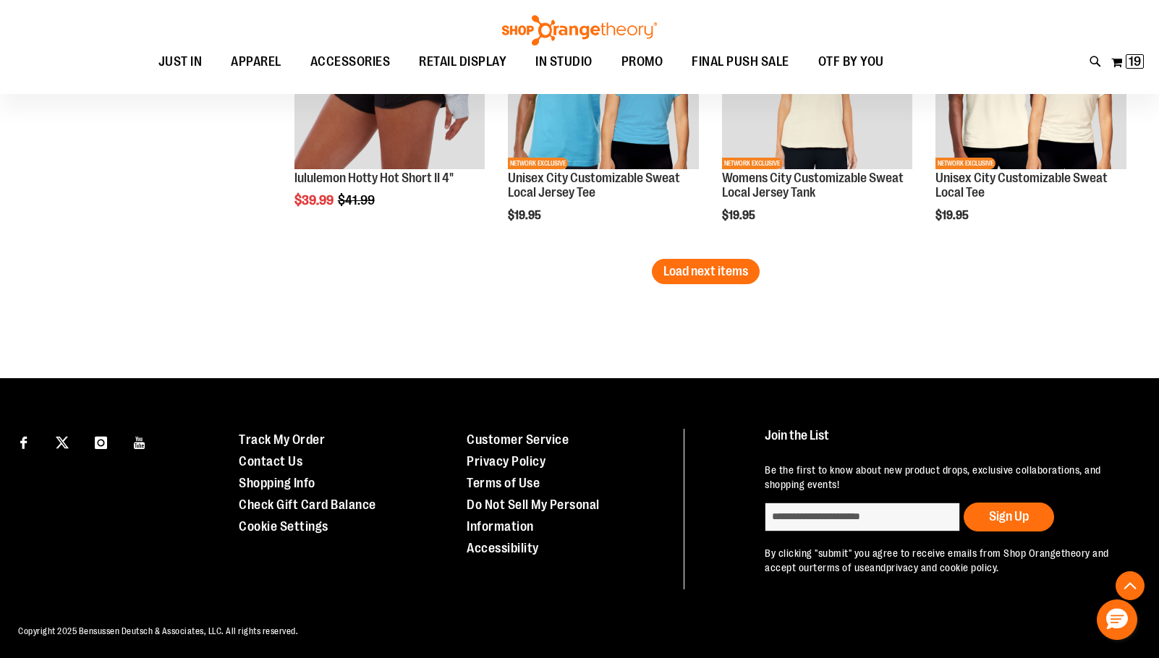
click at [713, 277] on span "Load next items" at bounding box center [705, 271] width 85 height 14
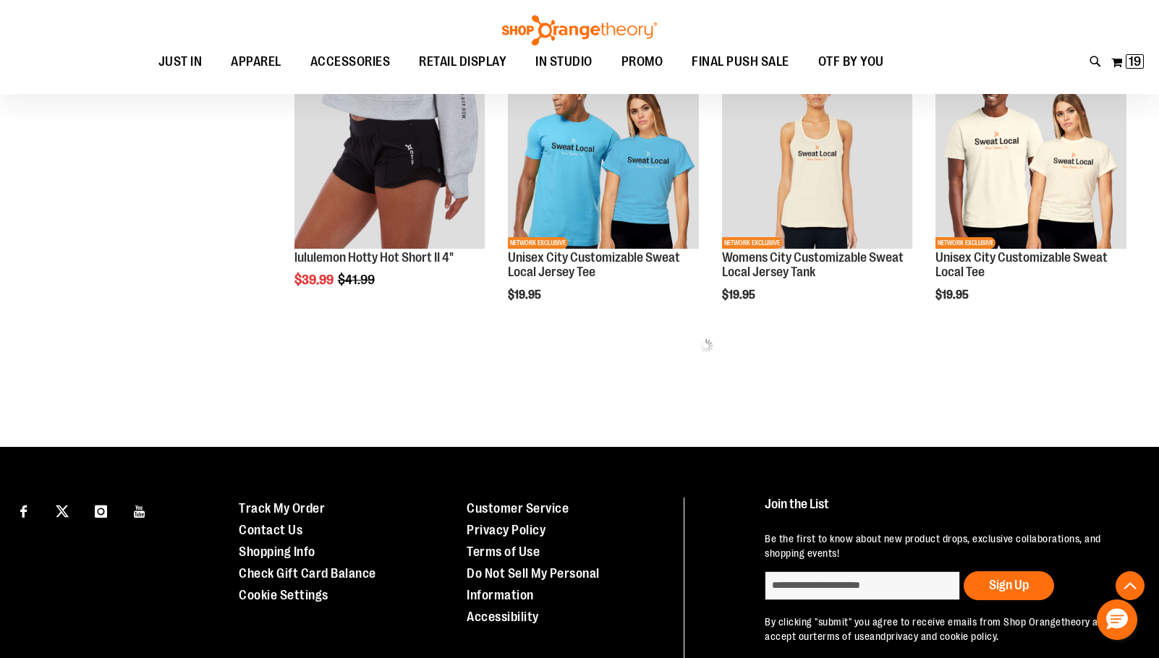
scroll to position [4260, 0]
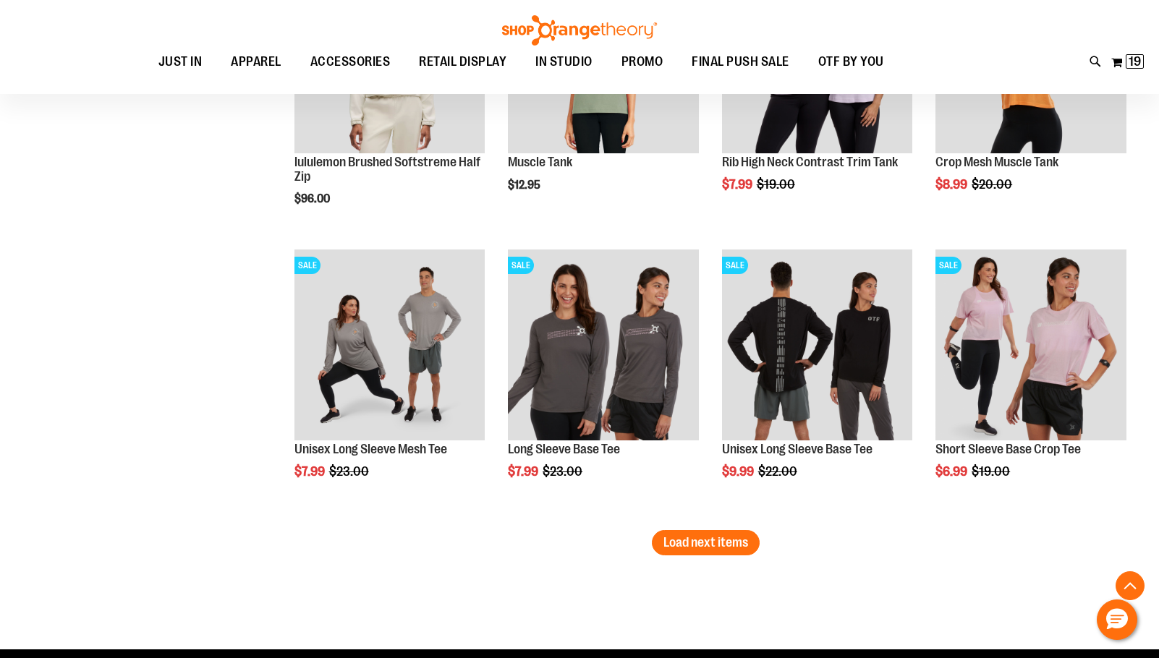
scroll to position [4984, 0]
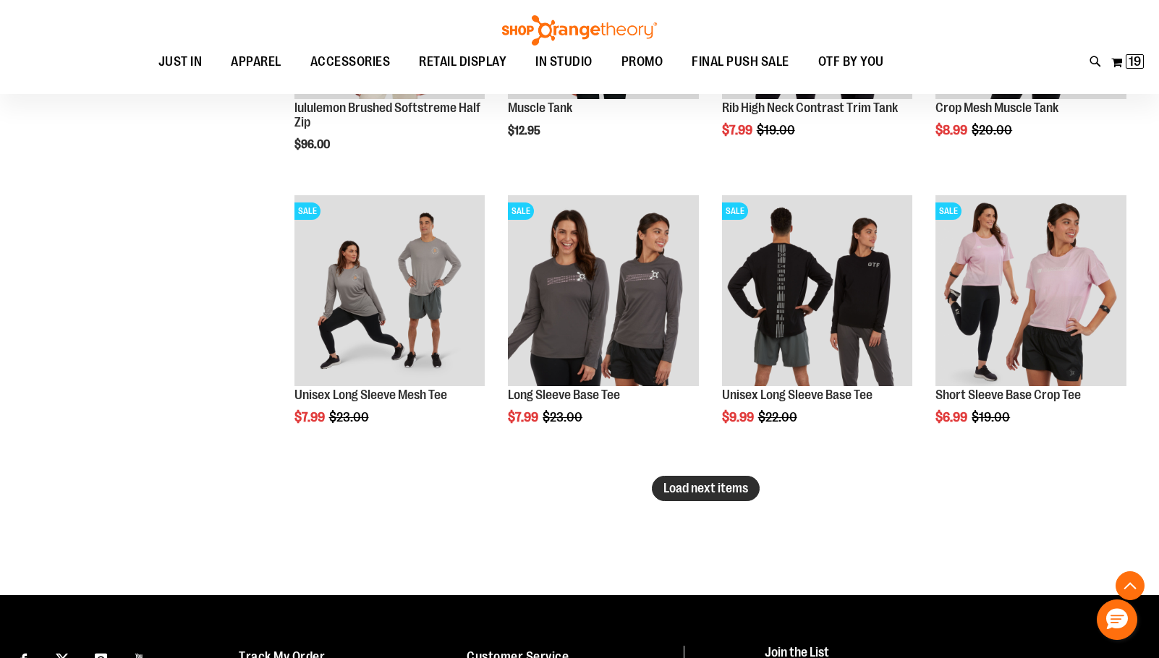
click at [714, 493] on span "Load next items" at bounding box center [705, 488] width 85 height 14
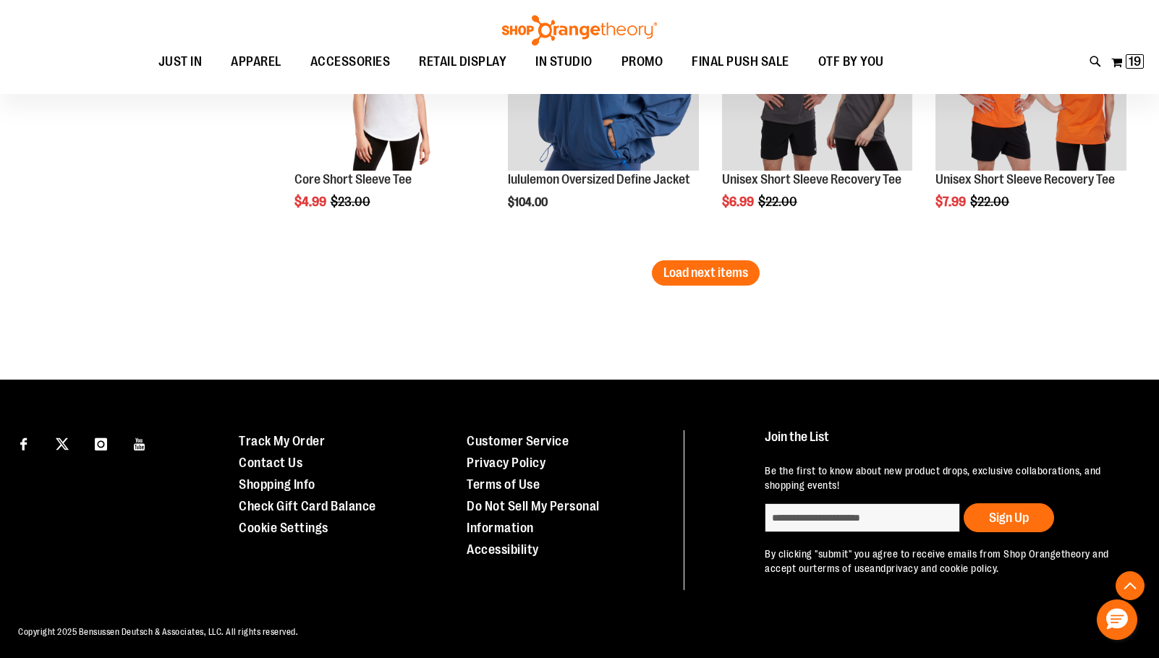
scroll to position [6068, 0]
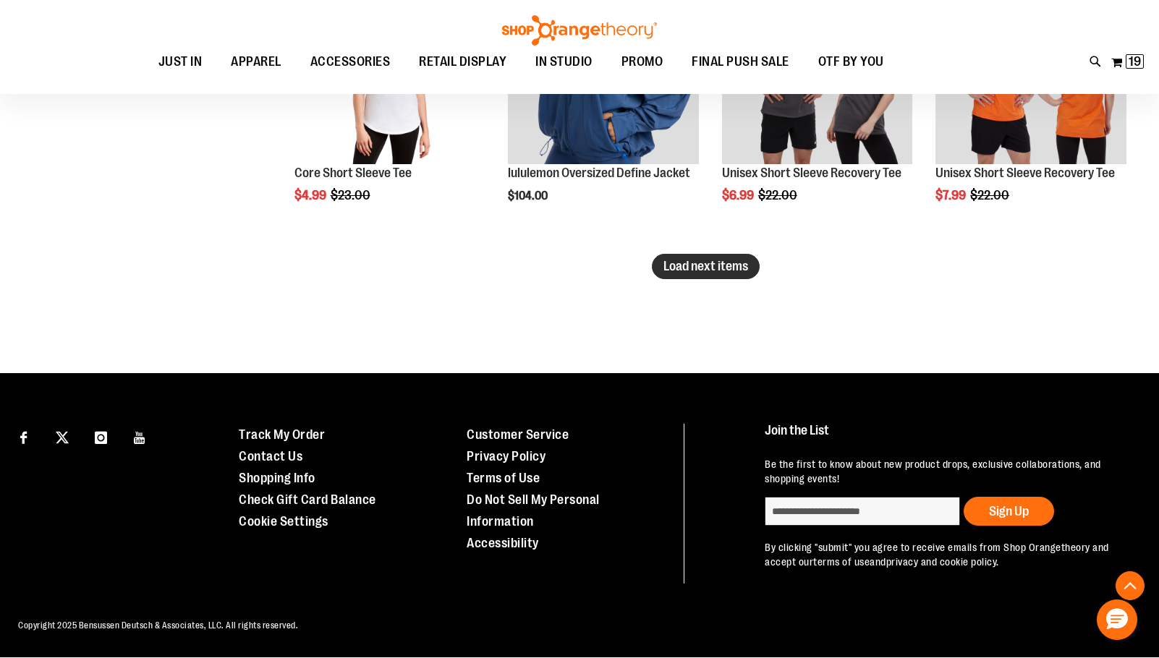
click at [678, 273] on button "Load next items" at bounding box center [706, 266] width 108 height 25
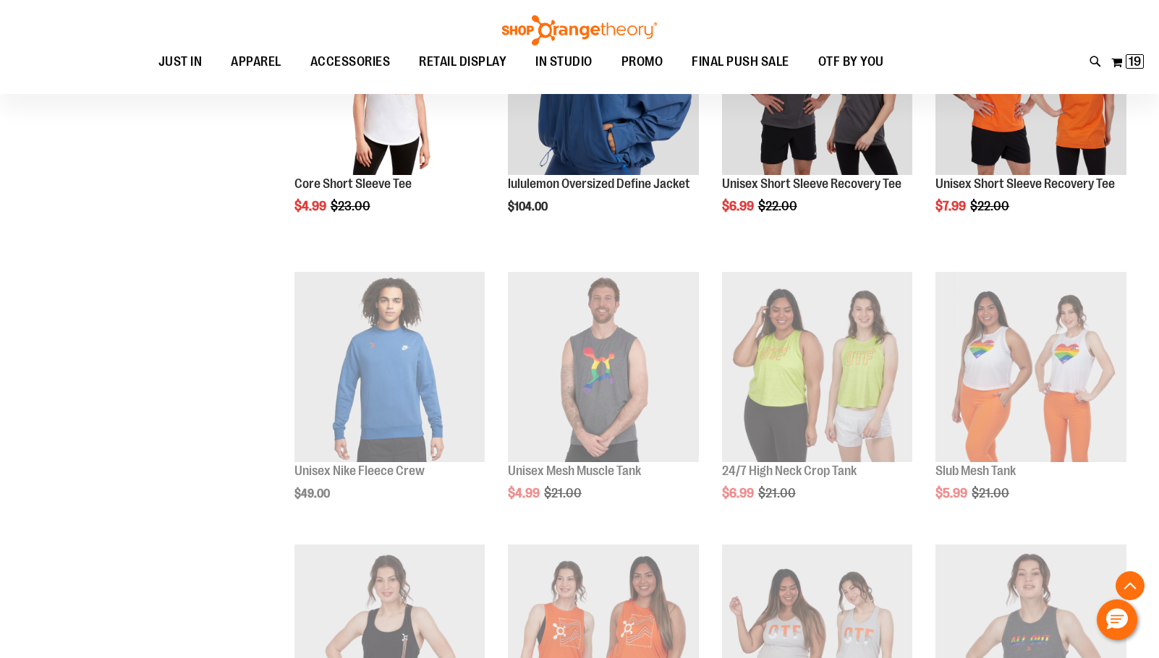
scroll to position [6068, 0]
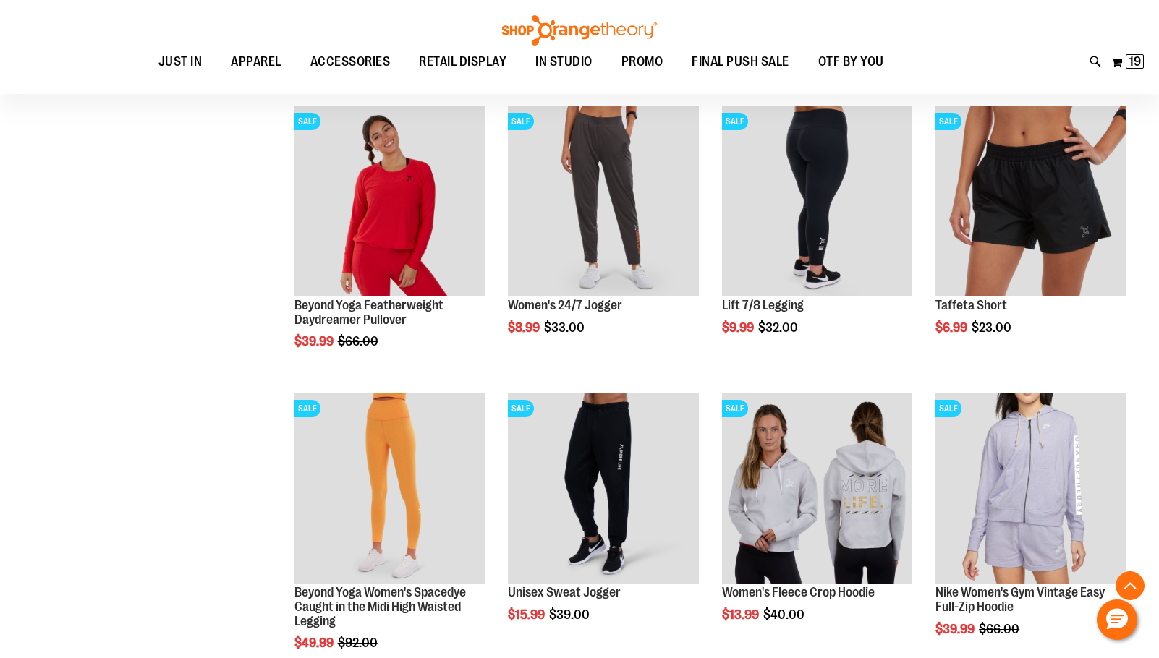
scroll to position [214, 0]
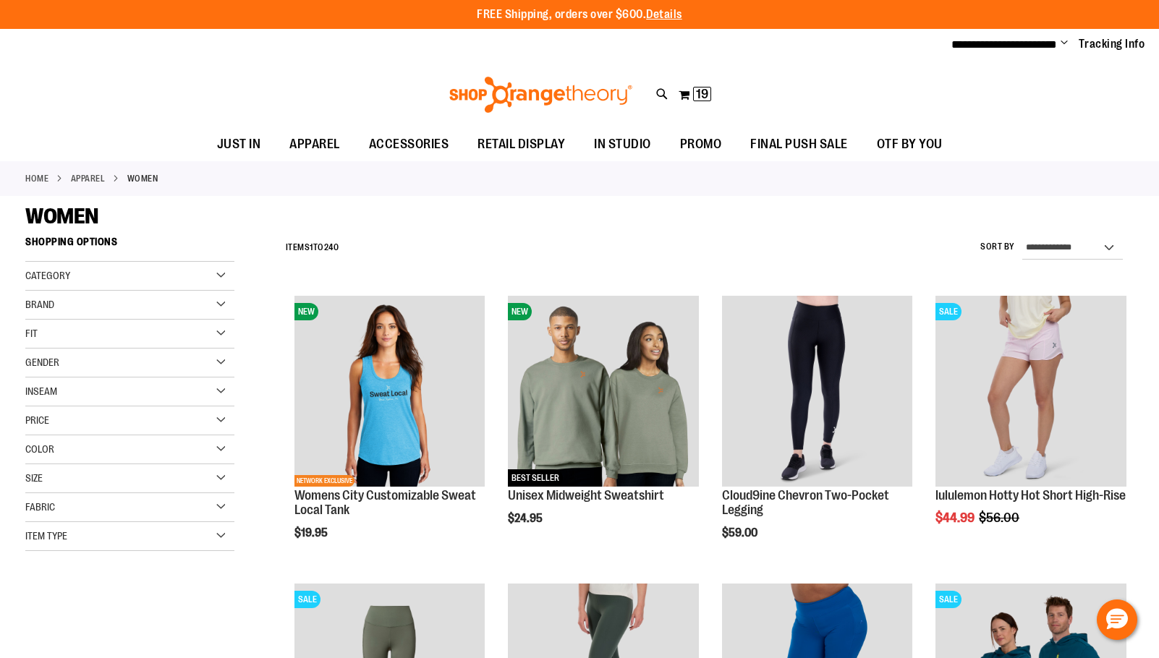
click at [144, 534] on div "Item Type" at bounding box center [129, 536] width 209 height 29
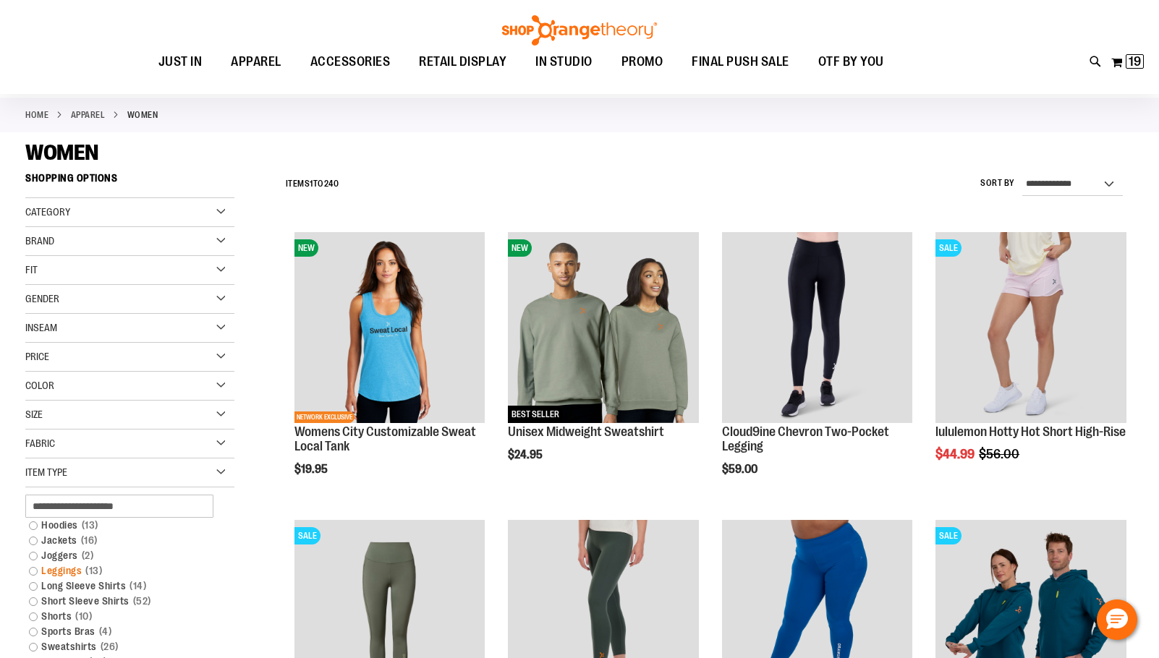
scroll to position [144, 0]
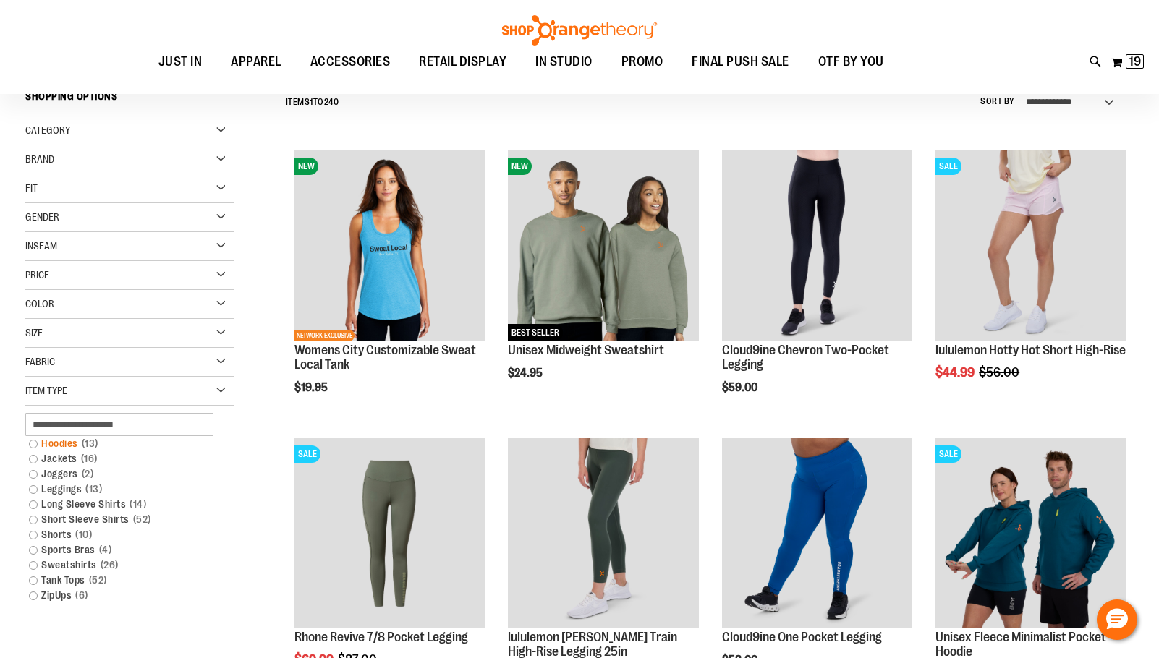
click at [82, 446] on span "13 items" at bounding box center [90, 443] width 24 height 15
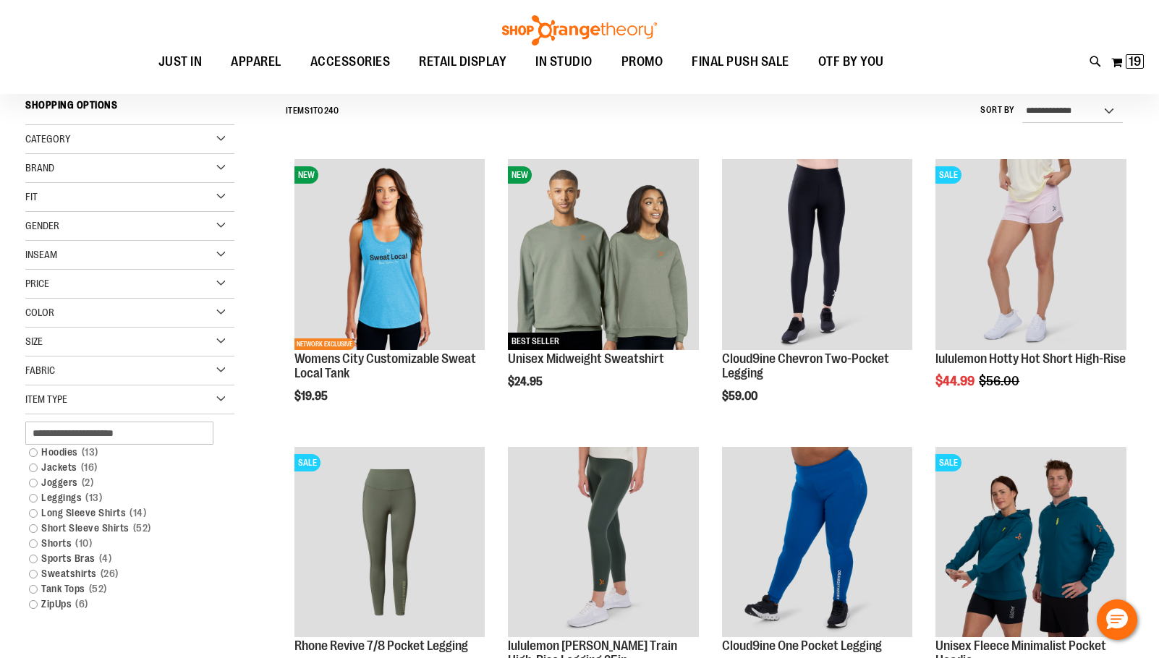
scroll to position [135, 0]
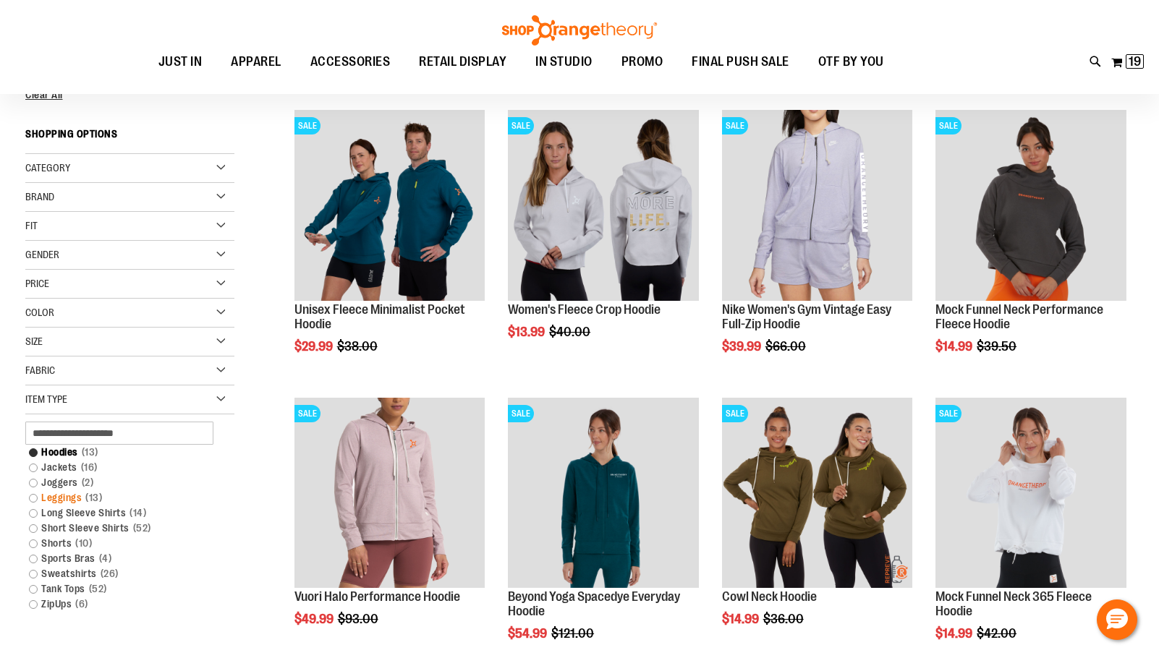
scroll to position [207, 0]
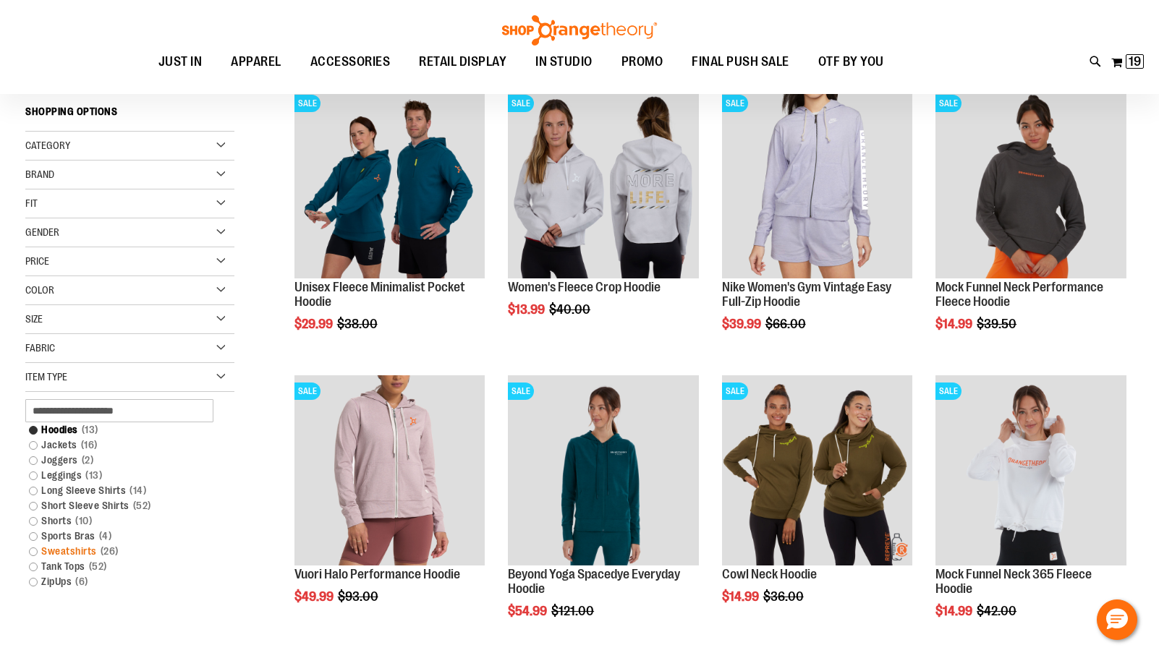
click at [78, 553] on link "Sweatshirts 26 items" at bounding box center [122, 551] width 200 height 15
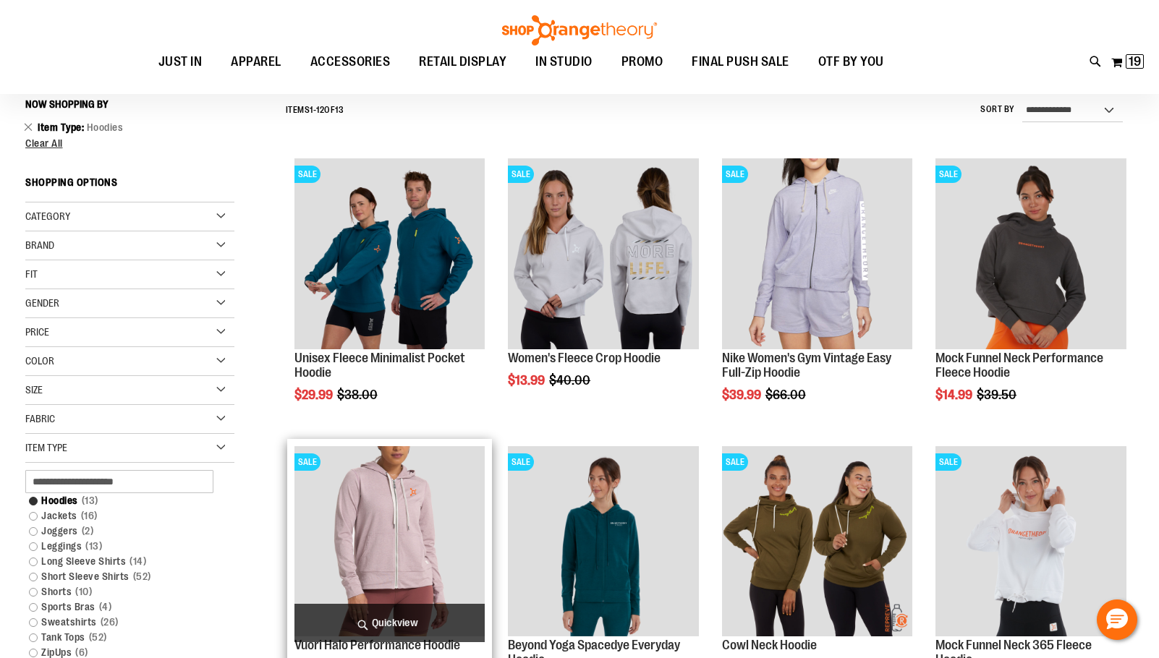
scroll to position [135, 0]
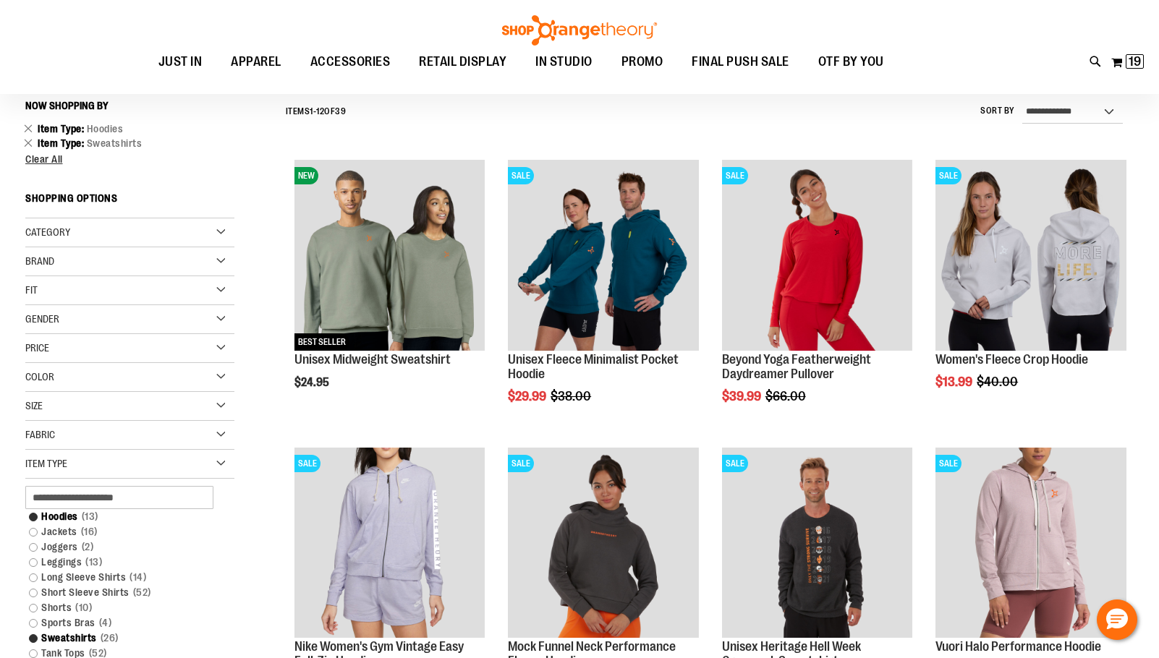
scroll to position [279, 0]
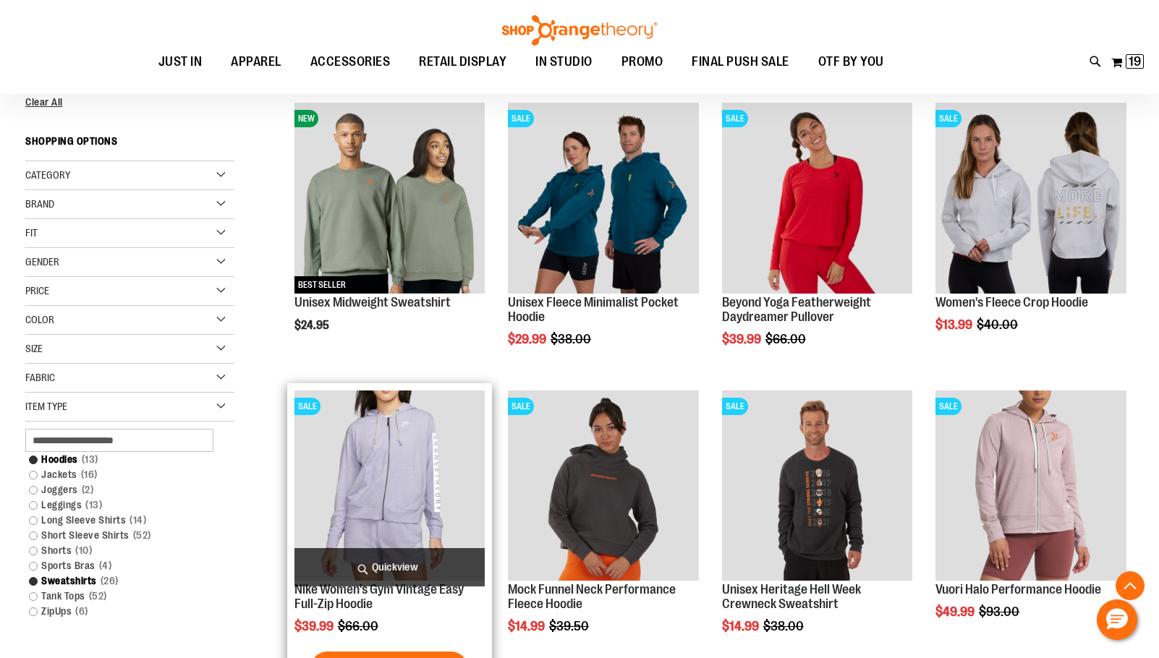
scroll to position [135, 0]
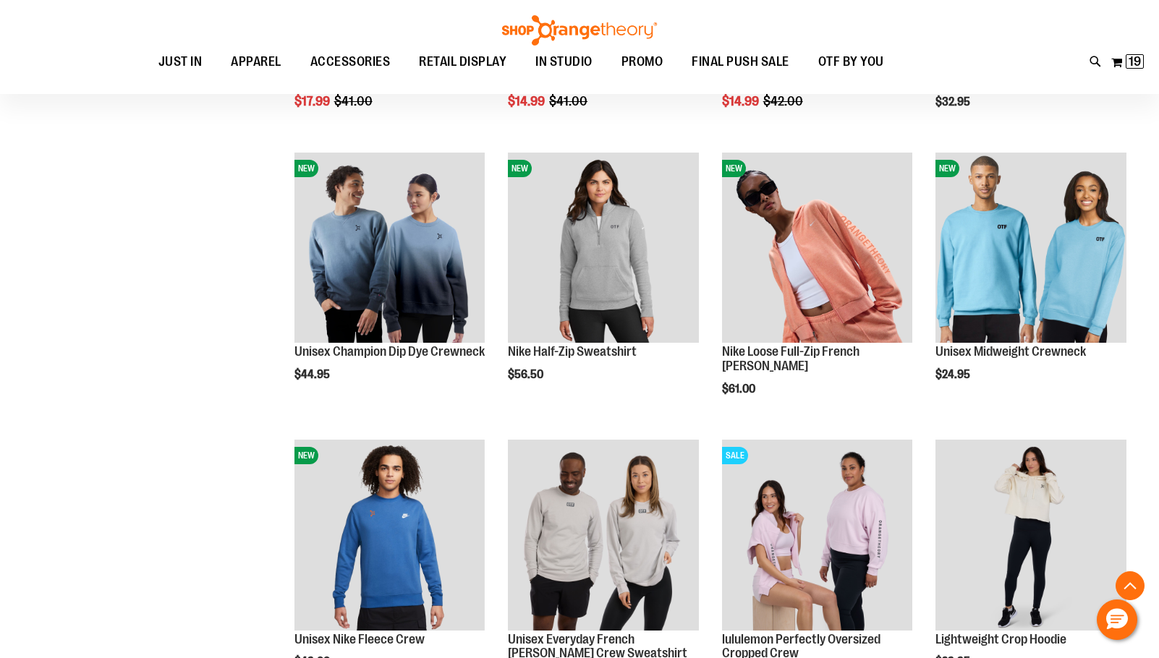
scroll to position [1436, 0]
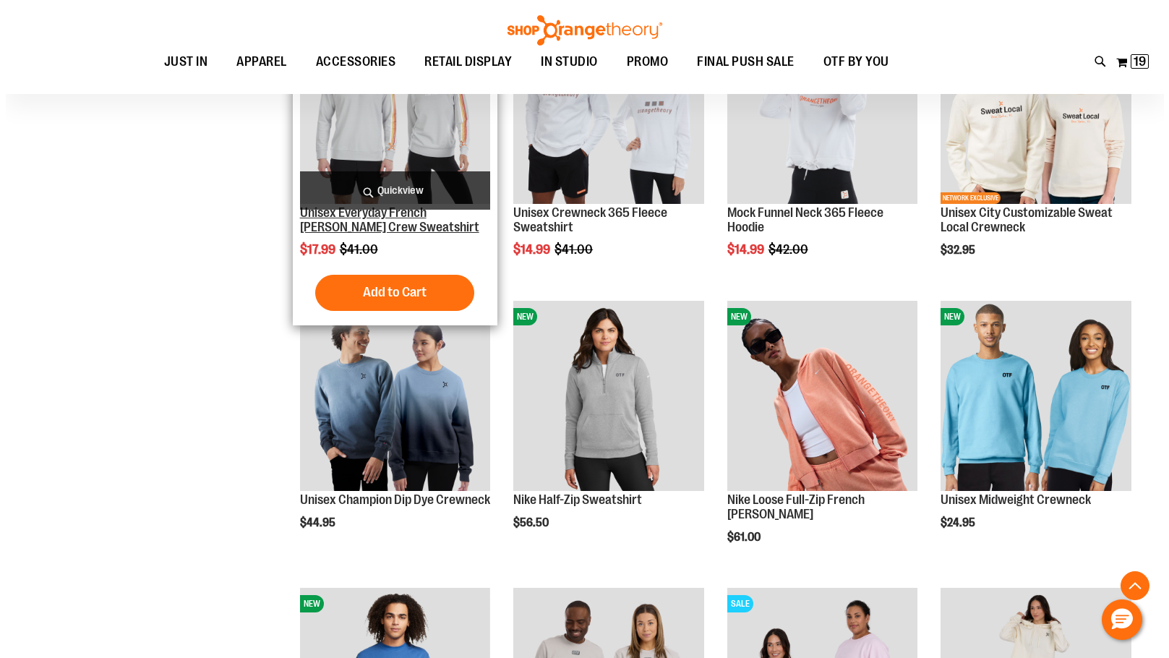
scroll to position [1075, 0]
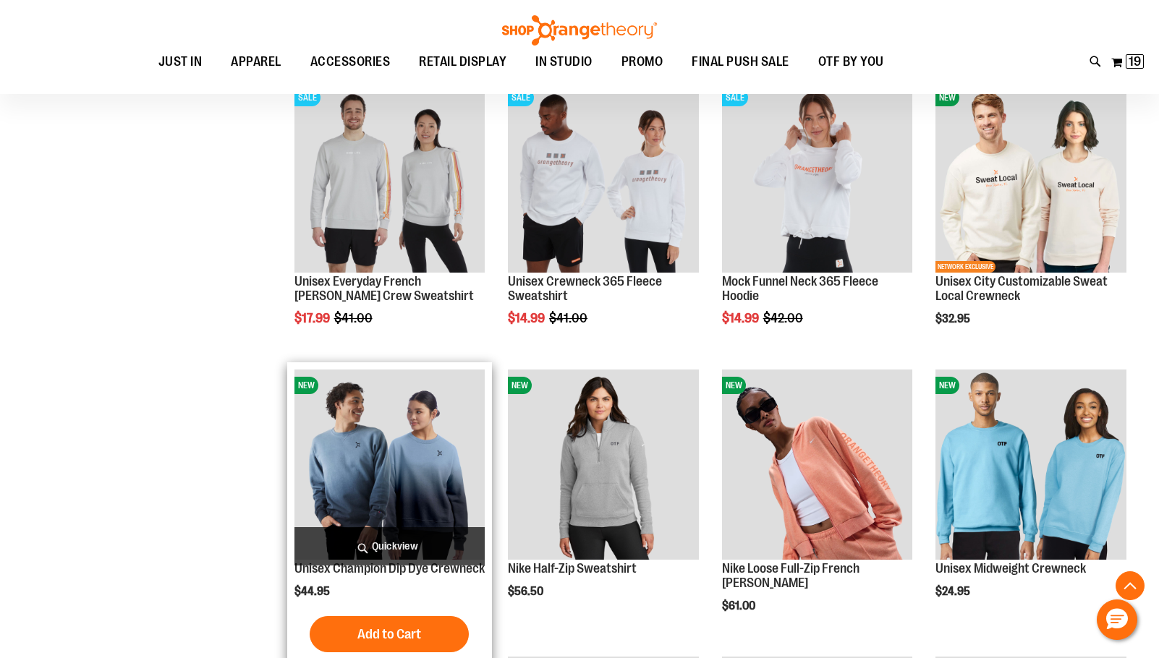
click at [359, 549] on span "Quickview" at bounding box center [389, 546] width 191 height 38
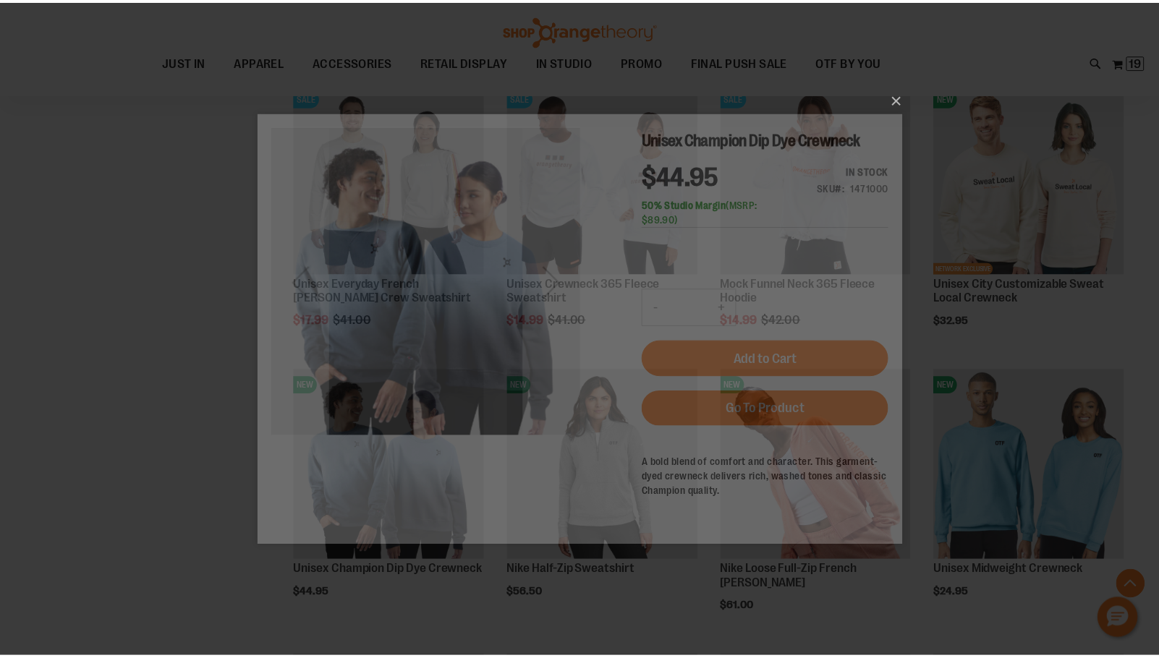
scroll to position [0, 0]
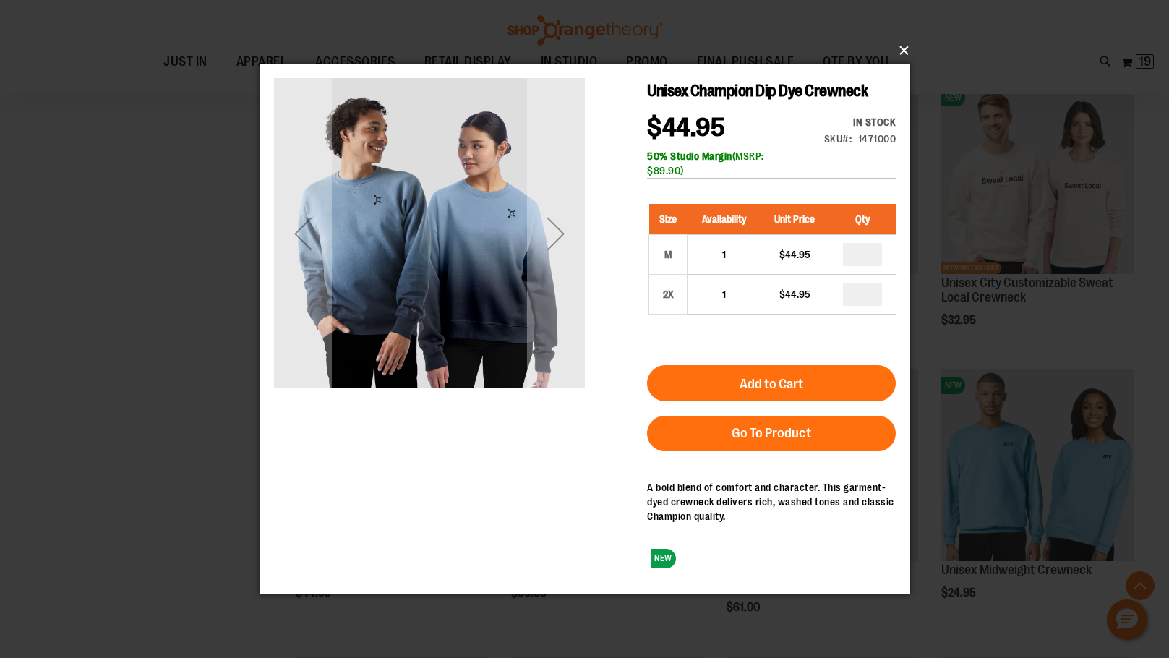
click at [905, 48] on button "×" at bounding box center [589, 51] width 651 height 32
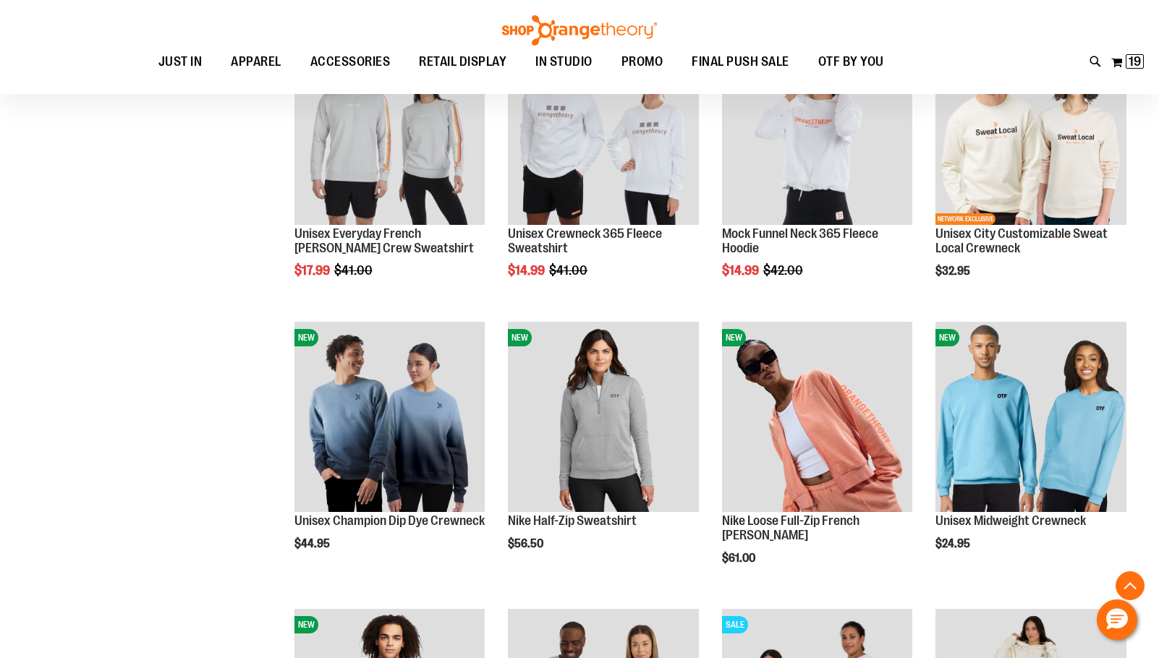
scroll to position [1147, 0]
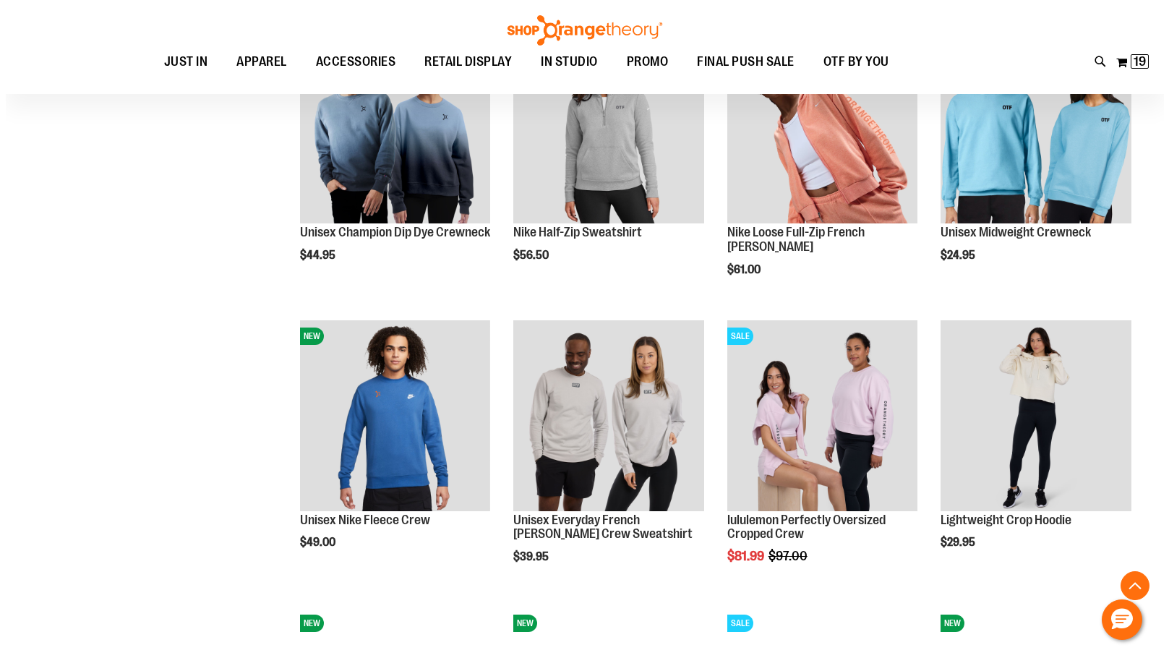
scroll to position [1436, 0]
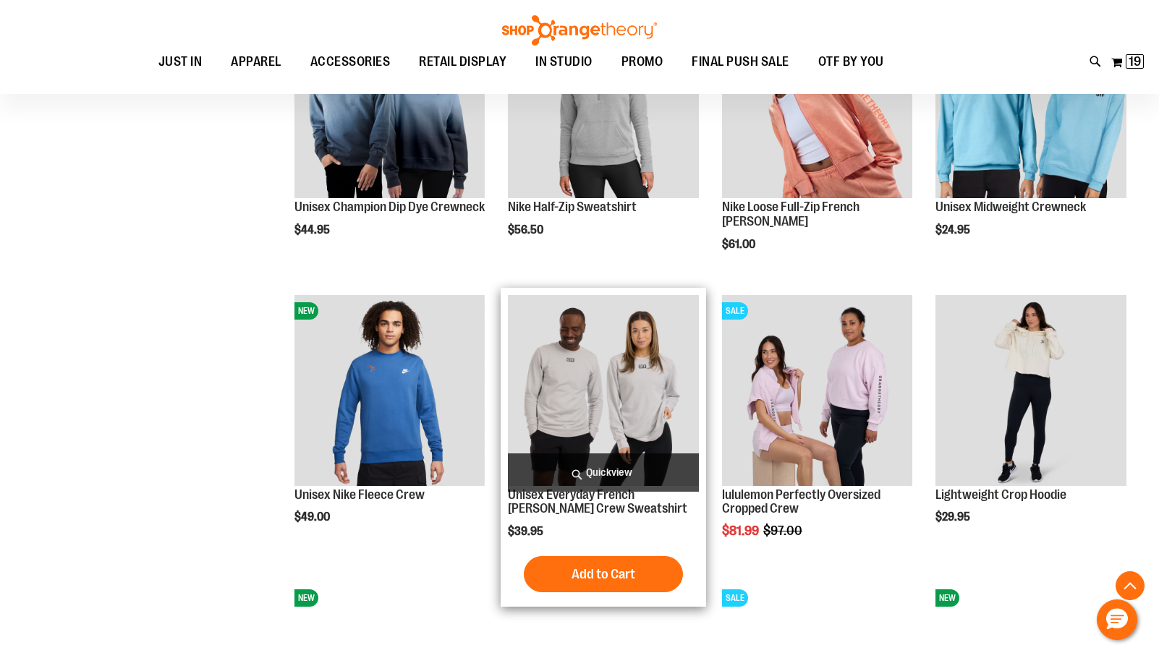
click at [580, 475] on span "Quickview" at bounding box center [603, 472] width 191 height 38
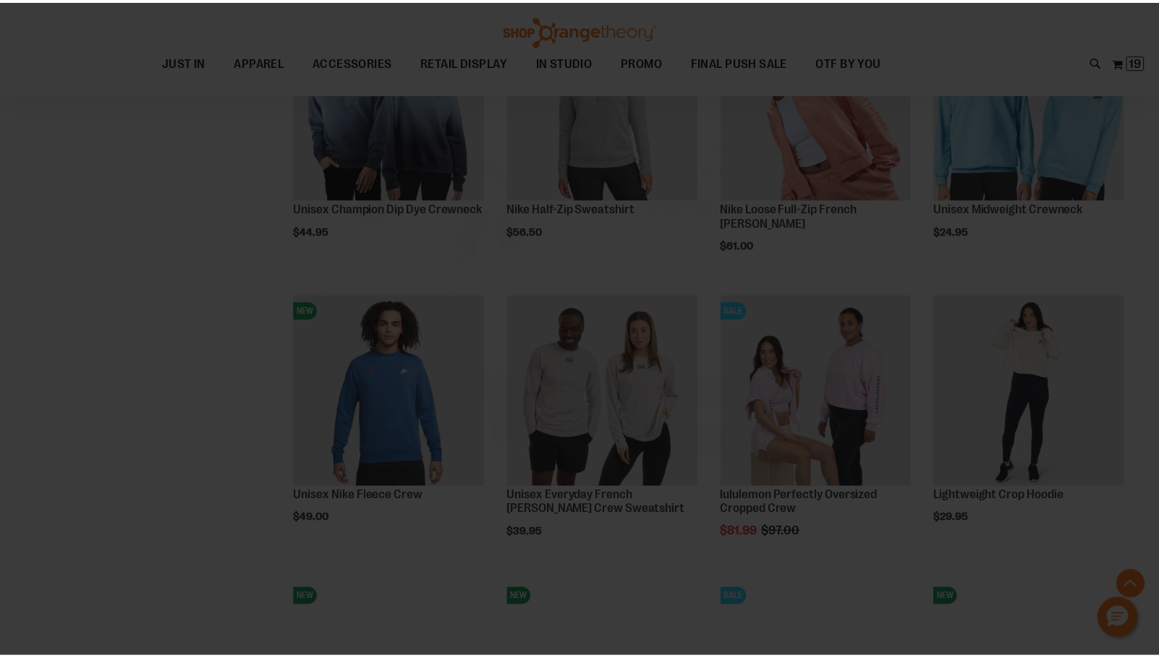
scroll to position [0, 0]
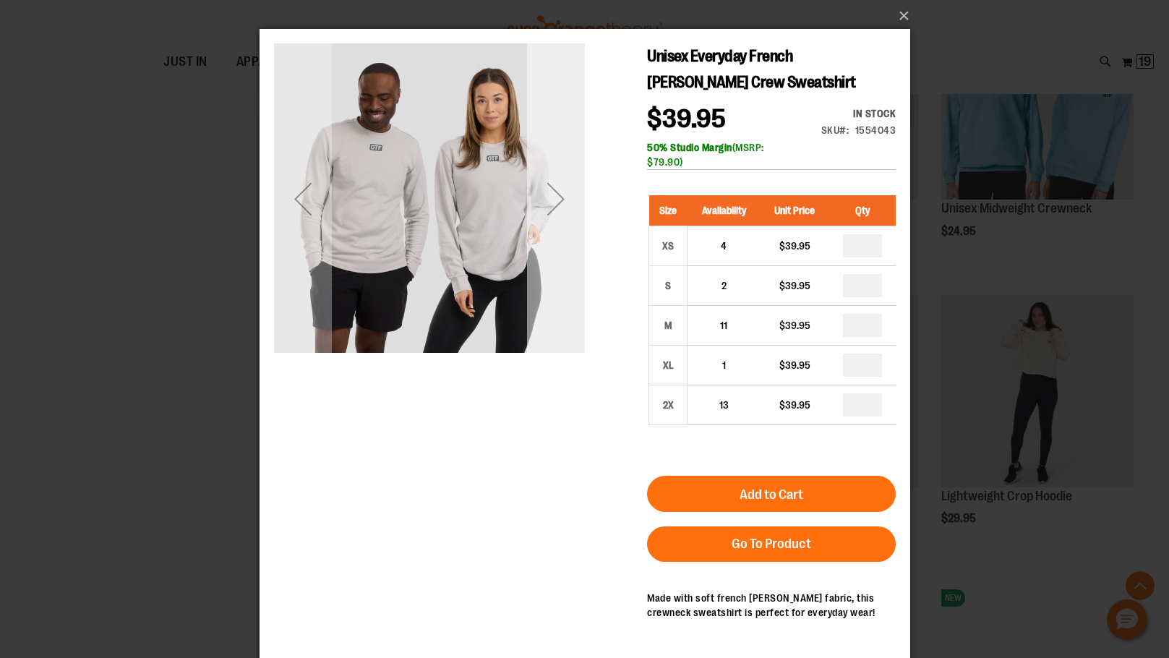
click at [553, 201] on div "Next" at bounding box center [555, 199] width 58 height 58
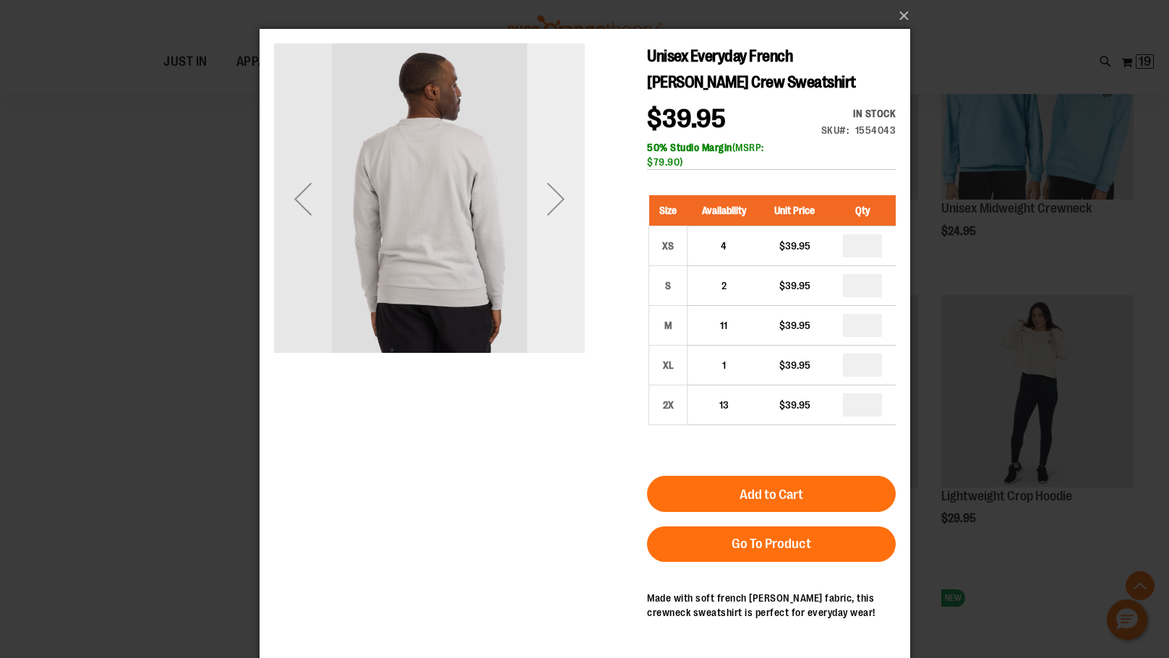
click at [553, 201] on div "Next" at bounding box center [555, 199] width 58 height 58
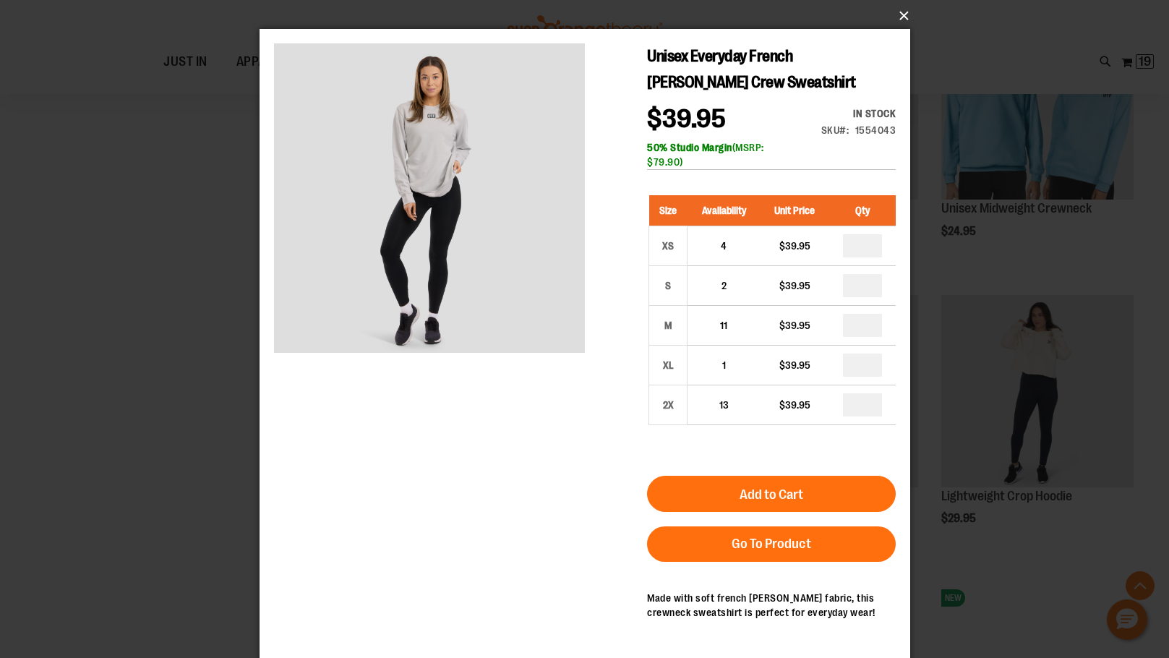
click at [897, 17] on button "×" at bounding box center [589, 16] width 651 height 32
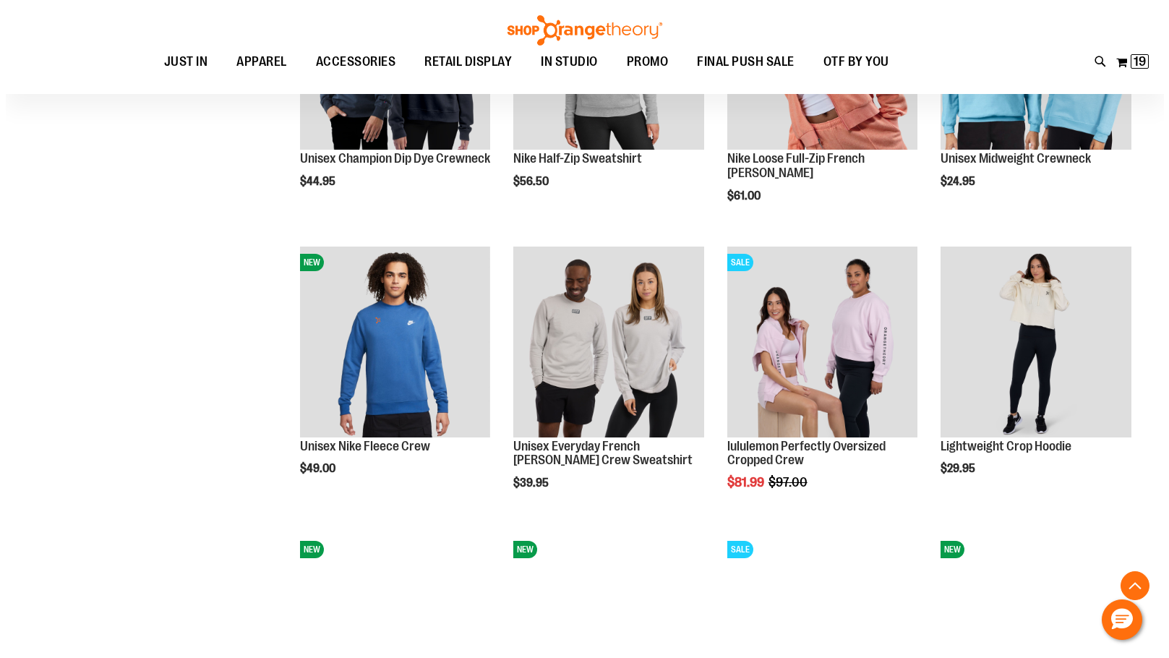
scroll to position [1509, 0]
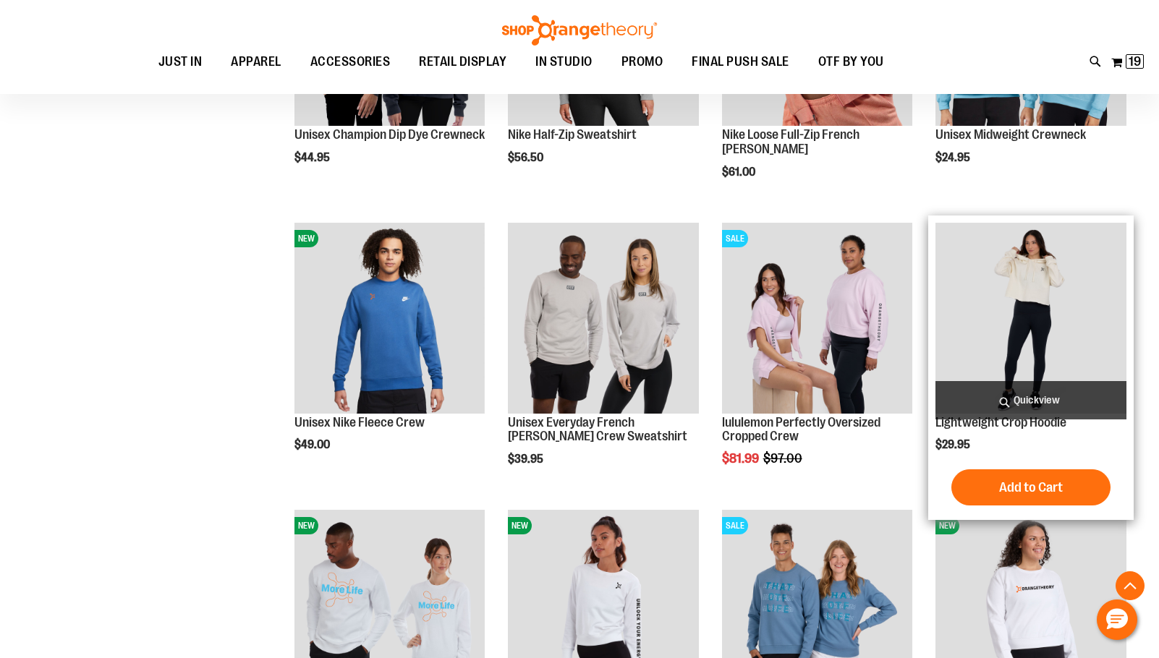
click at [1046, 399] on span "Quickview" at bounding box center [1030, 400] width 191 height 38
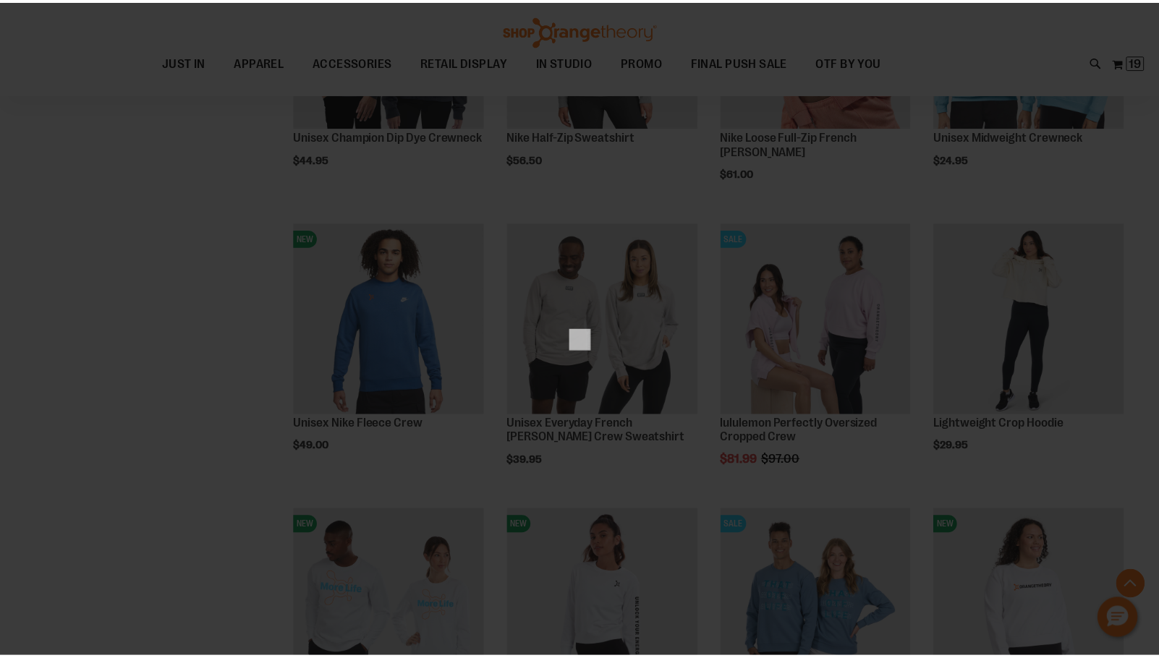
scroll to position [0, 0]
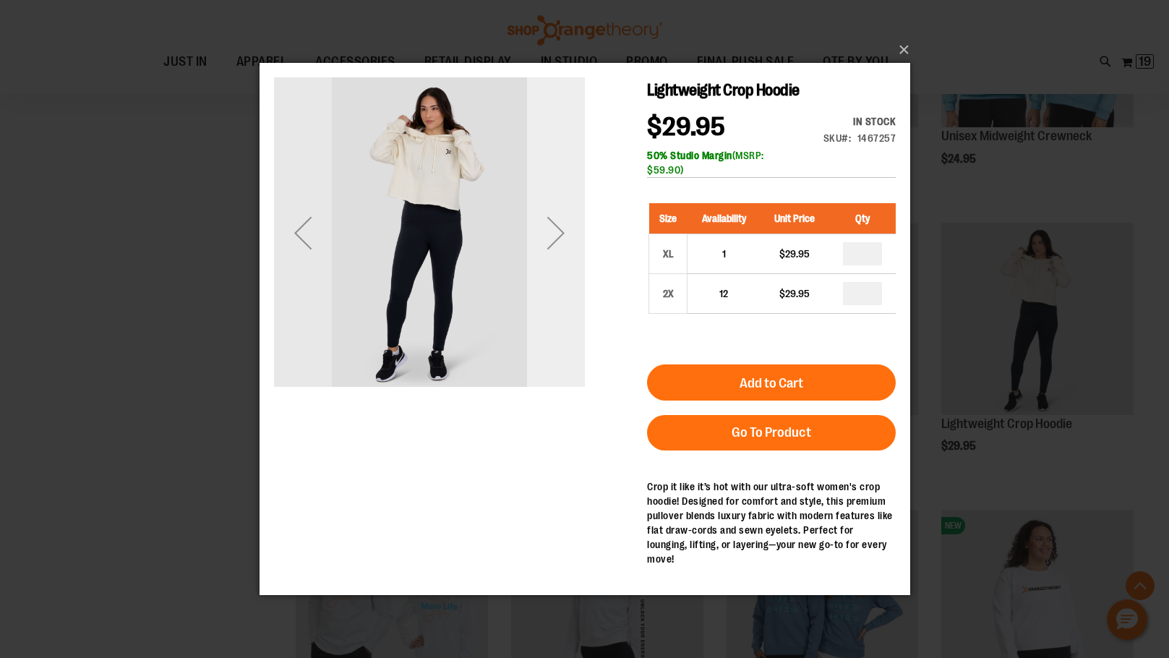
click at [557, 228] on div "Next" at bounding box center [555, 233] width 58 height 58
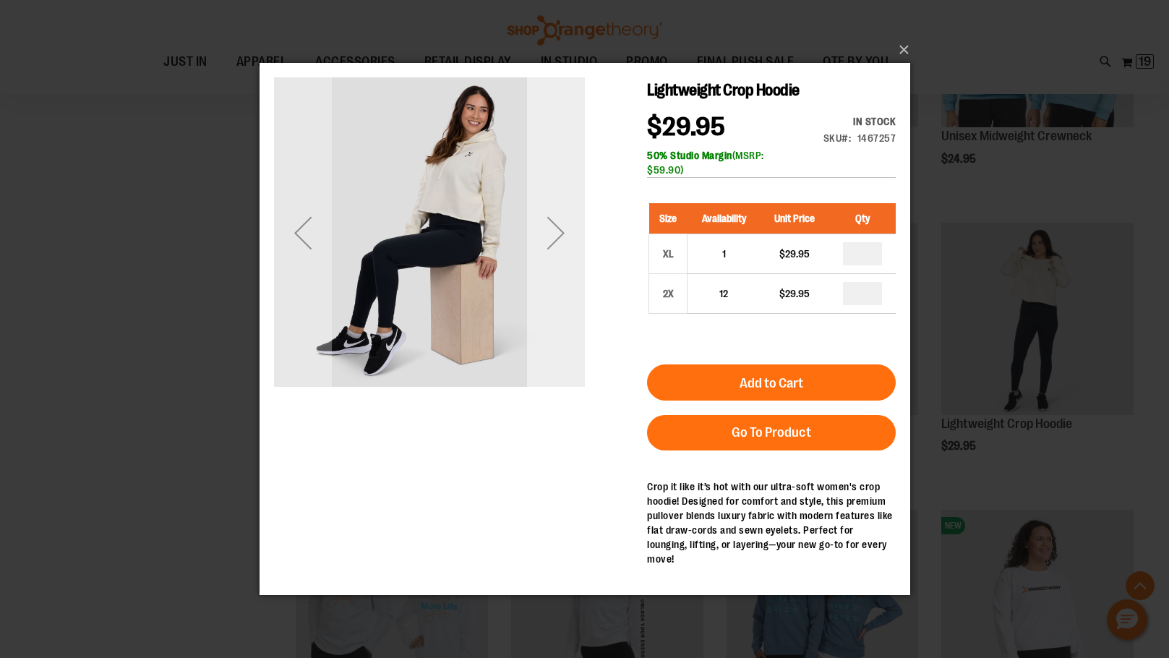
click at [557, 228] on div "Next" at bounding box center [555, 233] width 58 height 58
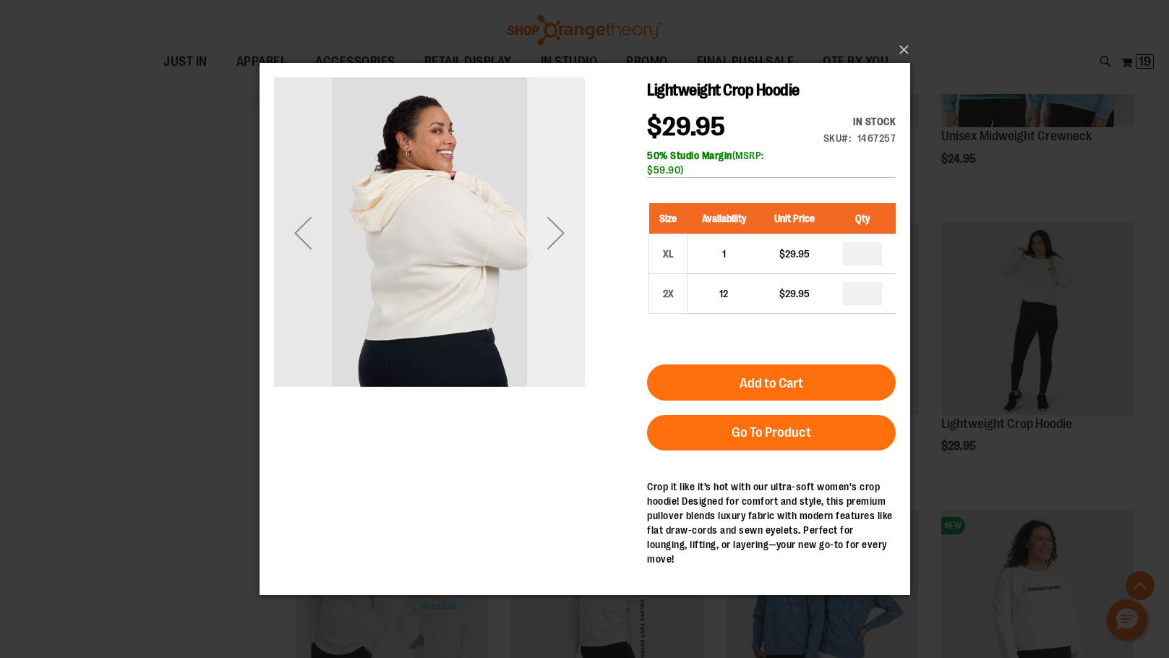
click at [557, 228] on div "Next" at bounding box center [555, 233] width 58 height 58
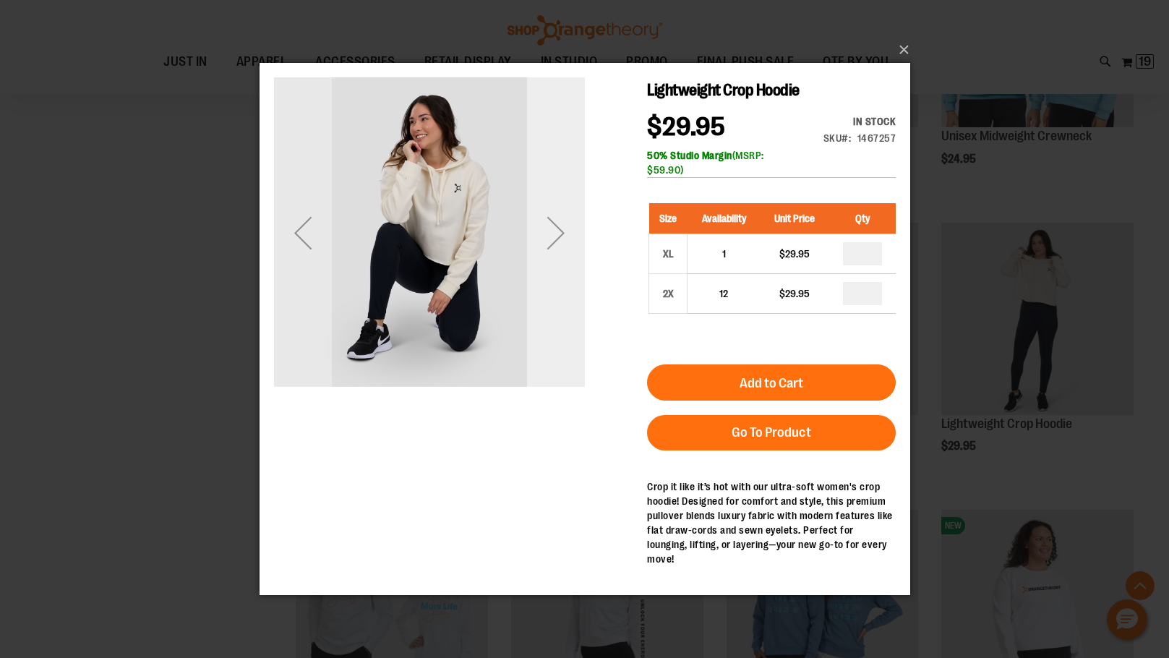
click at [557, 228] on div "Next" at bounding box center [555, 233] width 58 height 58
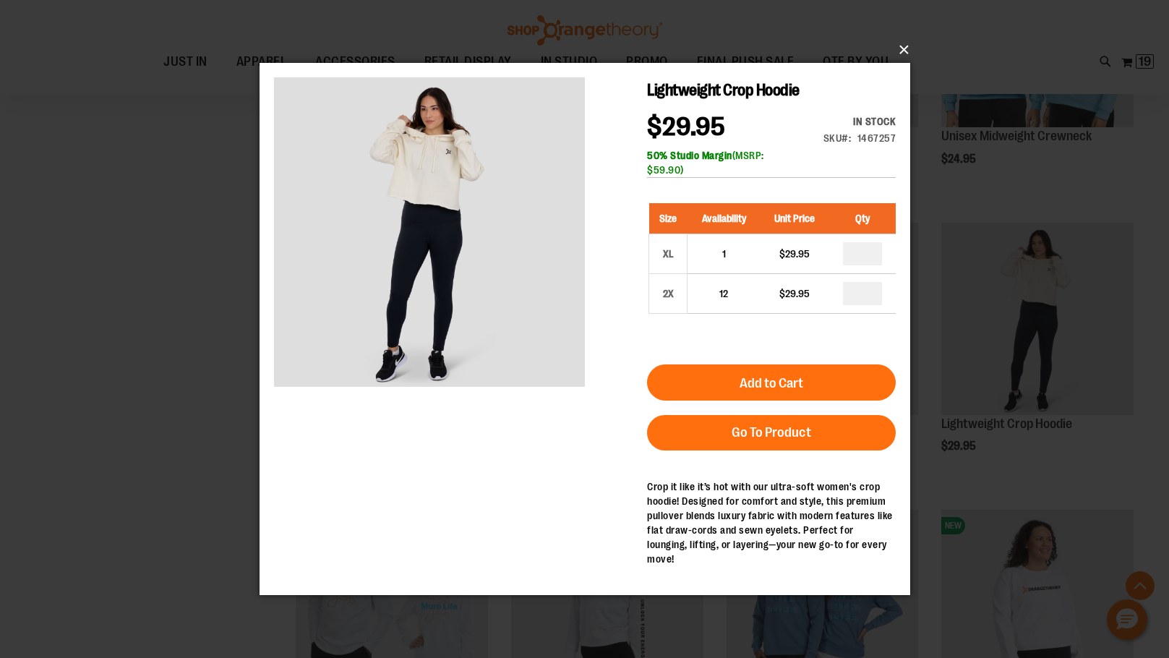
click at [901, 52] on button "×" at bounding box center [589, 50] width 651 height 32
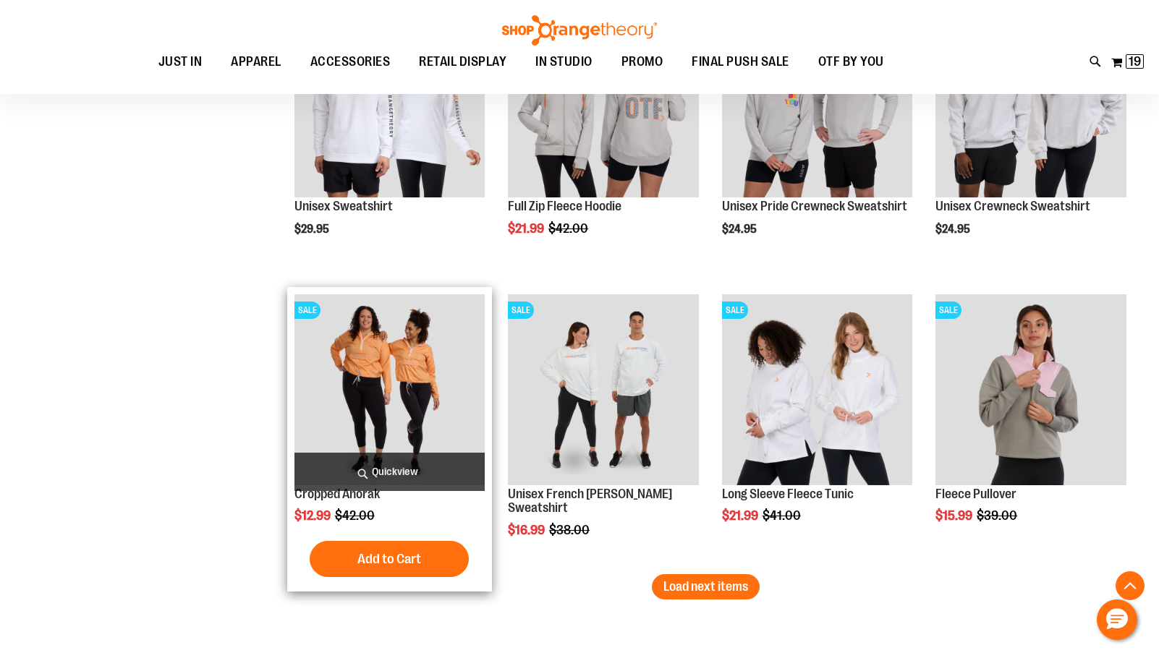
scroll to position [2376, 0]
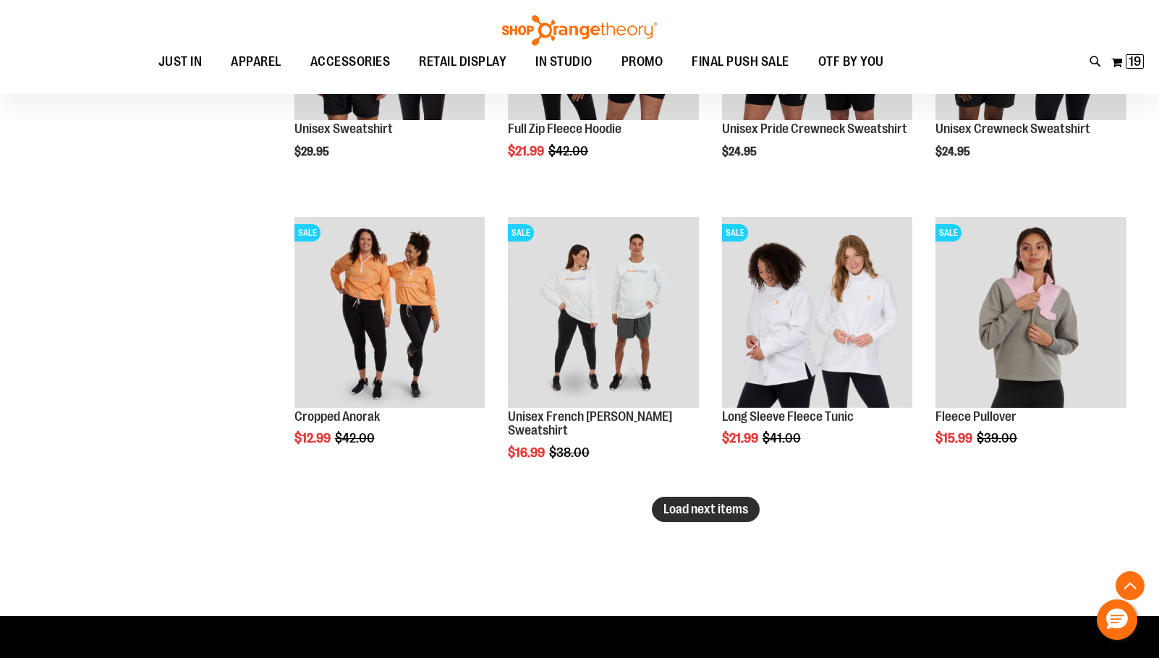
click at [665, 516] on span "Load next items" at bounding box center [705, 509] width 85 height 14
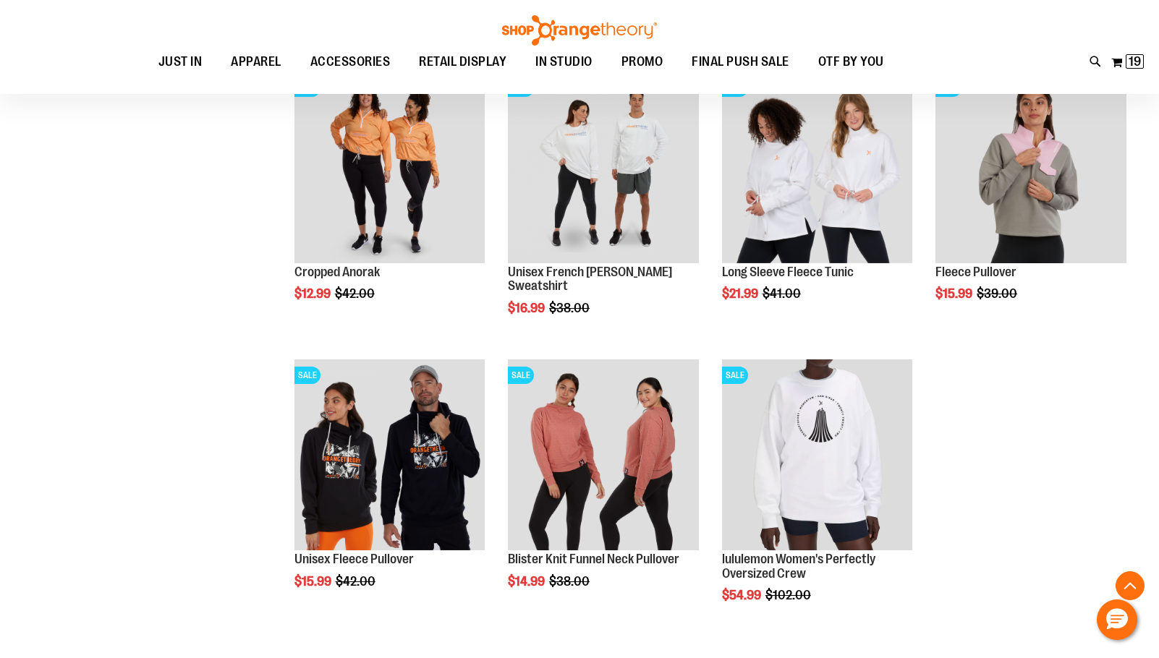
scroll to position [2593, 0]
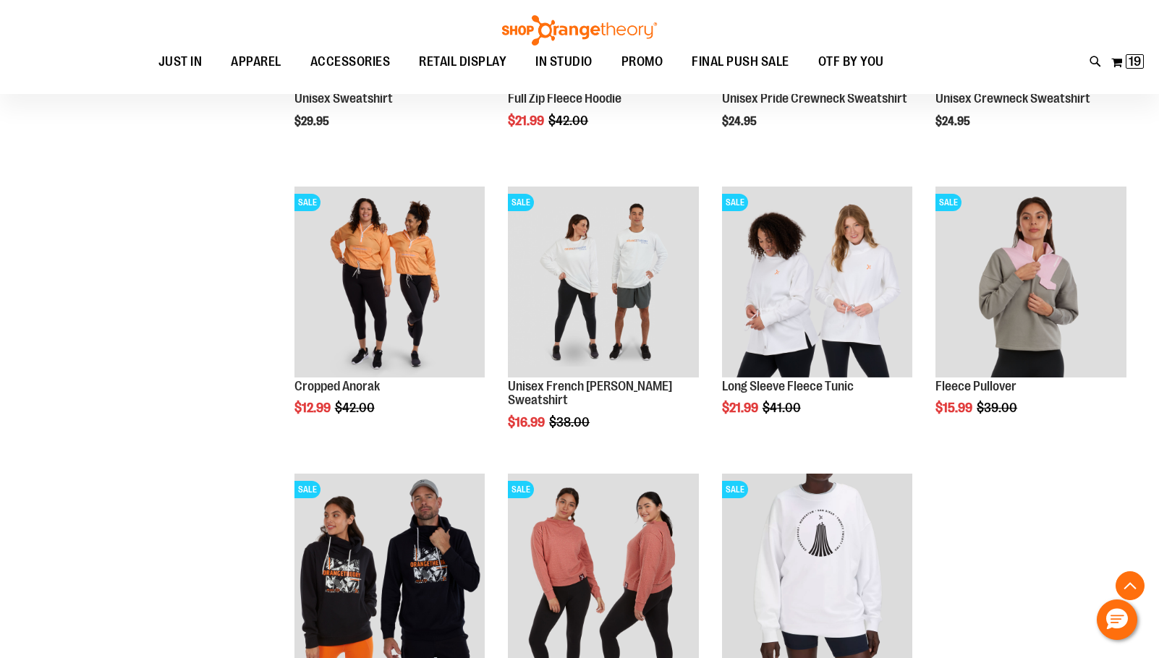
scroll to position [2521, 0]
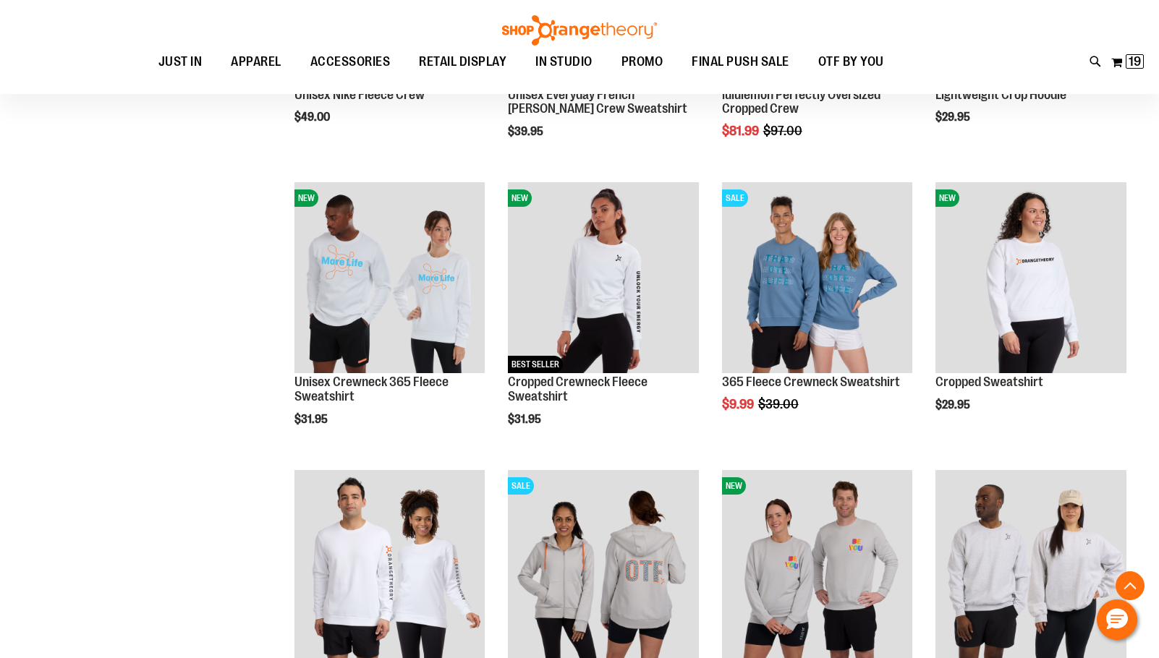
scroll to position [1653, 0]
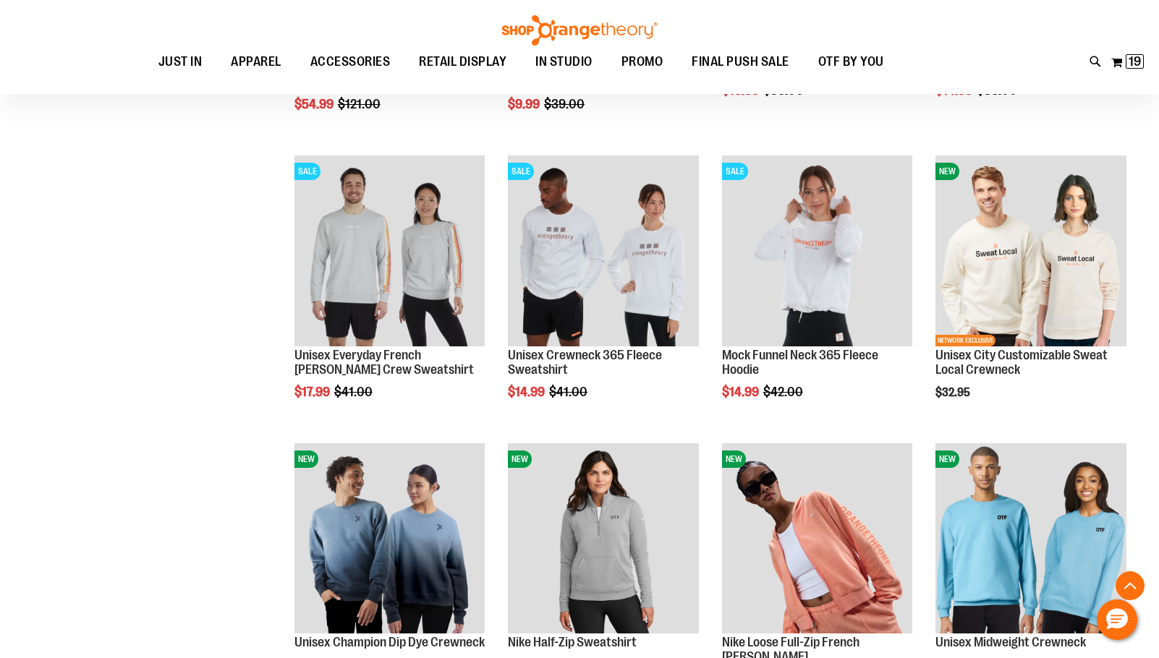
scroll to position [1002, 0]
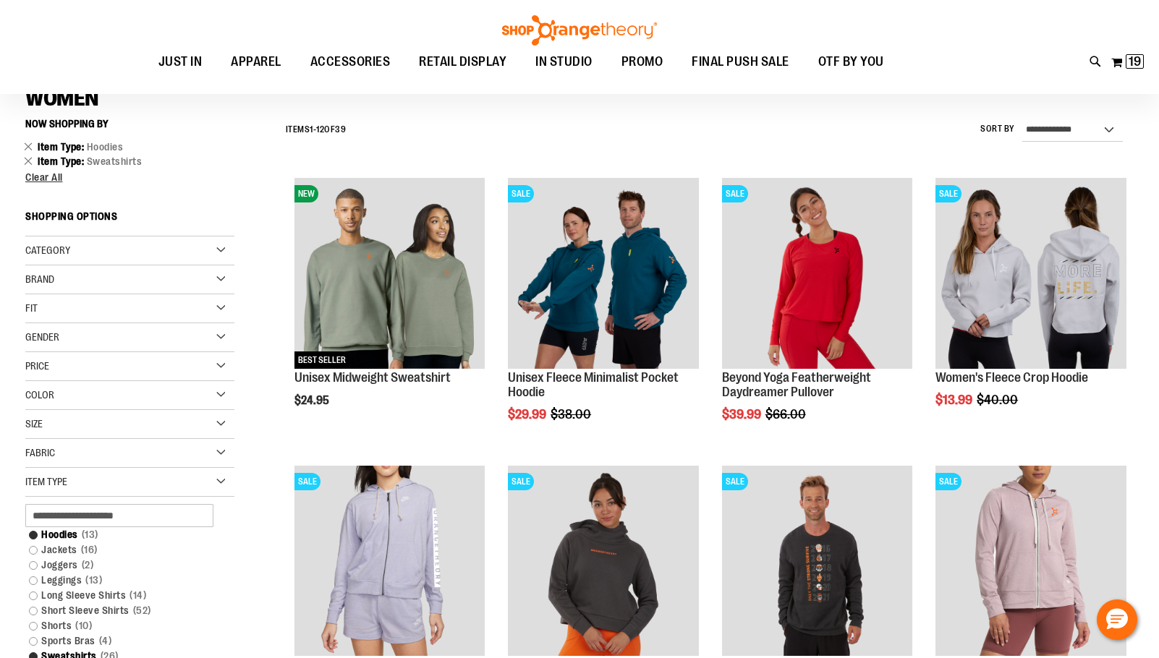
scroll to position [207, 0]
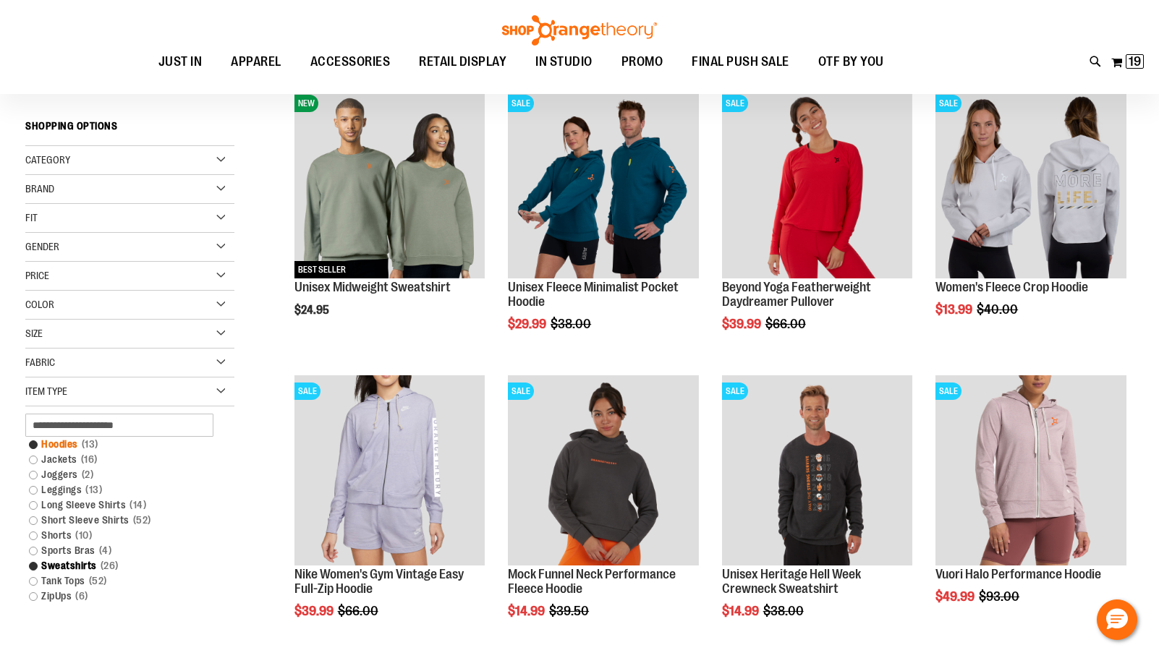
click at [81, 448] on span "13 items" at bounding box center [90, 444] width 24 height 15
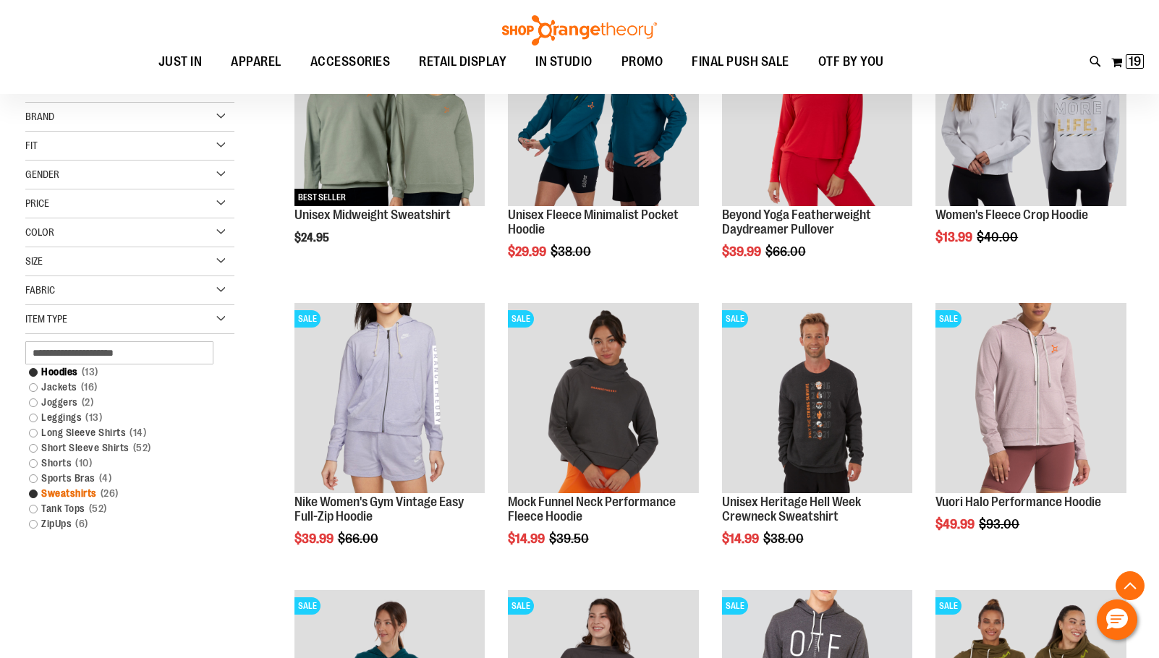
click at [100, 490] on span "26 items" at bounding box center [109, 493] width 25 height 15
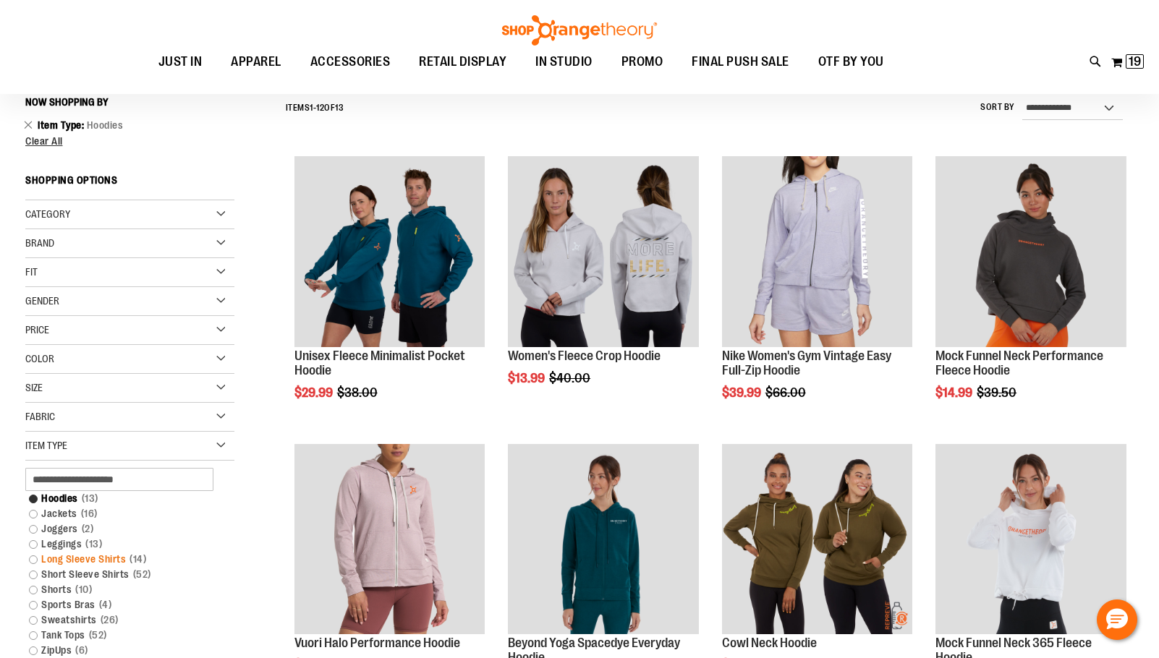
scroll to position [135, 0]
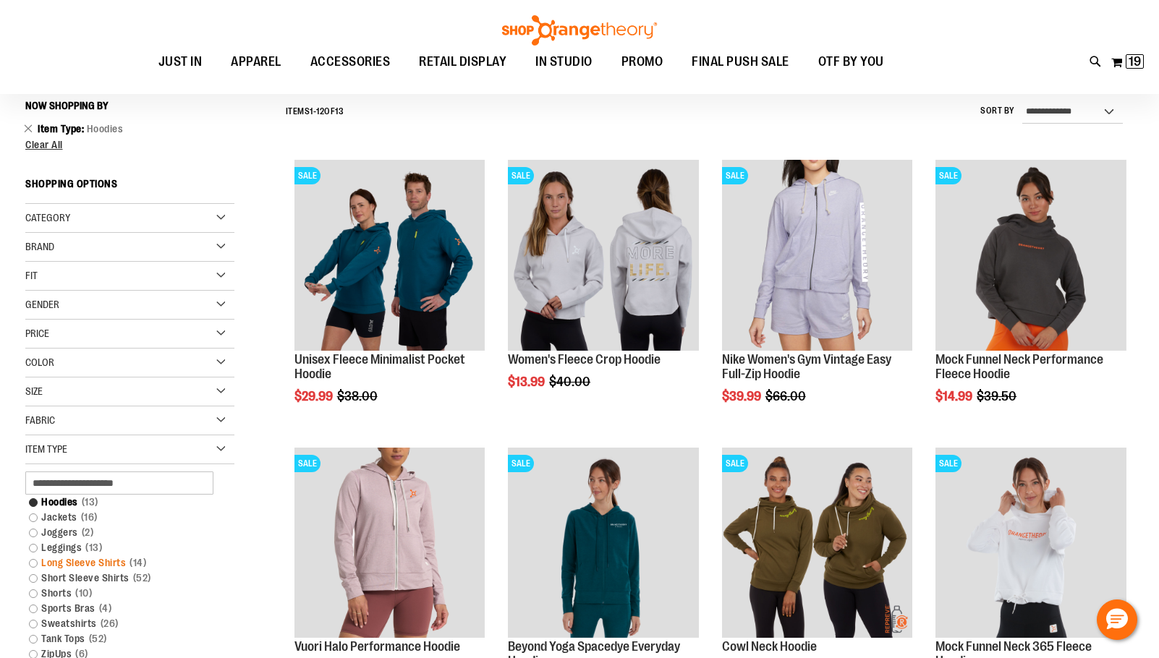
click at [82, 566] on link "Long Sleeve Shirts 14 items" at bounding box center [122, 562] width 200 height 15
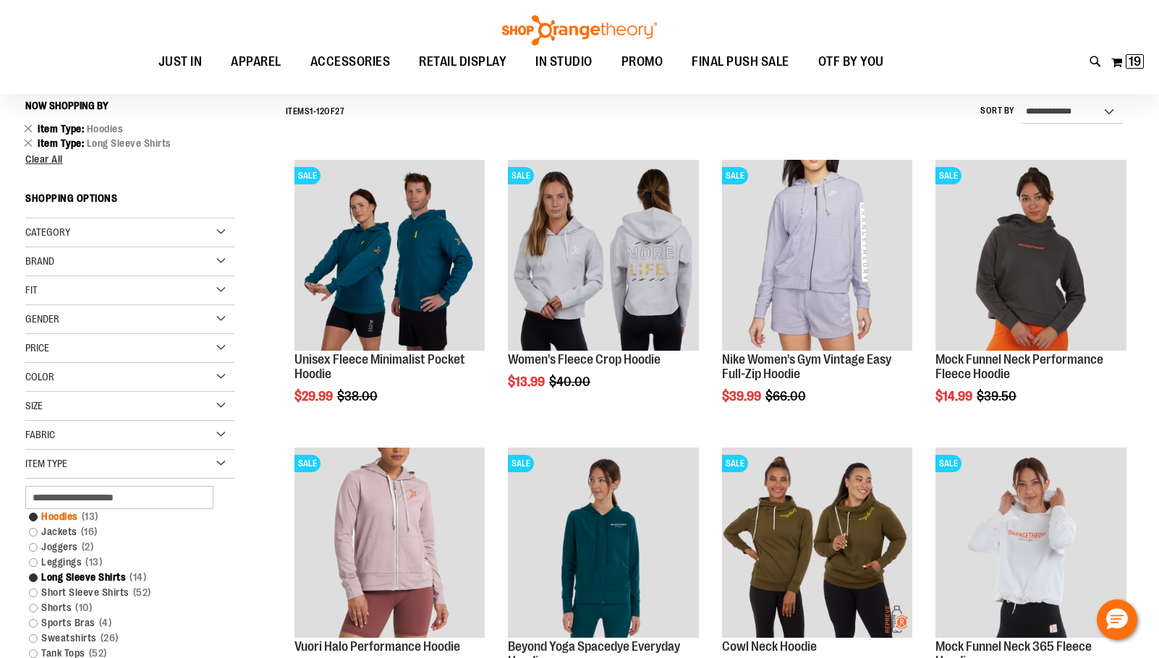
click at [73, 516] on link "Hoodies 13 items" at bounding box center [122, 516] width 200 height 15
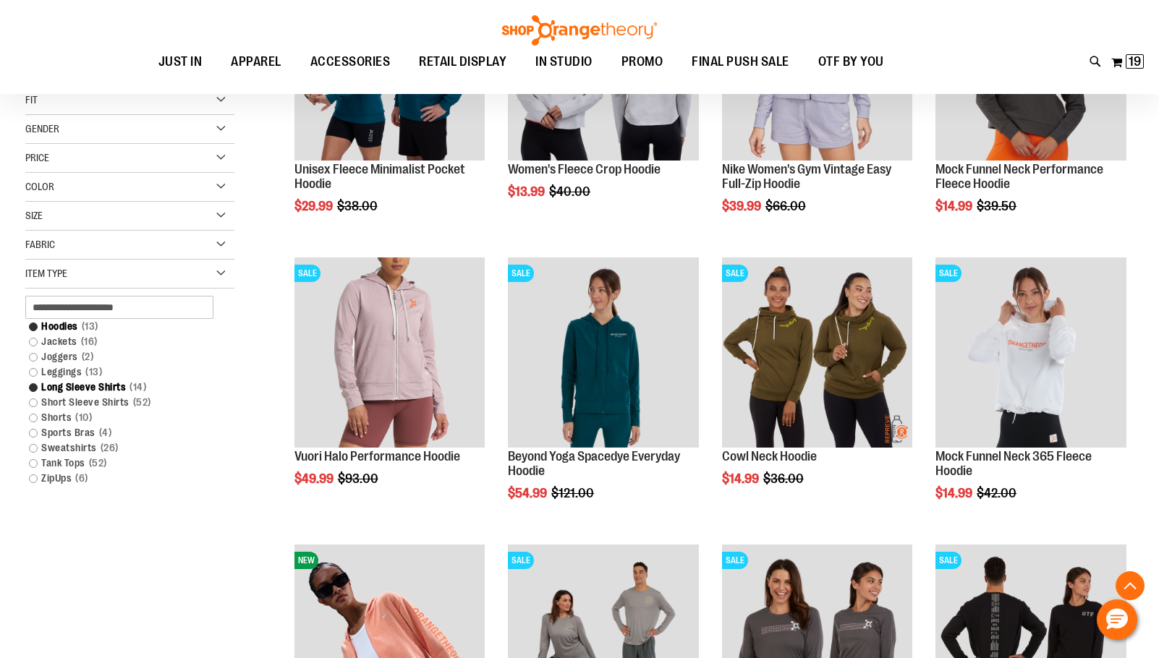
scroll to position [351, 0]
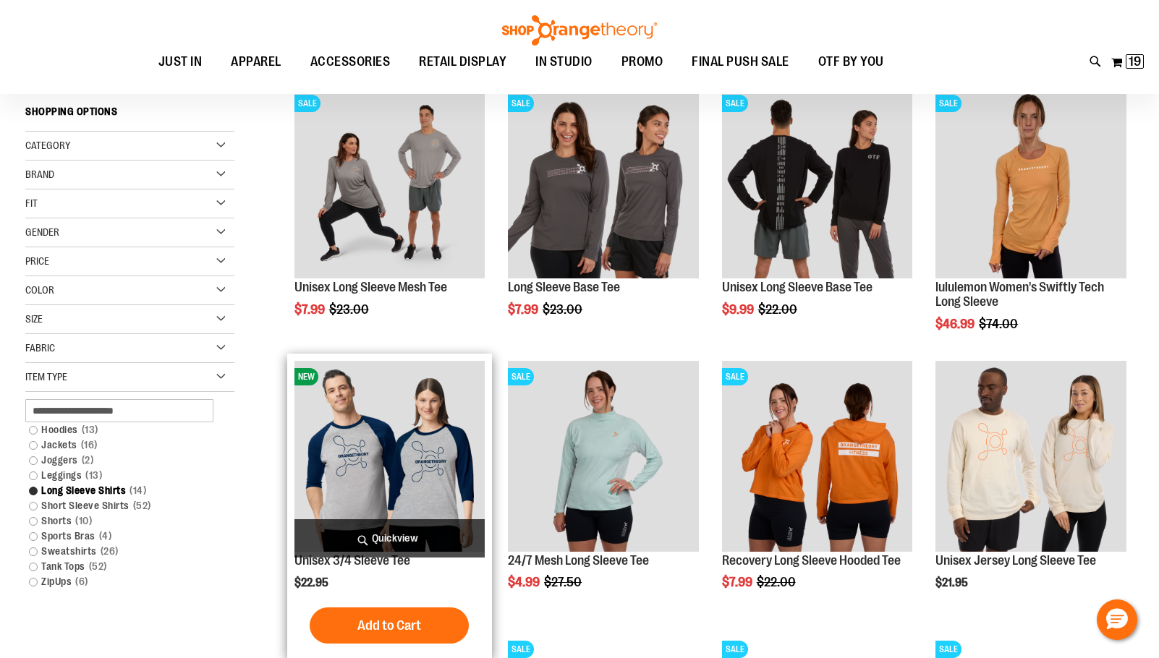
scroll to position [62, 0]
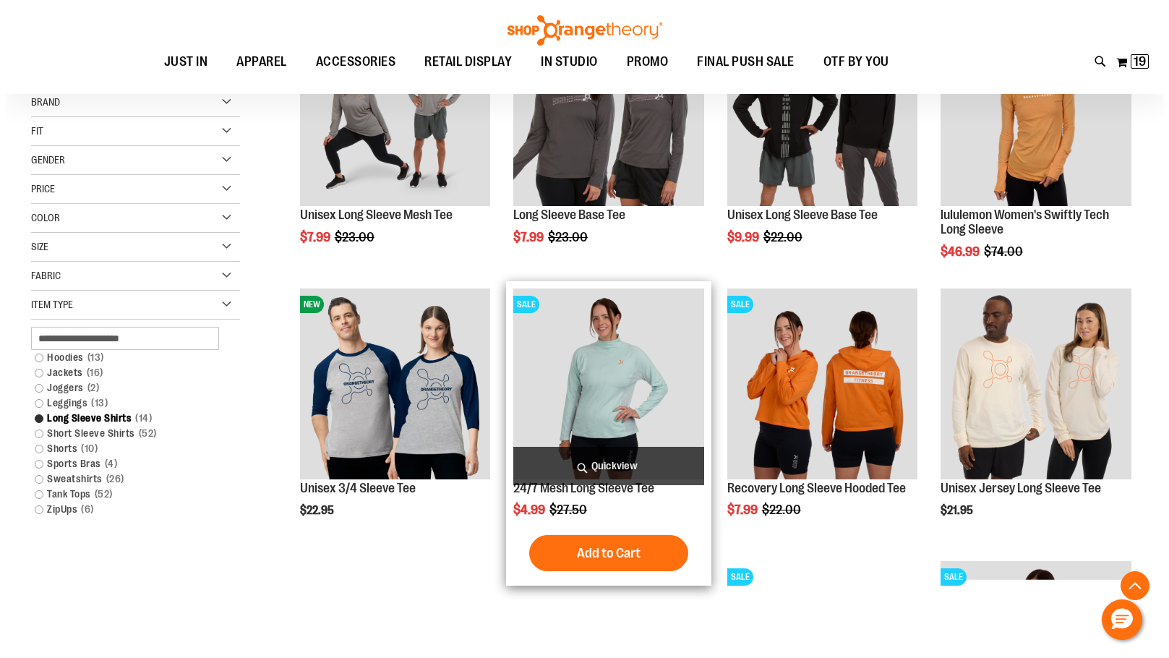
scroll to position [351, 0]
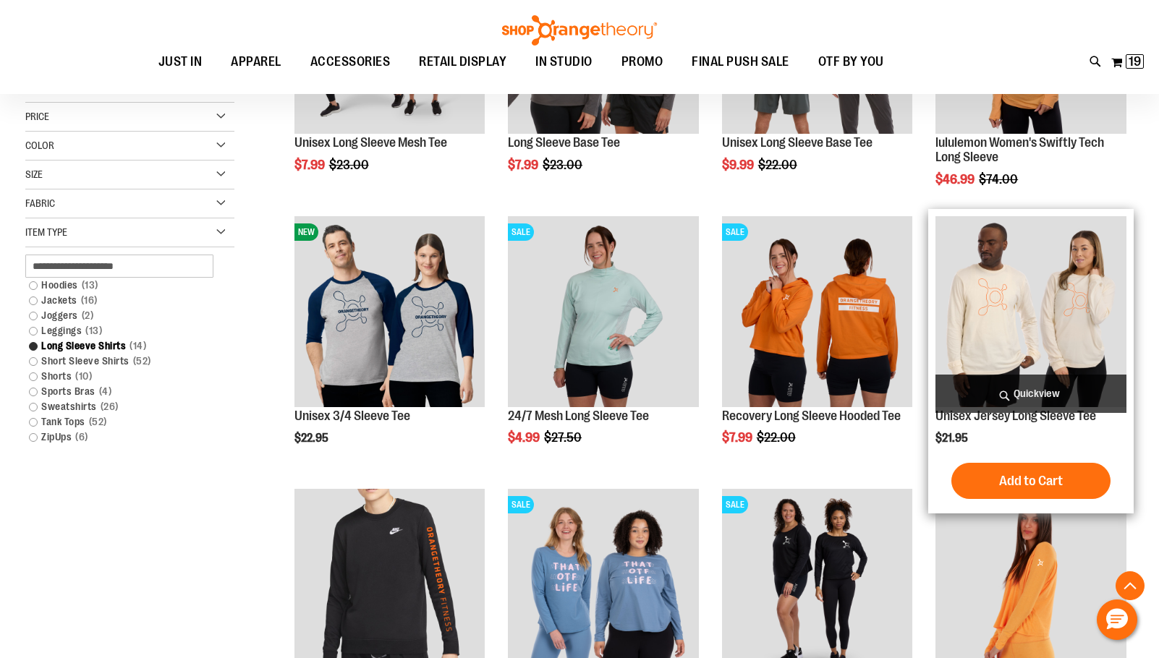
click at [1074, 395] on span "Quickview" at bounding box center [1030, 394] width 191 height 38
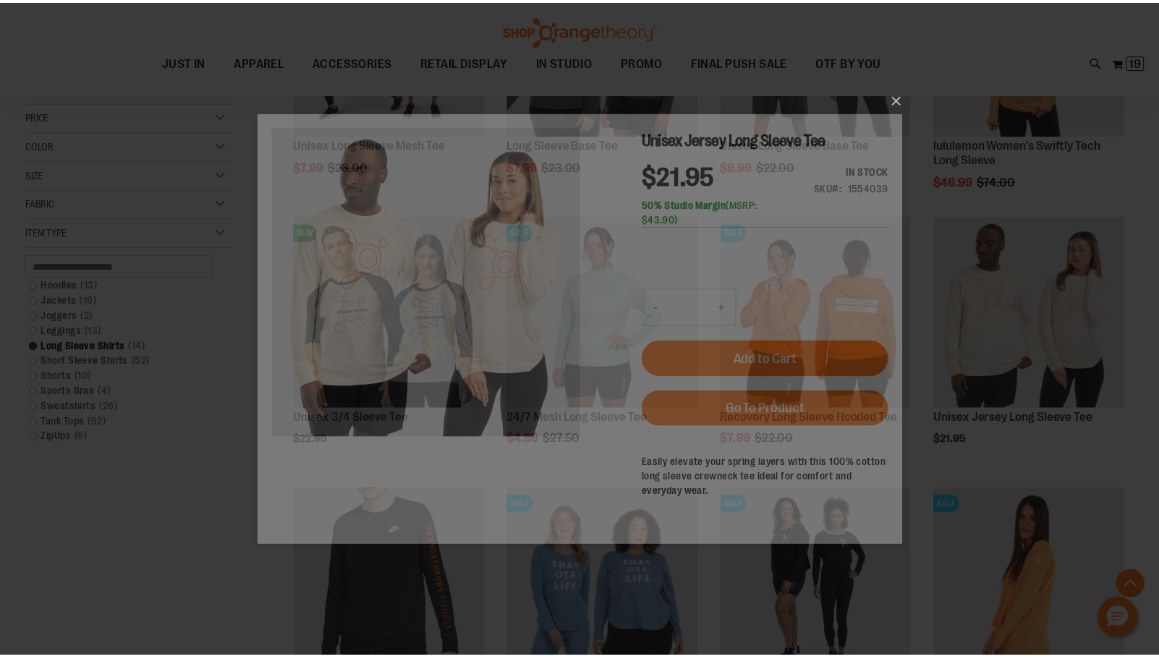
scroll to position [0, 0]
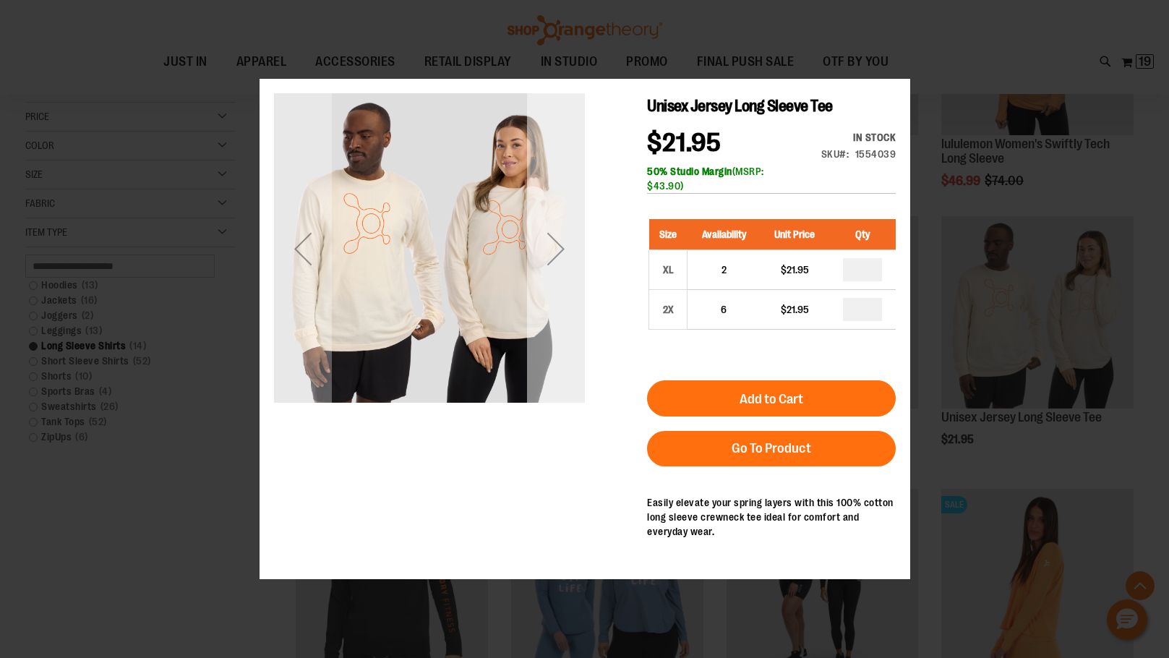
click at [552, 261] on div "Next" at bounding box center [555, 249] width 58 height 58
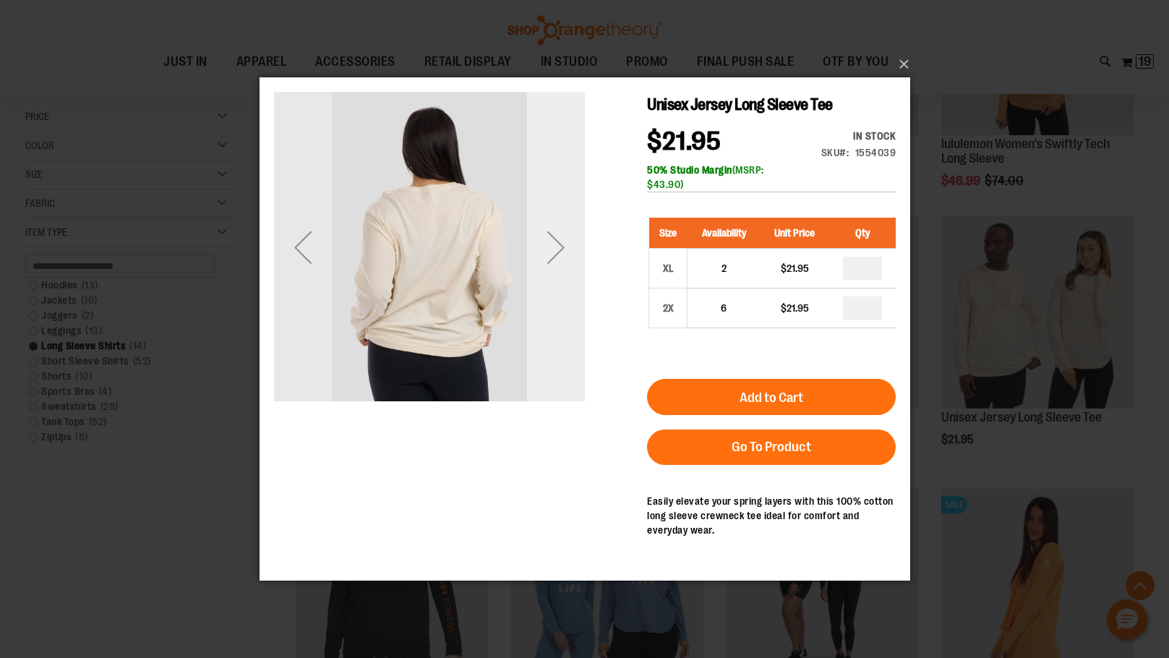
click at [552, 260] on div "Next" at bounding box center [555, 247] width 58 height 58
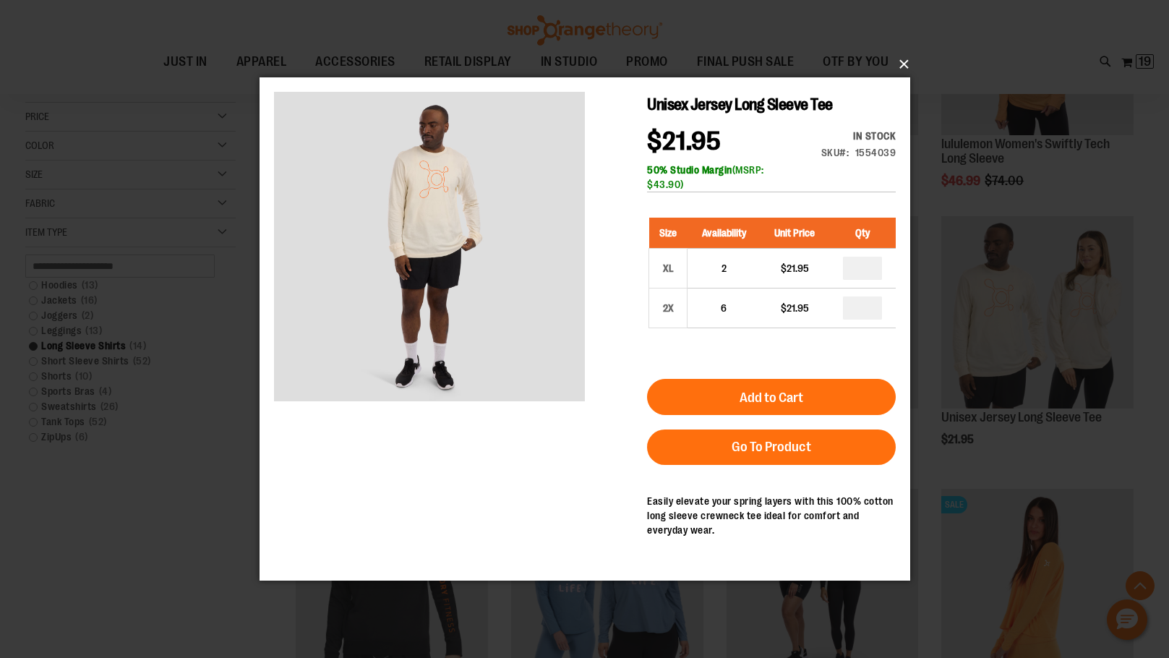
click at [896, 59] on button "×" at bounding box center [589, 64] width 651 height 32
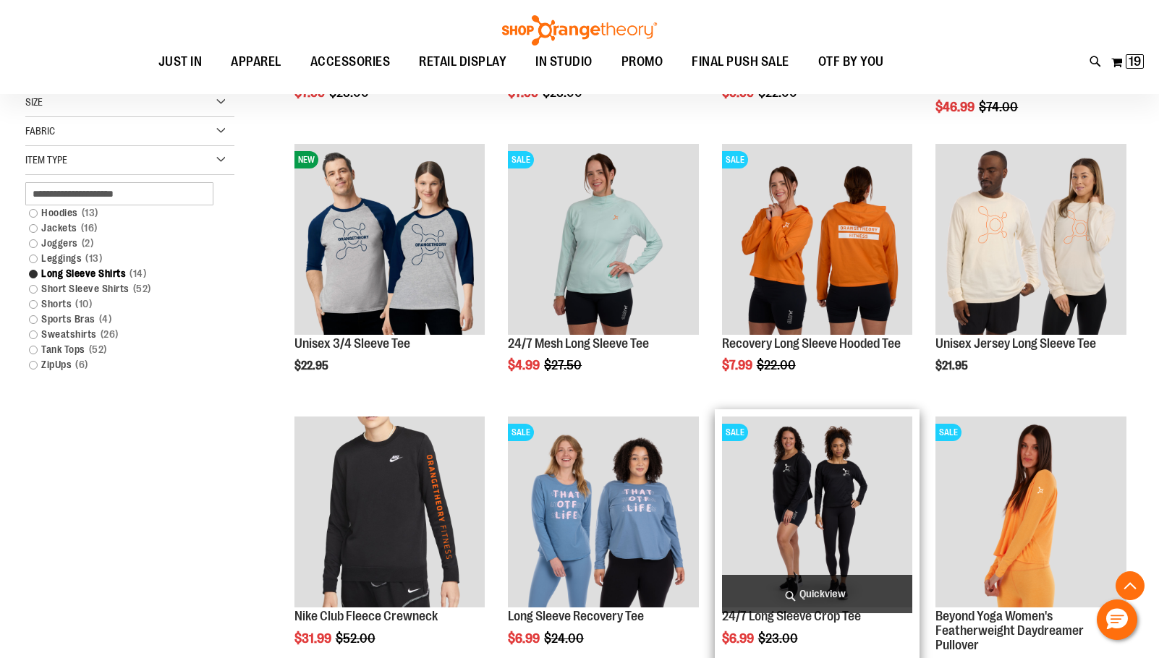
scroll to position [175, 0]
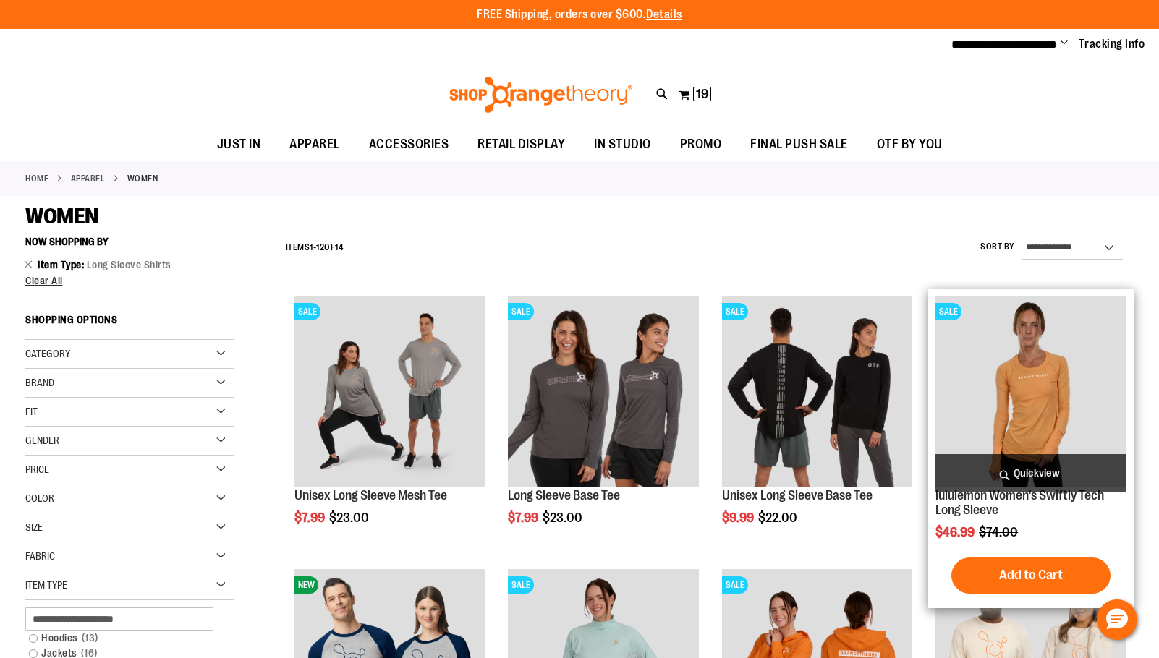
click at [1021, 475] on span "Quickview" at bounding box center [1030, 473] width 191 height 38
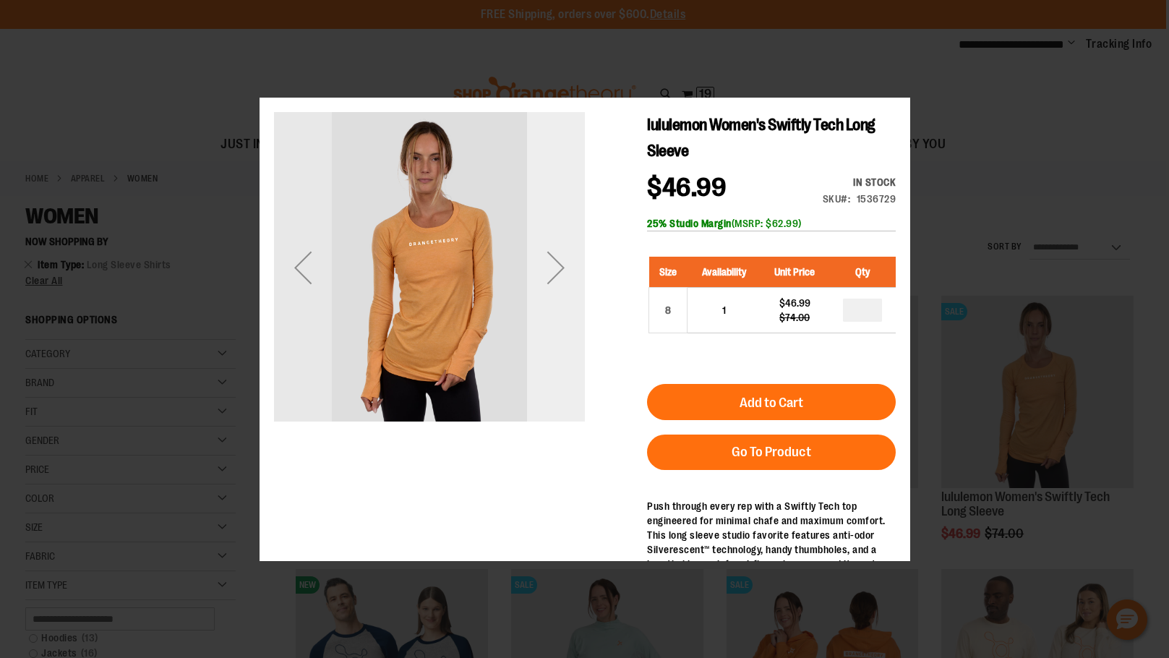
click at [558, 295] on div "Next" at bounding box center [555, 267] width 58 height 58
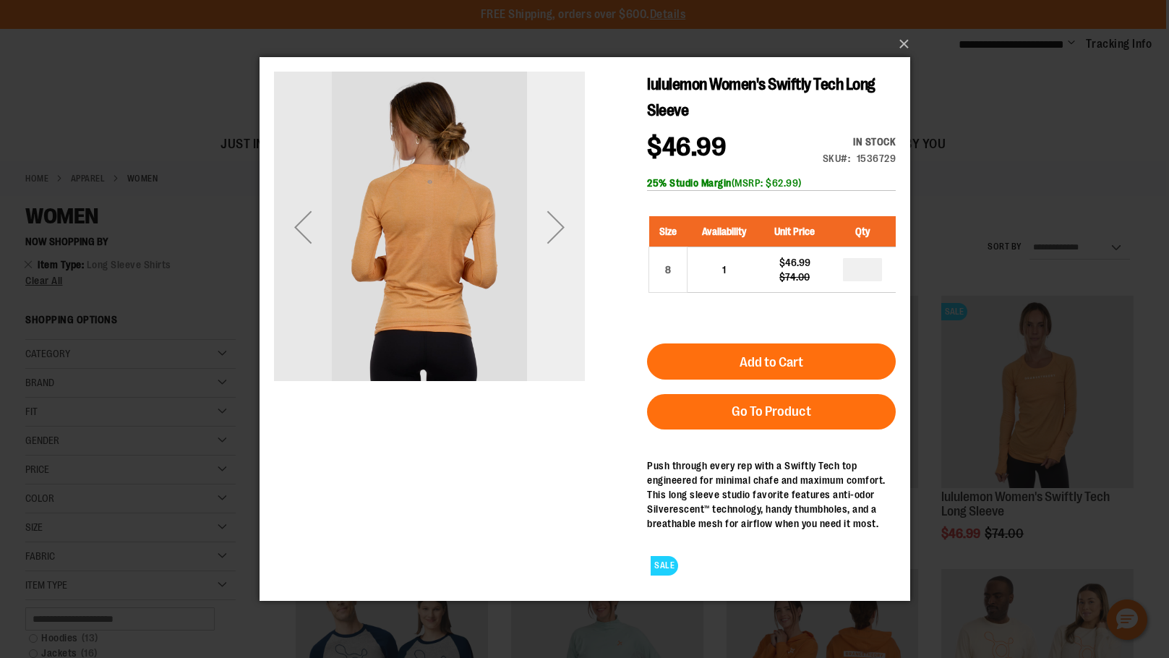
click at [560, 242] on div "Next" at bounding box center [555, 226] width 58 height 58
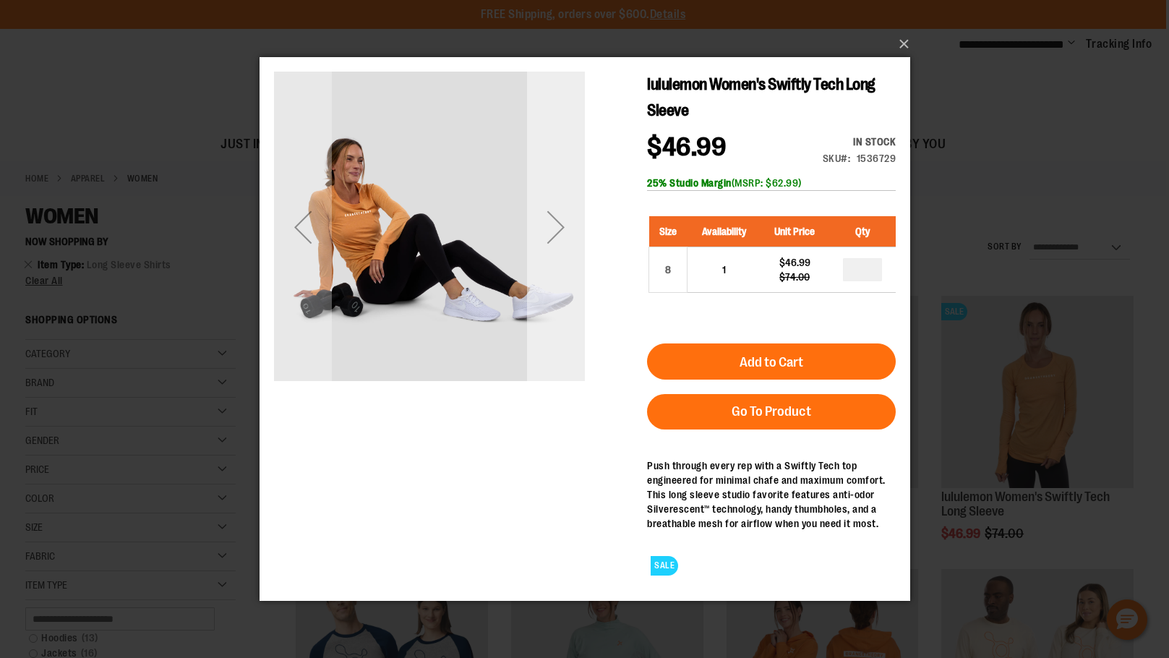
click at [560, 242] on div "Next" at bounding box center [555, 226] width 58 height 58
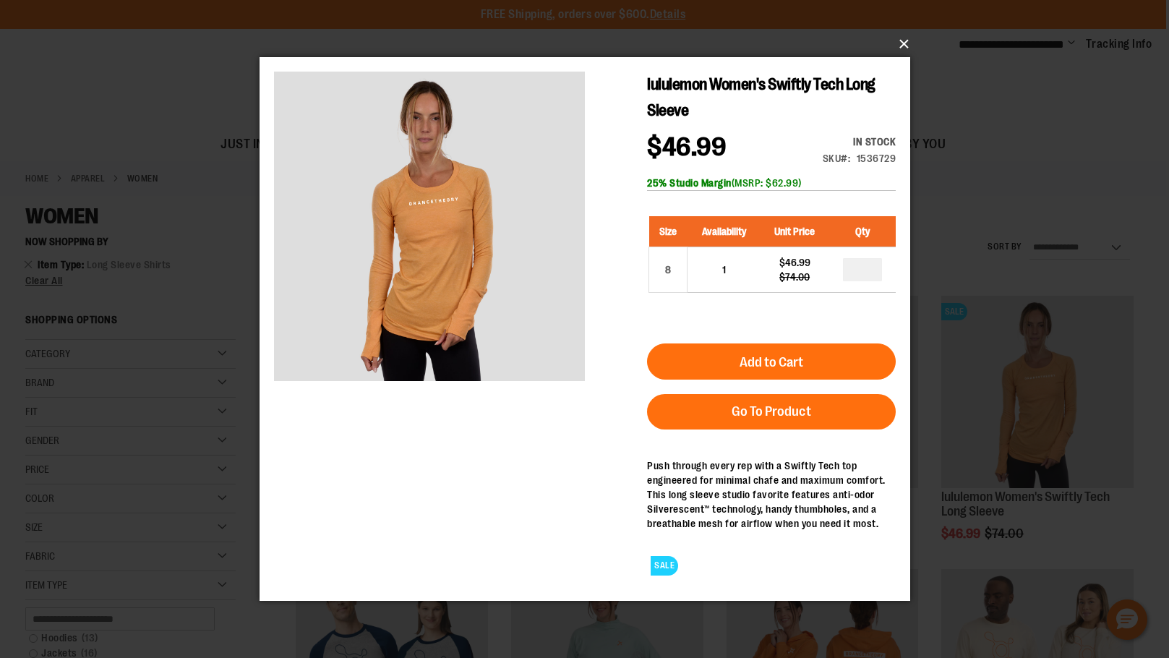
click at [895, 47] on button "×" at bounding box center [589, 44] width 651 height 32
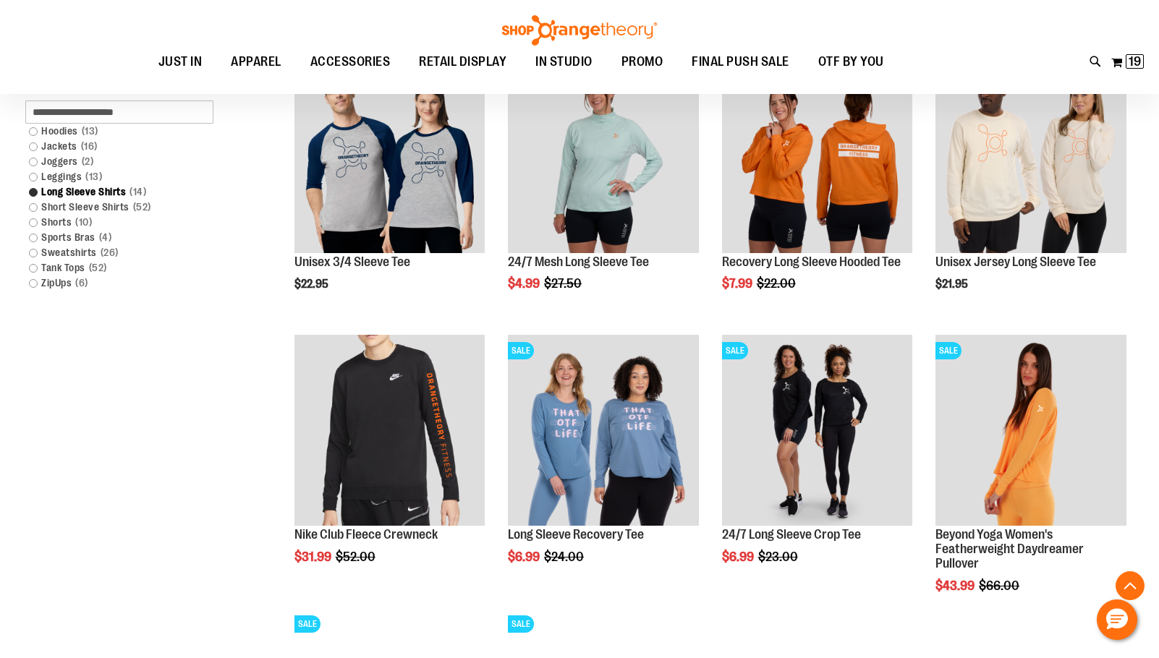
scroll to position [722, 0]
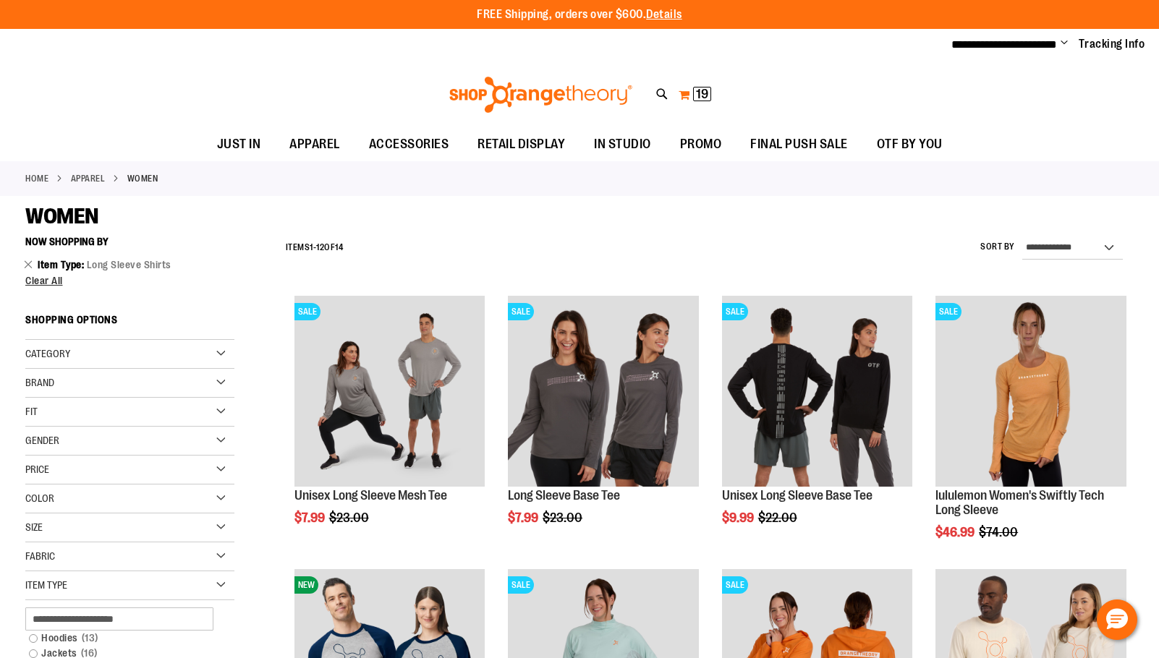
click at [702, 85] on button "My Cart 19 19 items" at bounding box center [695, 94] width 34 height 23
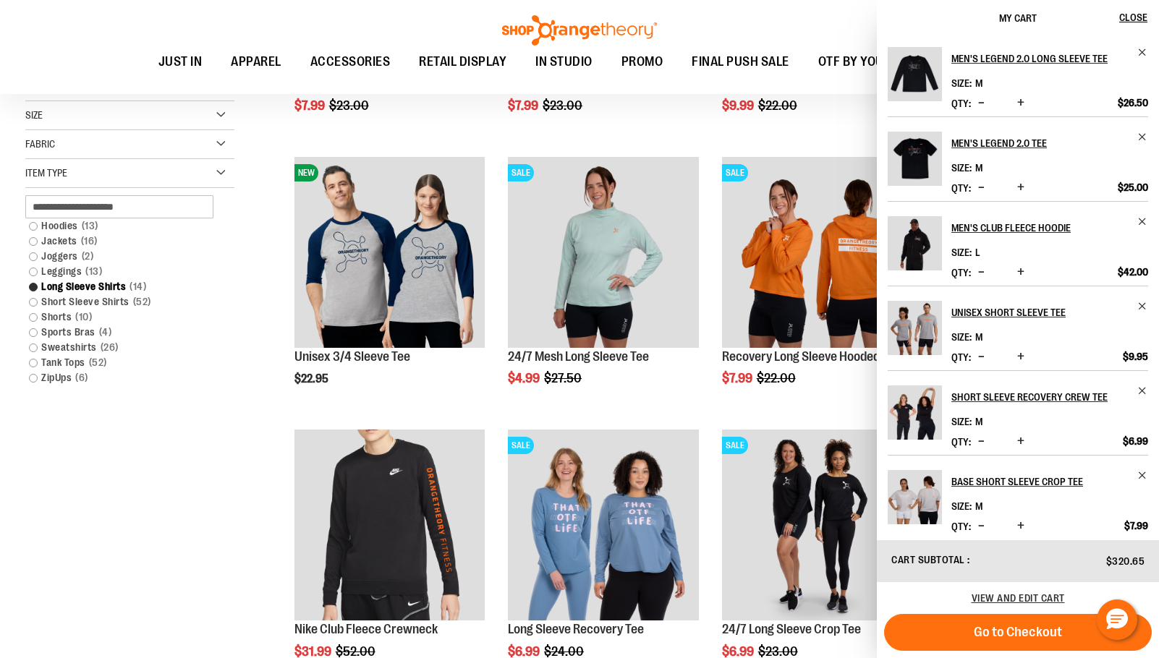
scroll to position [506, 0]
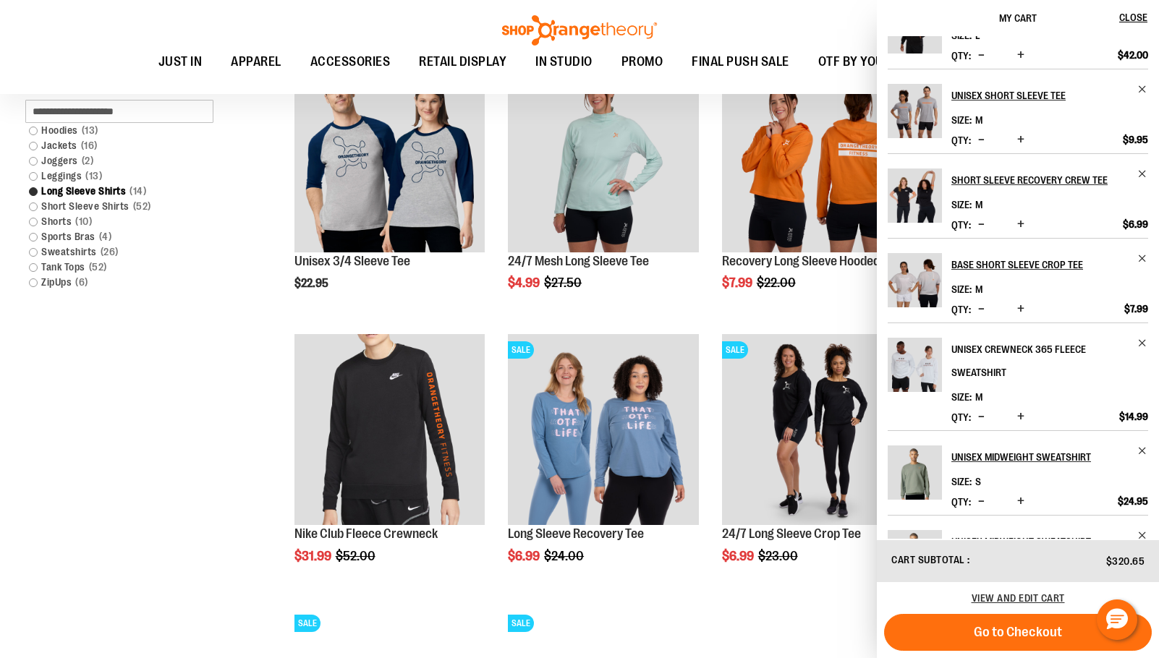
scroll to position [372, 0]
